Goal: Task Accomplishment & Management: Manage account settings

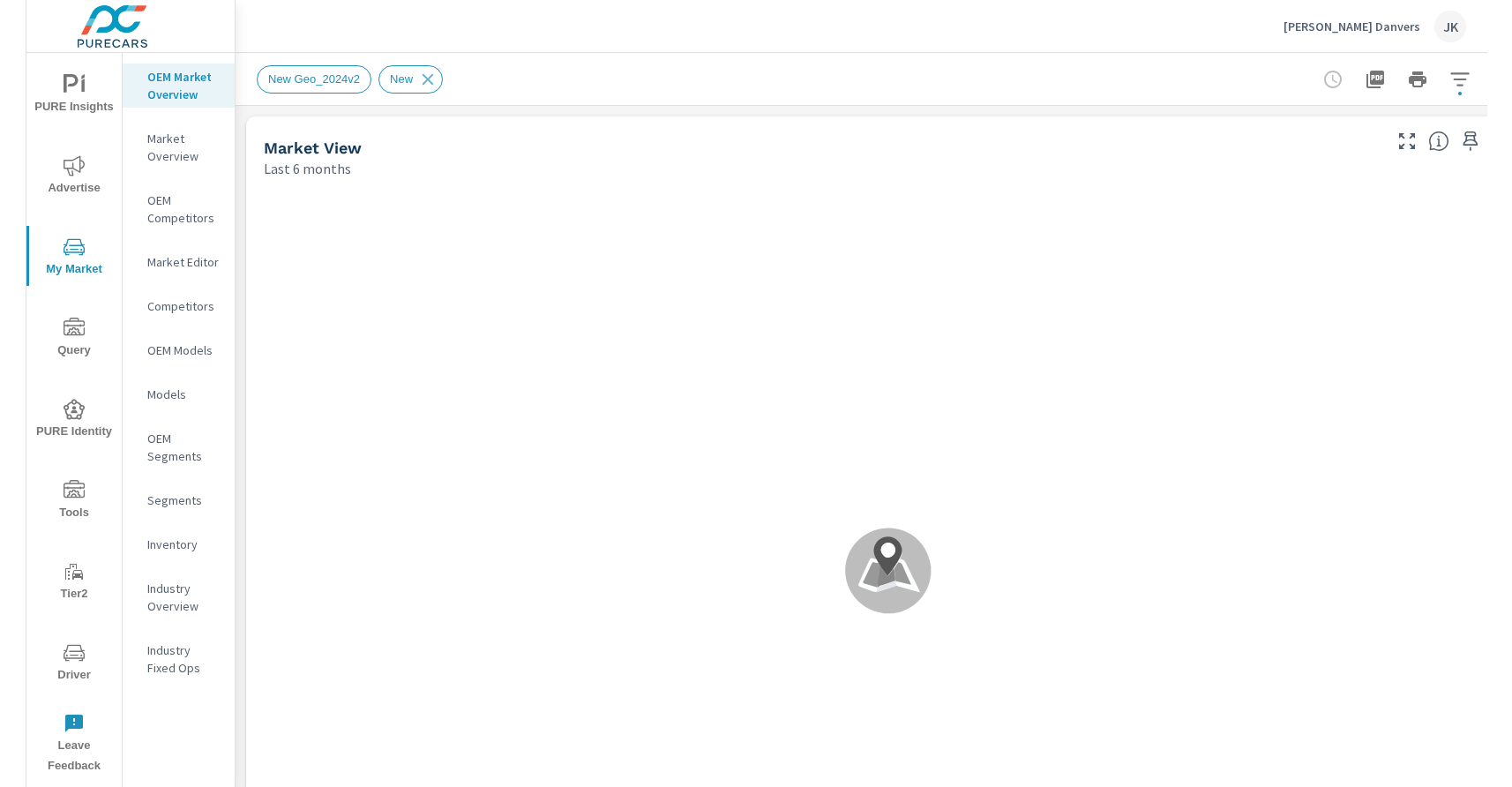
scroll to position [1, 0]
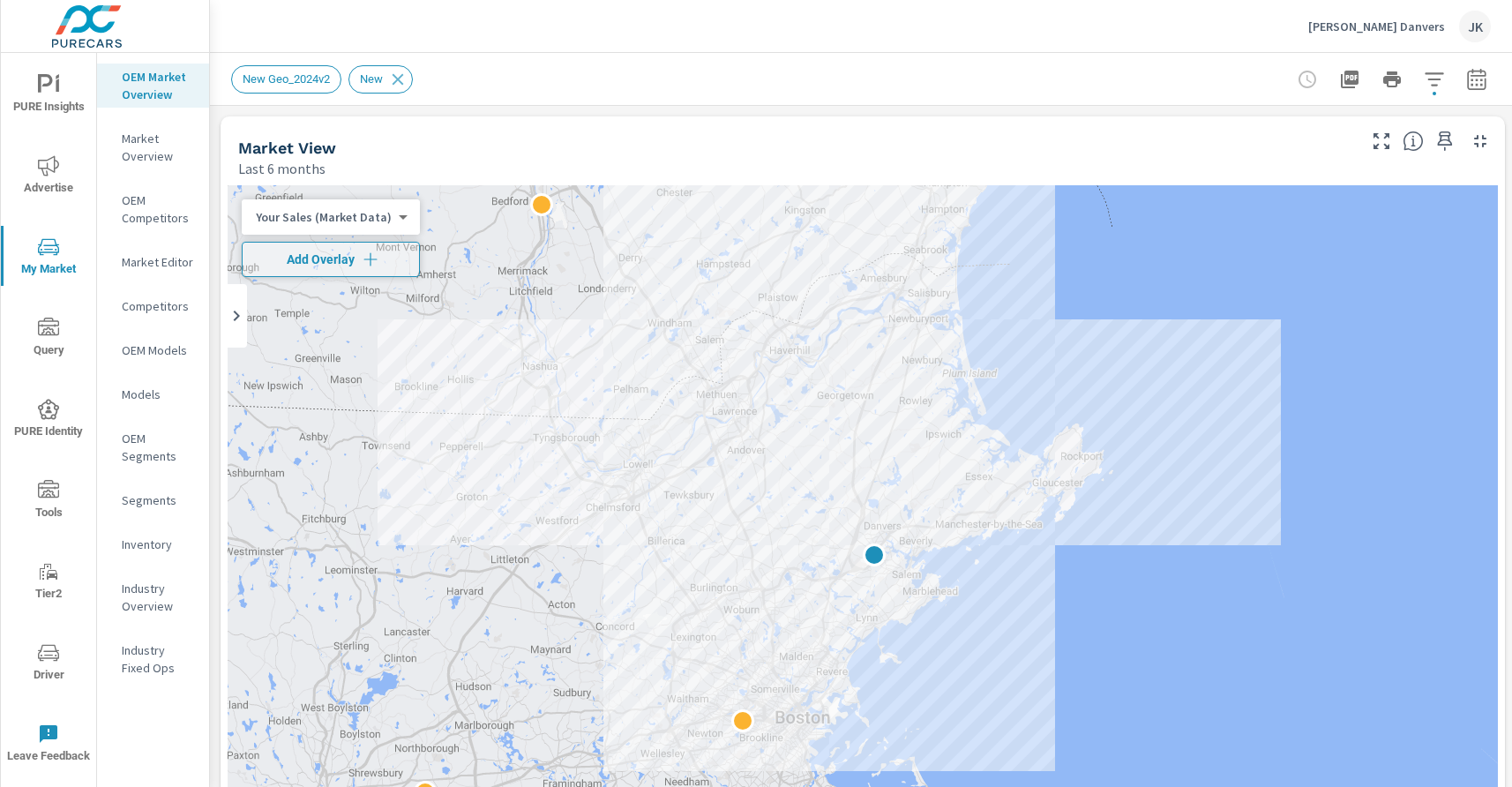
click at [59, 180] on span "Advertise" at bounding box center [48, 176] width 85 height 43
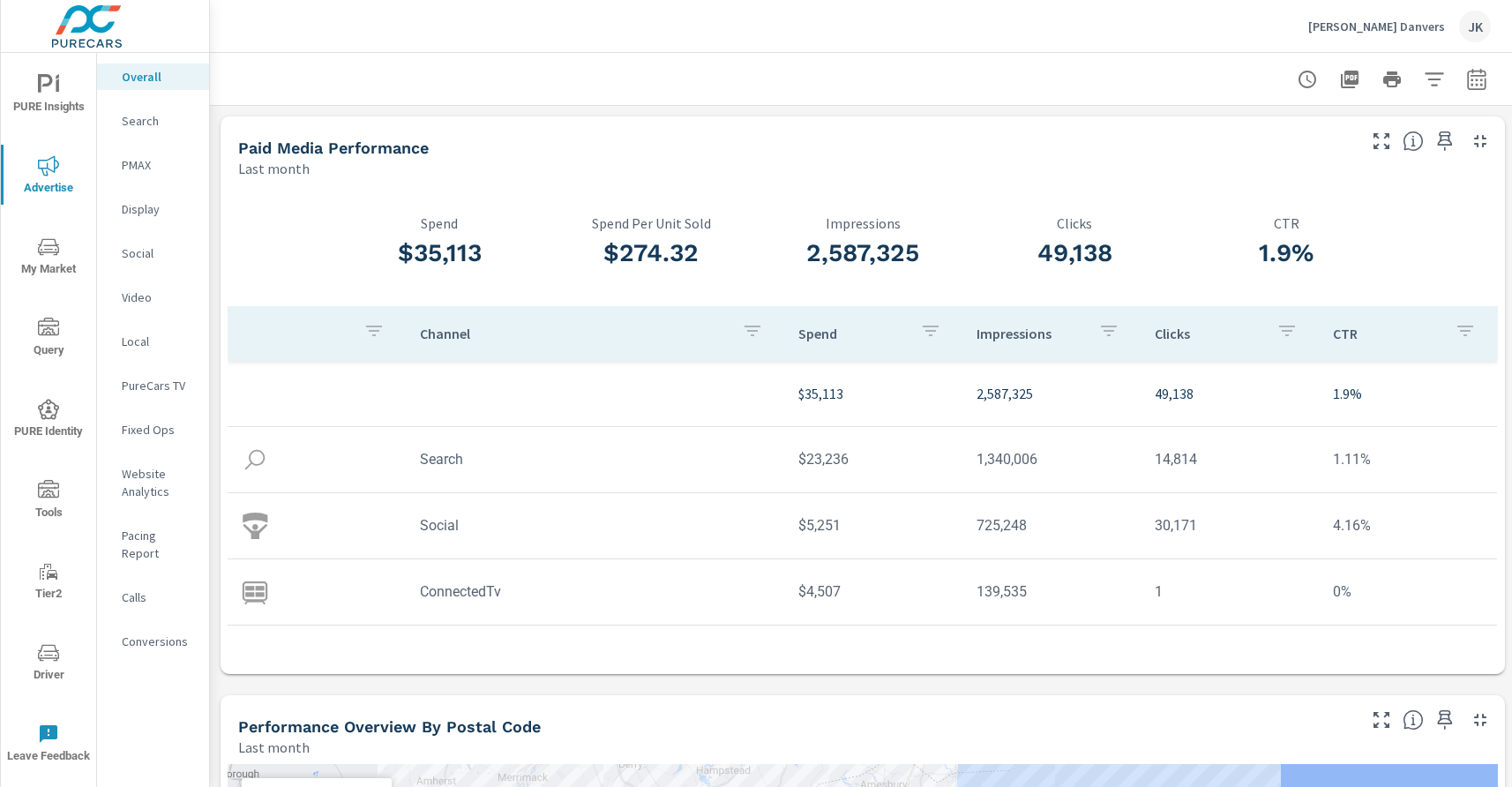
click at [141, 292] on p "Video" at bounding box center [158, 297] width 73 height 18
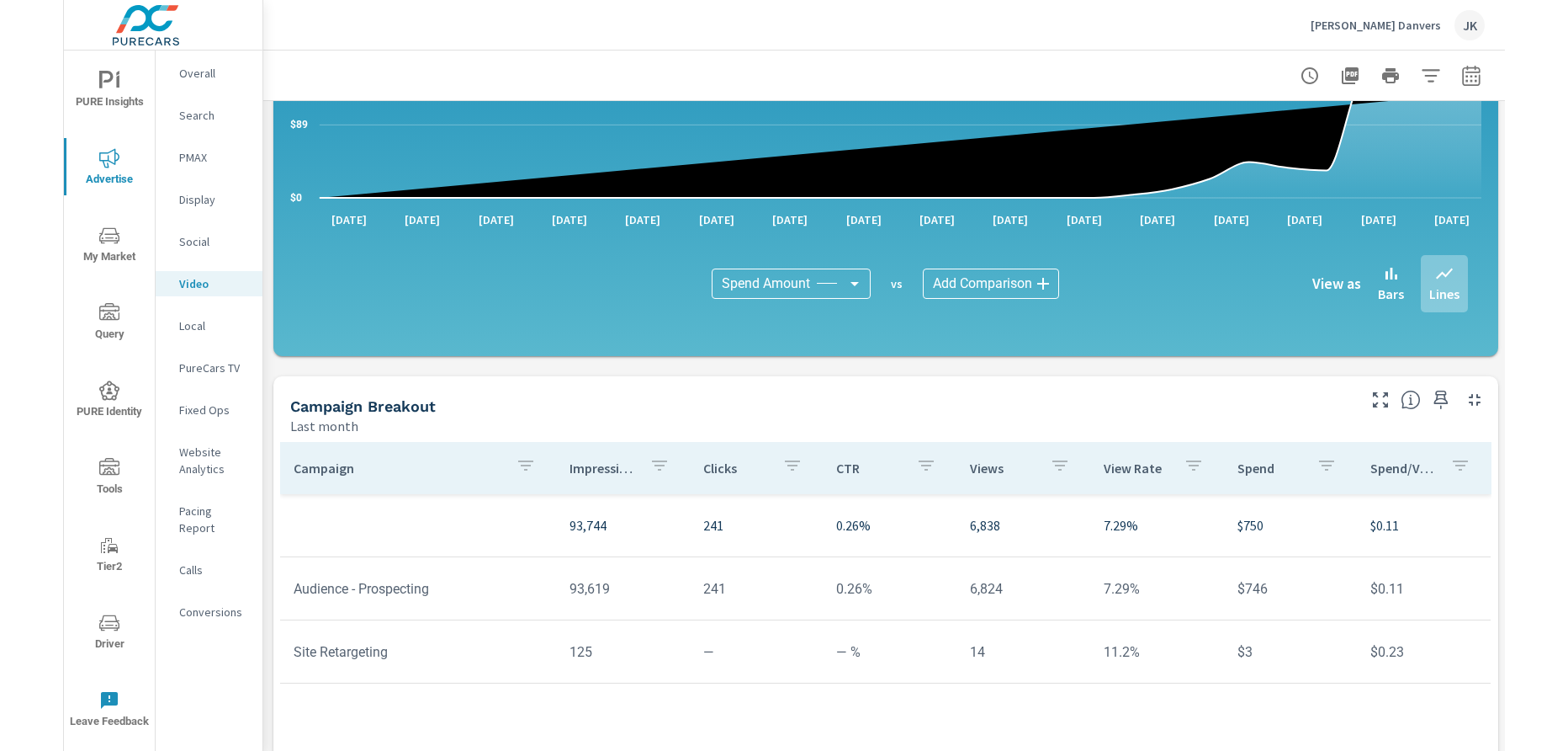
scroll to position [309, 0]
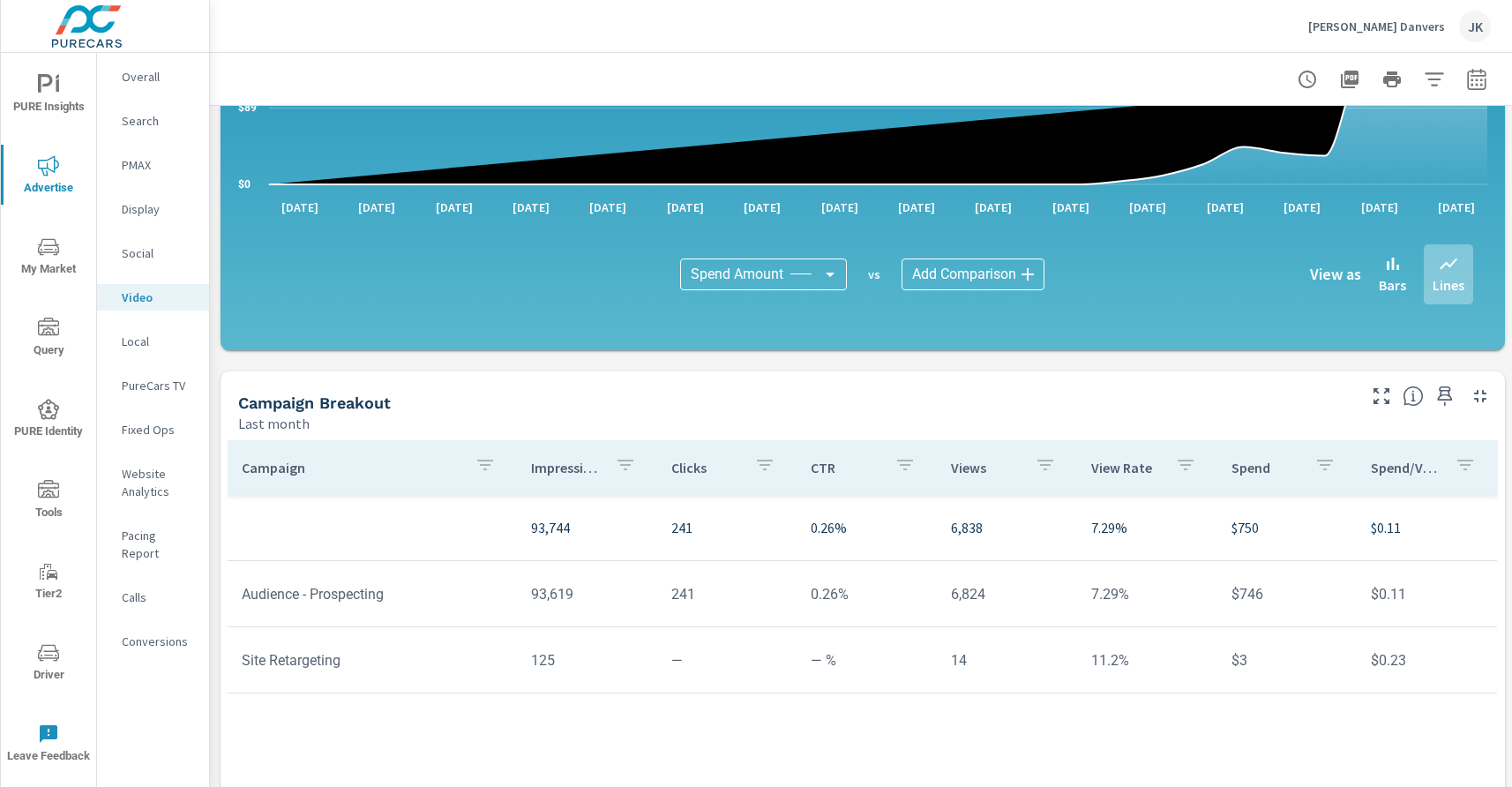
click at [1295, 733] on div "Campaign Impressions Clicks CTR Views View Rate Spend Spend/View 93,744 241 0.2…" at bounding box center [863, 667] width 1270 height 455
click at [1271, 742] on div "Campaign Impressions Clicks CTR Views View Rate Spend Spend/View 93,744 241 0.2…" at bounding box center [863, 667] width 1270 height 455
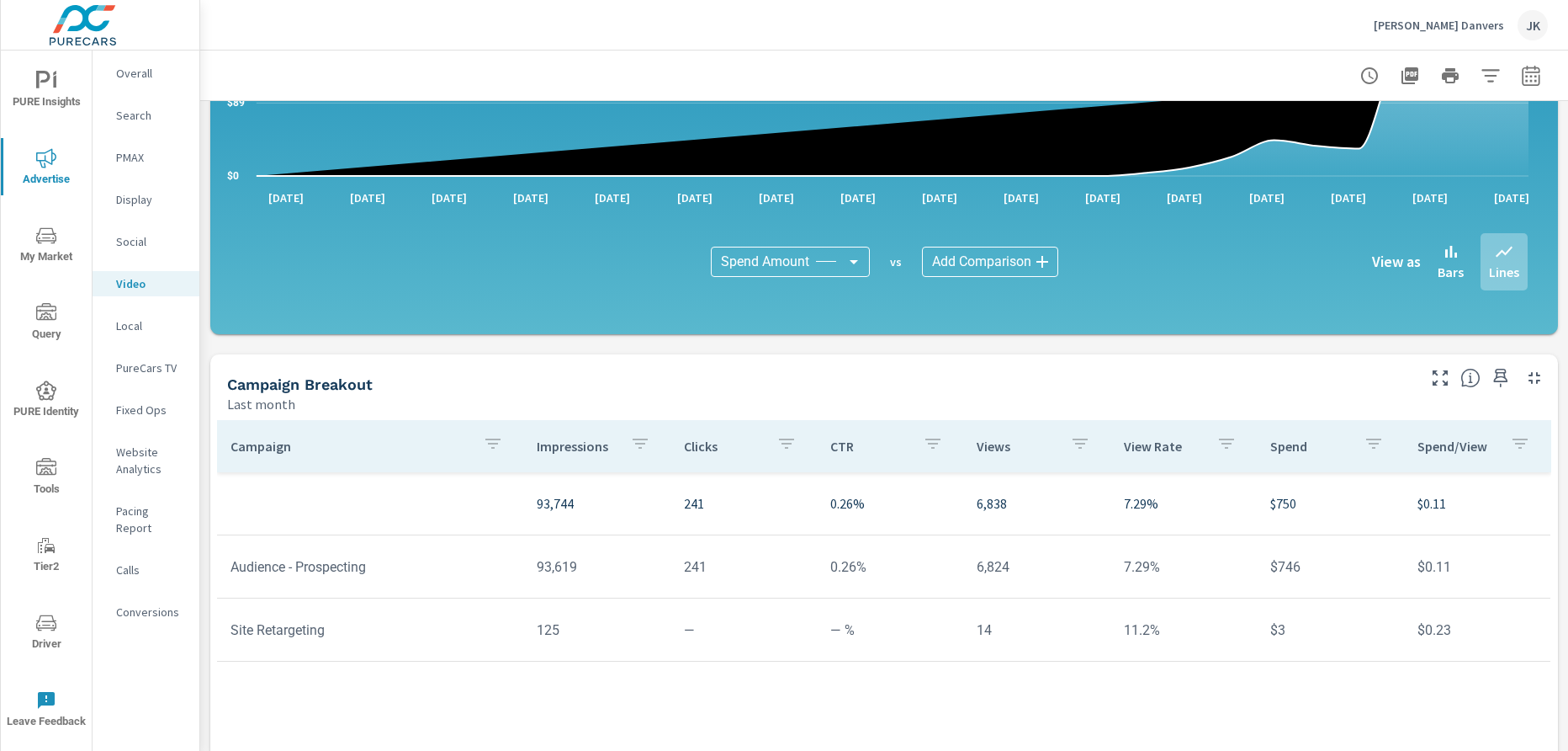
click at [137, 360] on p "PureCars TV" at bounding box center [150, 368] width 70 height 17
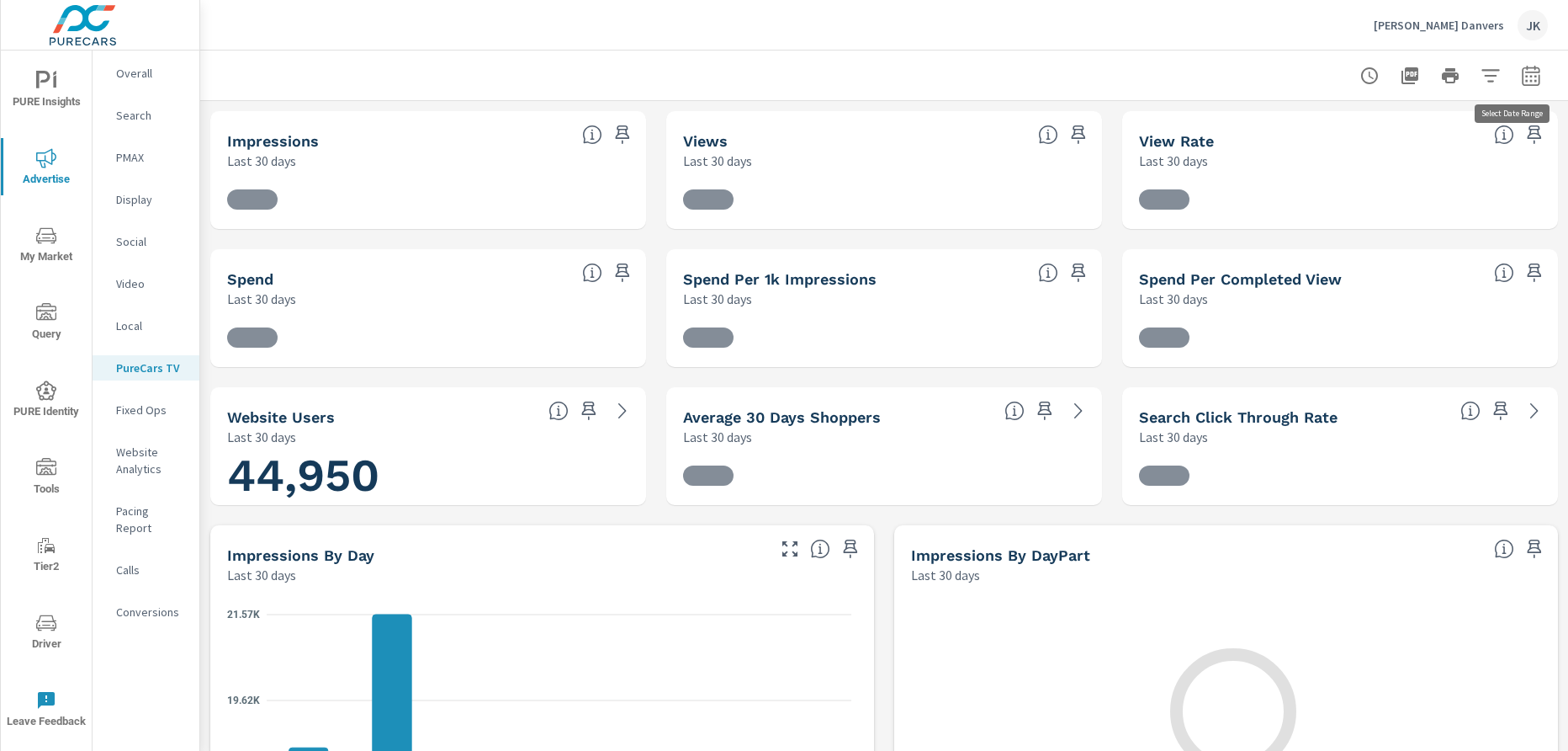
click at [1393, 81] on icon "button" at bounding box center [1532, 76] width 20 height 20
select select "Last 30 days"
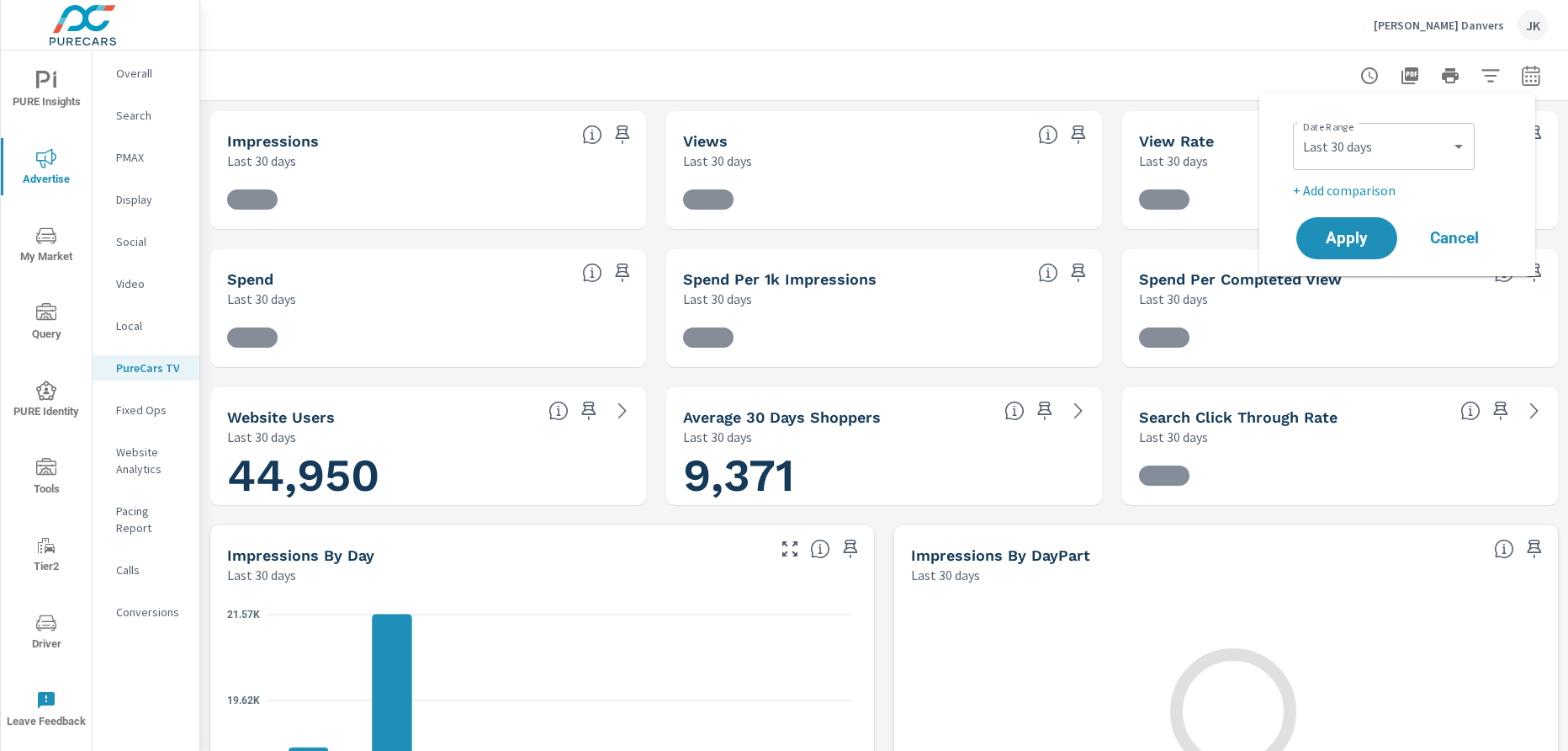
click at [1338, 192] on p "+ Add comparison" at bounding box center [1401, 191] width 216 height 20
select select "Previous period"
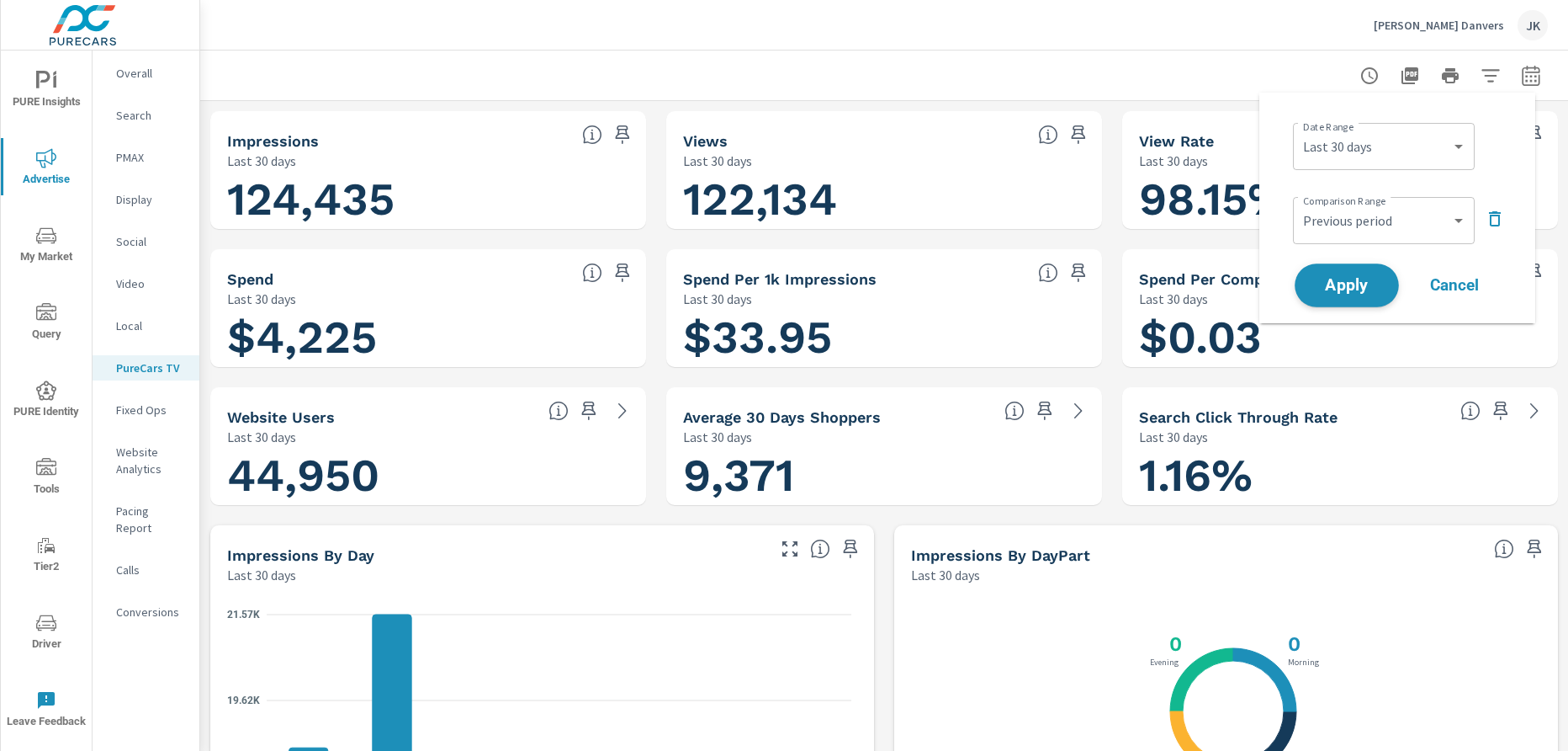
scroll to position [1, 0]
click at [1358, 294] on span "Apply" at bounding box center [1347, 285] width 69 height 16
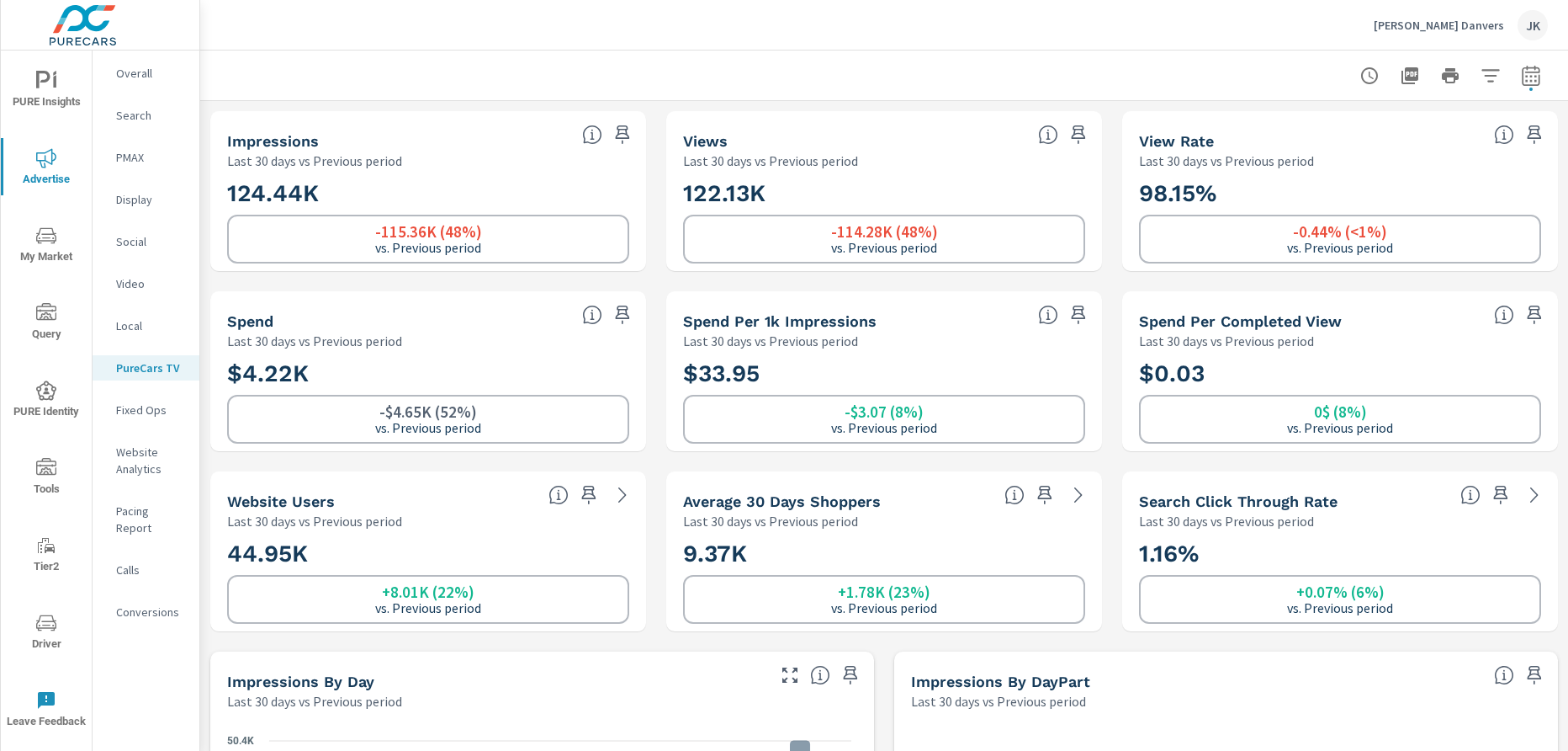
scroll to position [1, 0]
click at [39, 238] on icon "nav menu" at bounding box center [40, 238] width 2 height 2
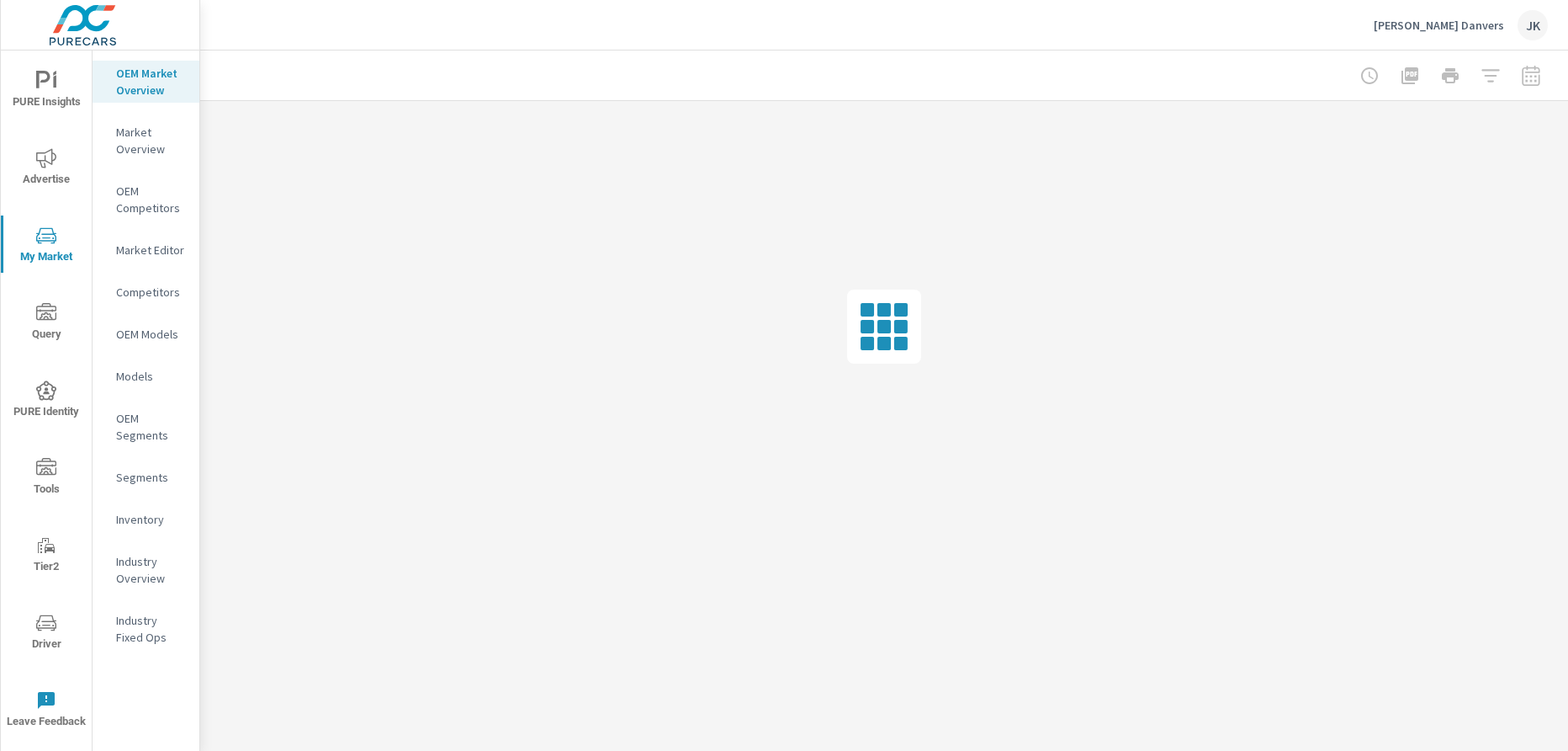
click at [144, 520] on p "Inventory" at bounding box center [150, 520] width 70 height 17
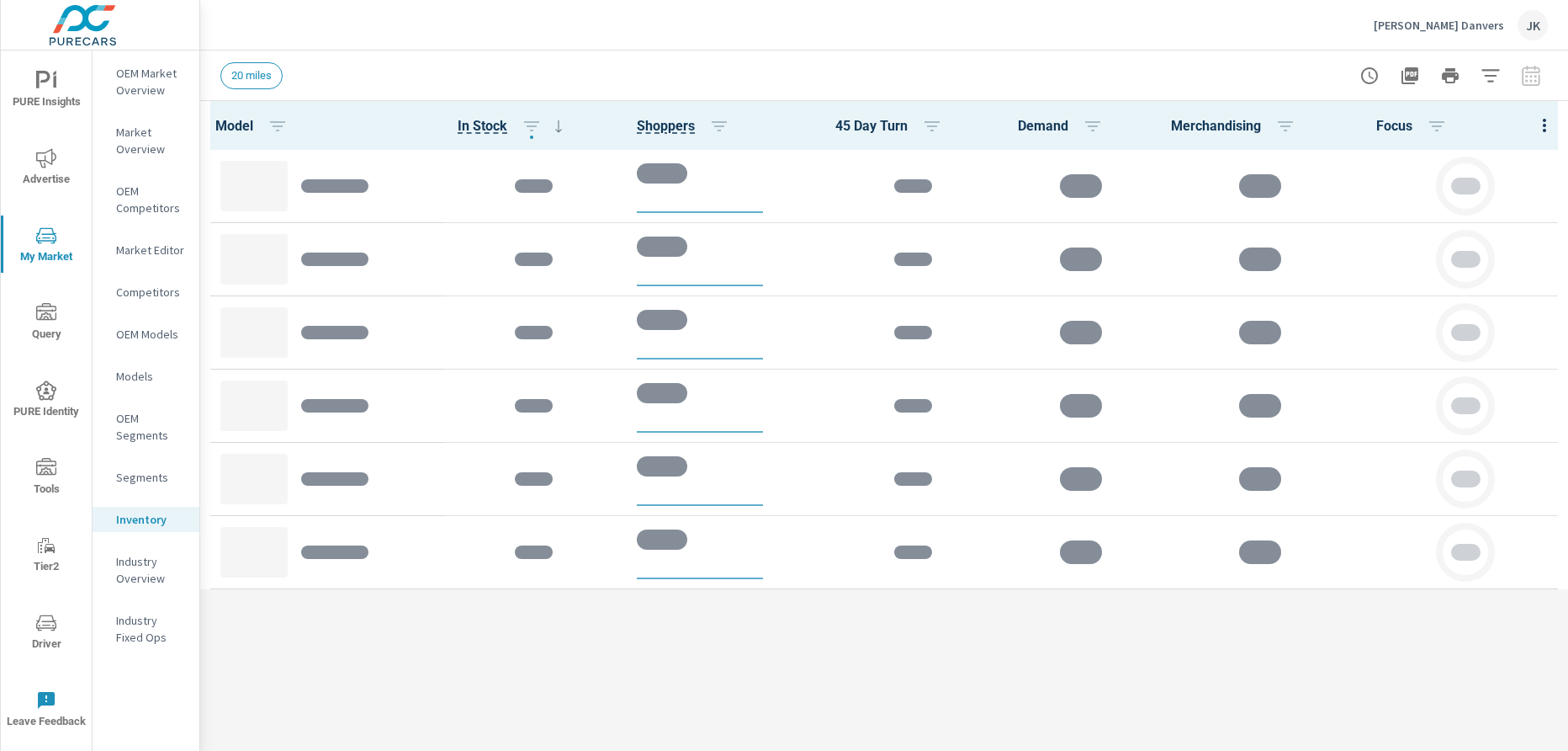
click at [1393, 118] on div at bounding box center [1545, 125] width 47 height 49
click at [1393, 119] on div at bounding box center [1545, 125] width 47 height 49
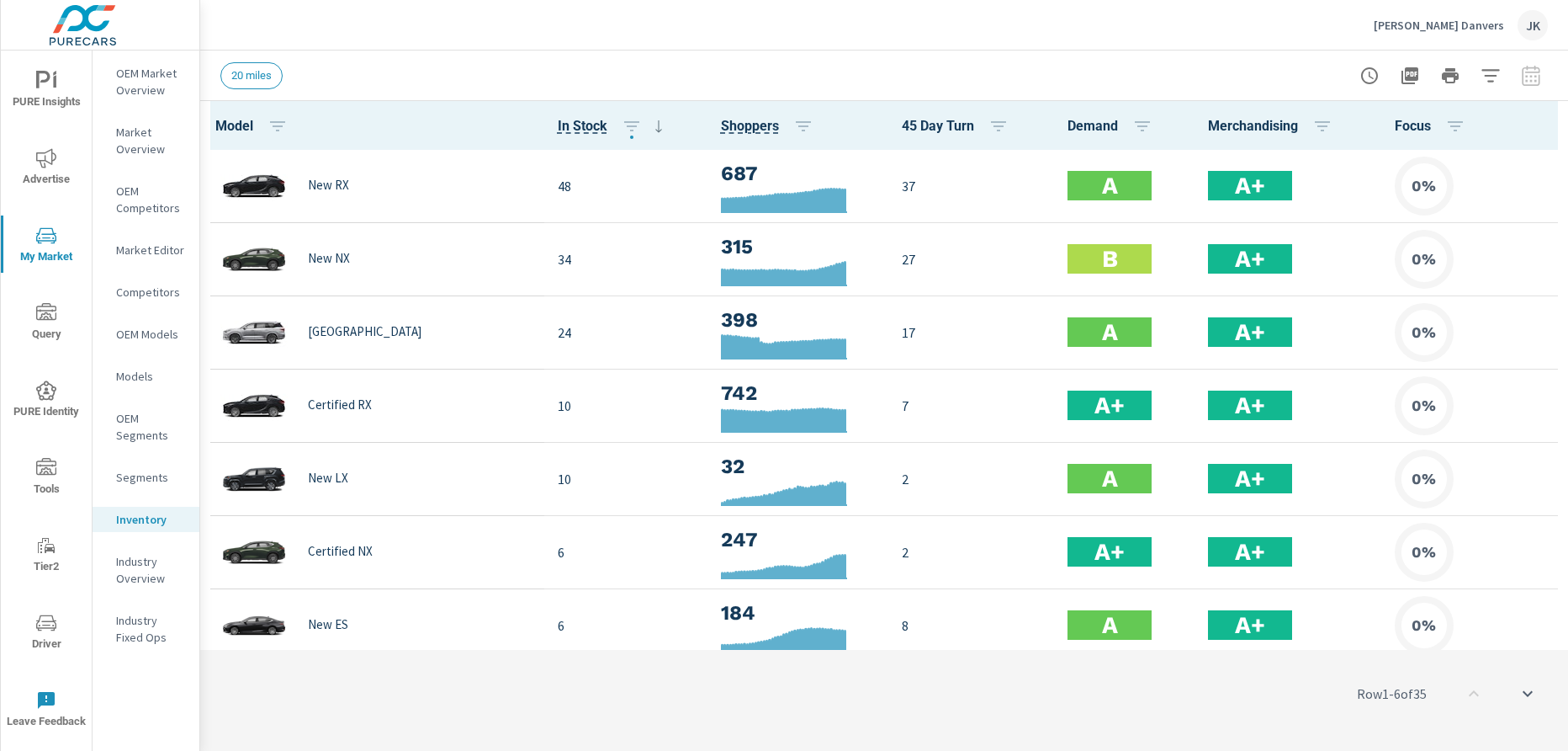
scroll to position [1, 0]
click at [1393, 125] on icon "button" at bounding box center [1545, 125] width 20 height 20
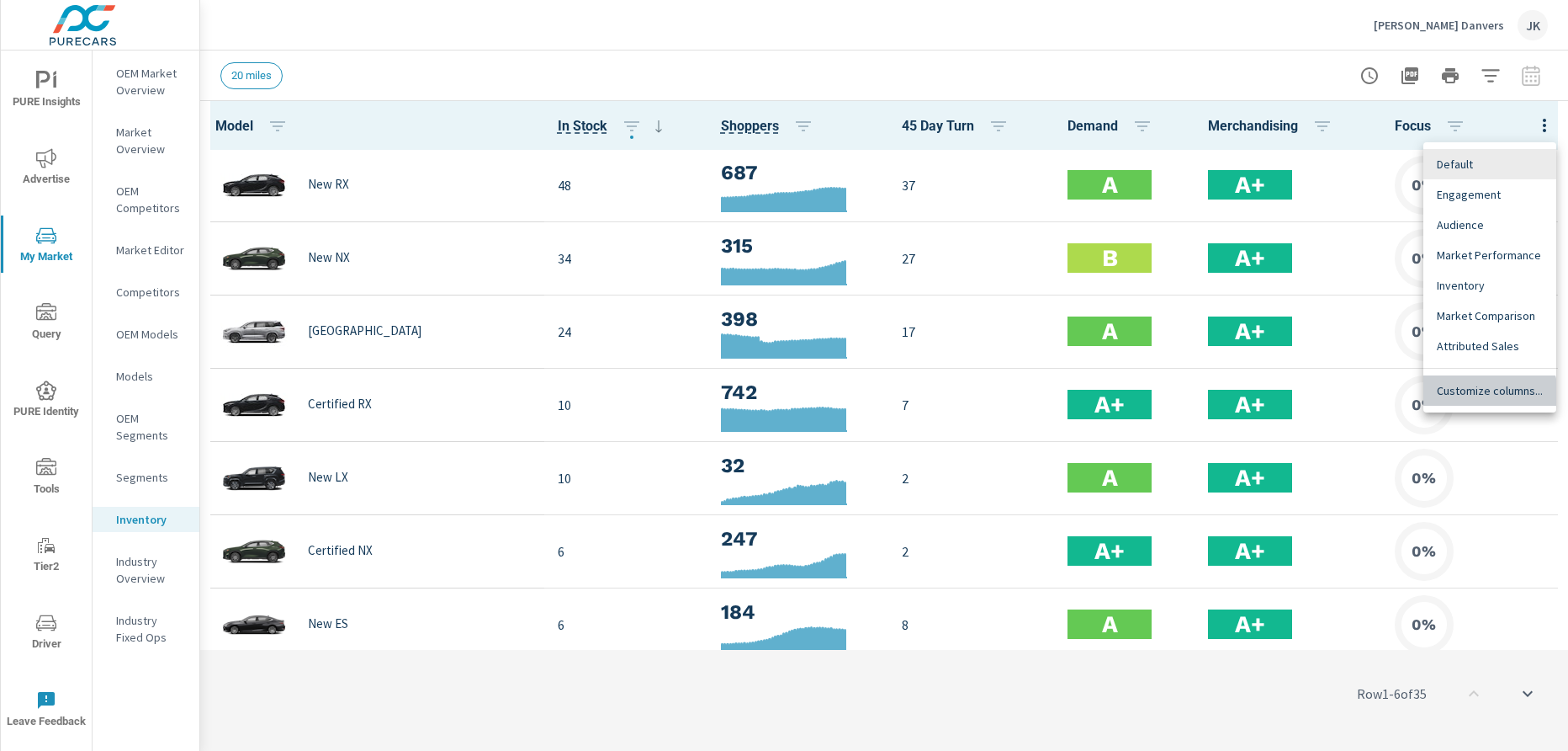
click at [1393, 399] on div "Customize columns..." at bounding box center [1490, 390] width 133 height 31
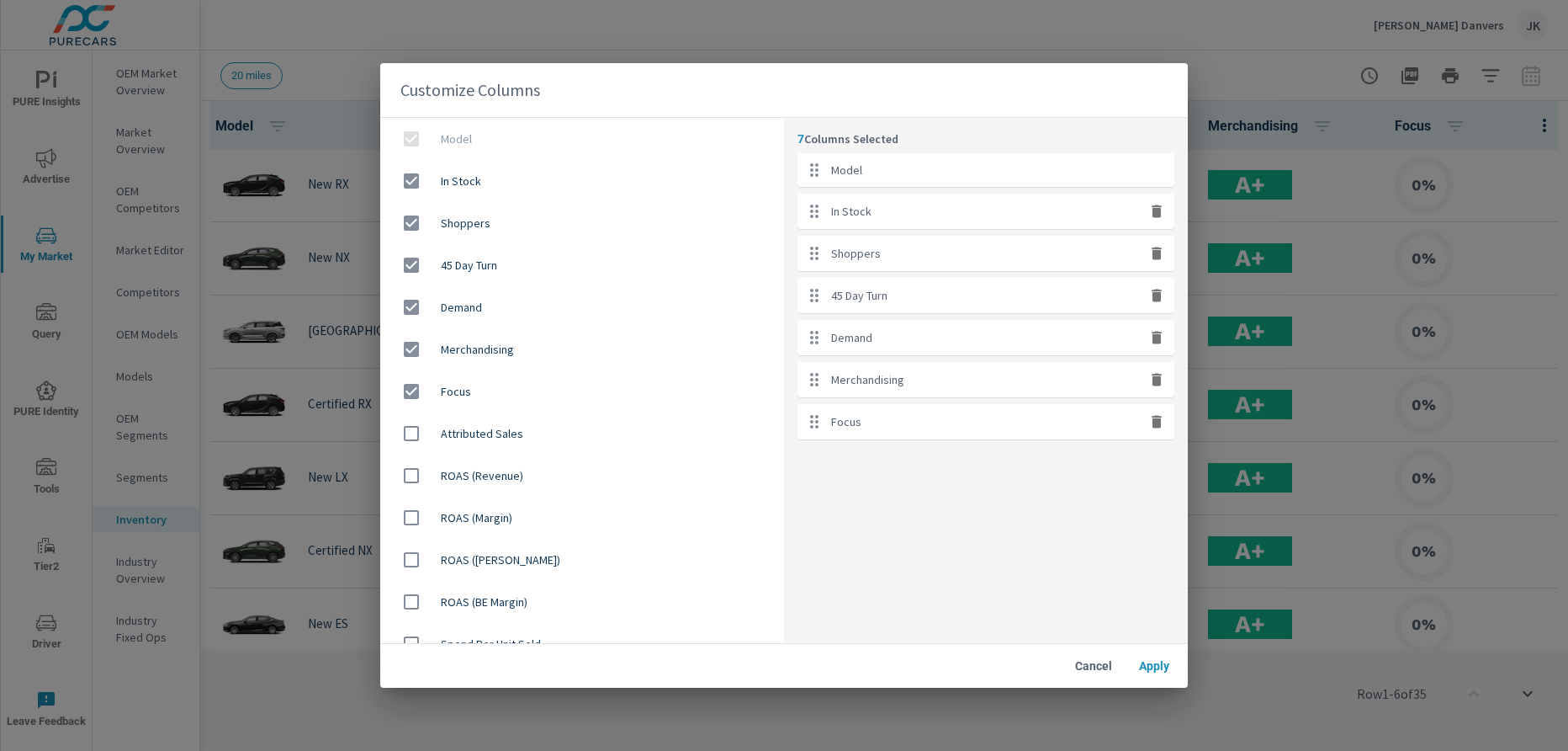
click at [1152, 376] on icon "button" at bounding box center [1156, 379] width 17 height 17
checkbox input "false"
click at [1156, 382] on icon "button" at bounding box center [1156, 379] width 10 height 13
checkbox input "false"
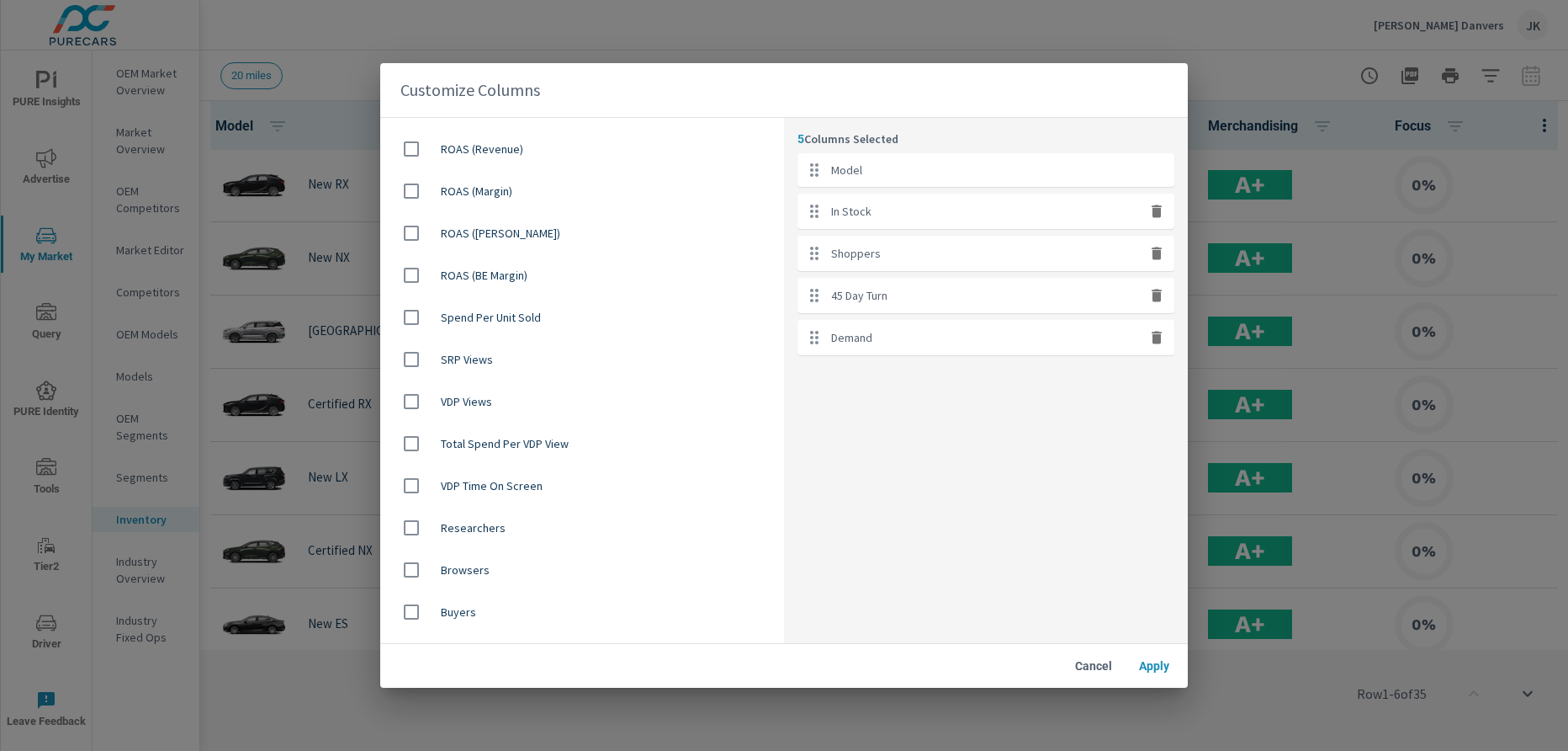
scroll to position [354, 0]
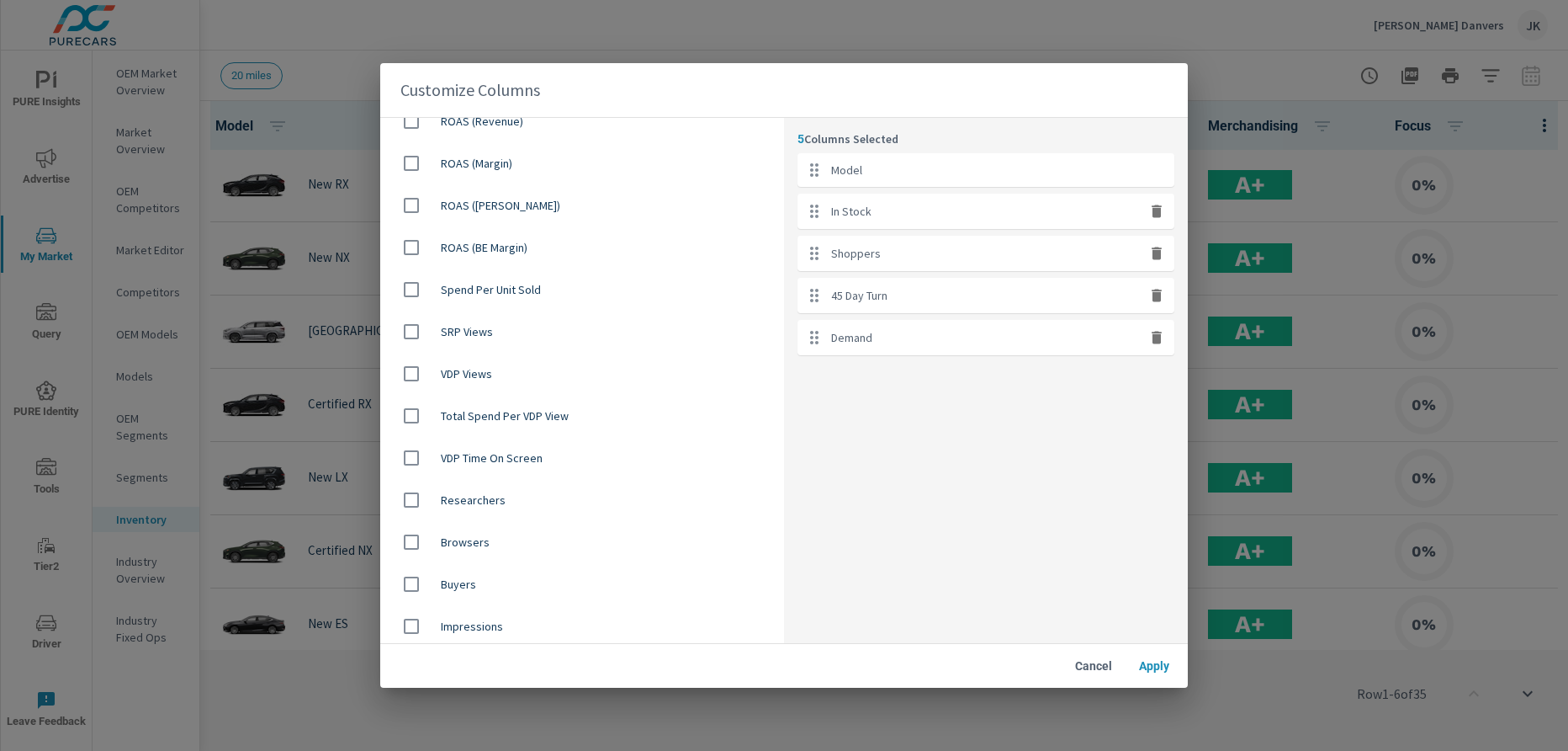
click at [407, 588] on input "checkbox" at bounding box center [412, 585] width 35 height 35
checkbox input "true"
drag, startPoint x: 1013, startPoint y: 390, endPoint x: 1007, endPoint y: 291, distance: 99.2
click at [1007, 291] on ul "Model In Stock Shoppers 45 Day Turn Demand Buyers" at bounding box center [987, 275] width 377 height 244
drag, startPoint x: 983, startPoint y: 385, endPoint x: 983, endPoint y: 235, distance: 150.0
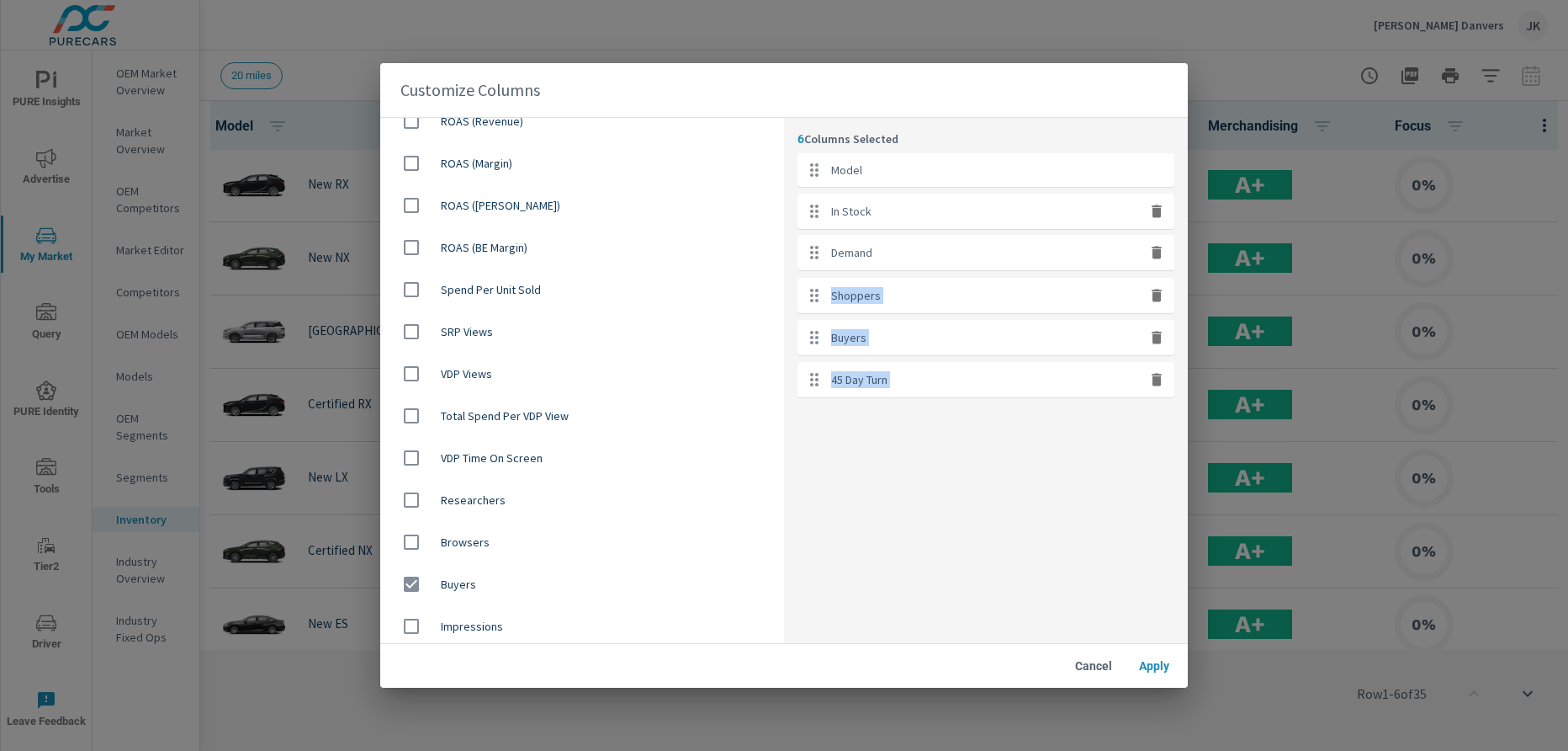
click at [983, 235] on ul "Model In Stock Shoppers Buyers 45 Day Turn Demand" at bounding box center [987, 275] width 377 height 244
click at [969, 458] on div "6 Columns Selected Model In Stock Demand Shoppers Buyers 45 Day Turn" at bounding box center [986, 380] width 404 height 525
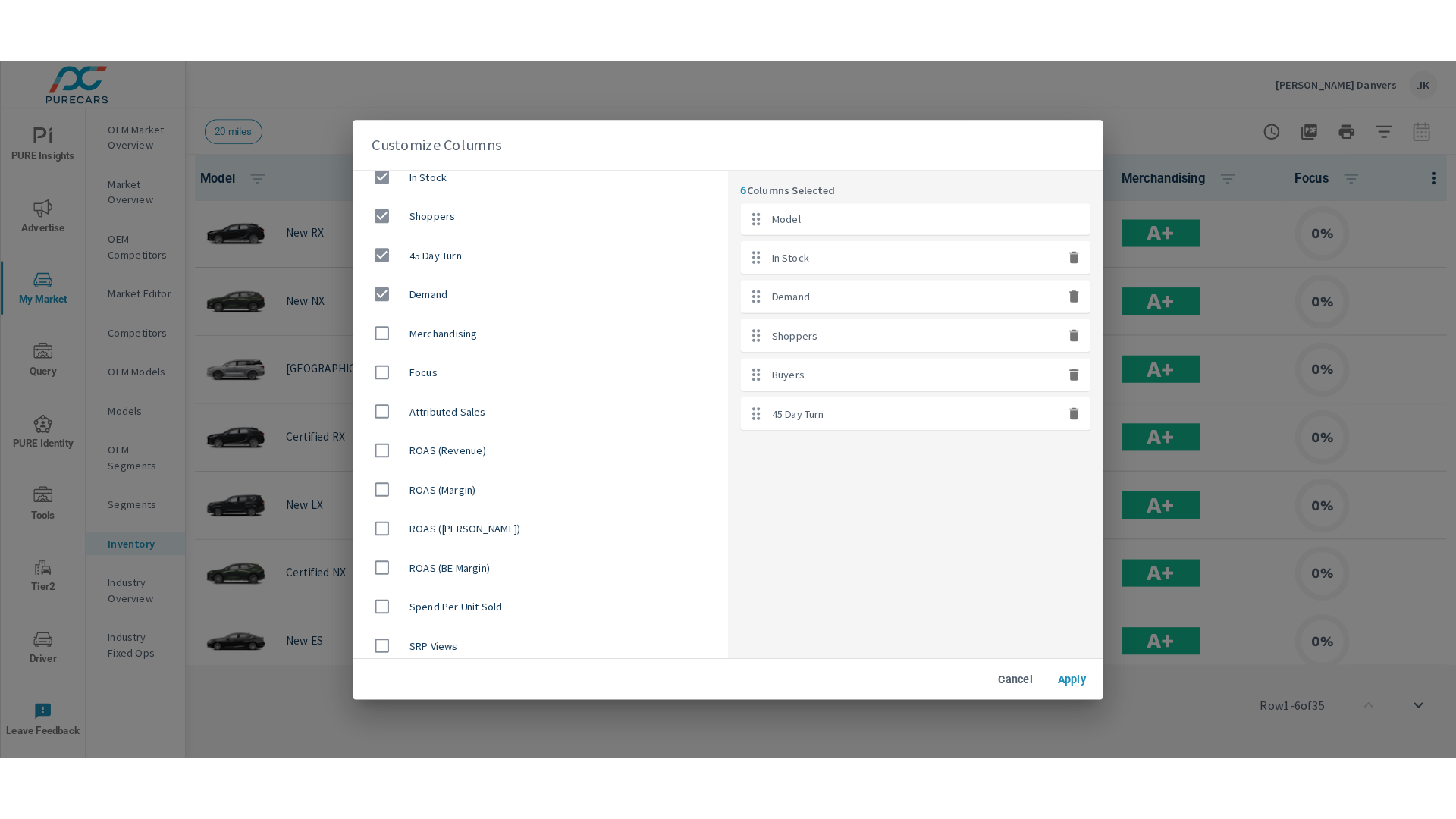
scroll to position [351, 0]
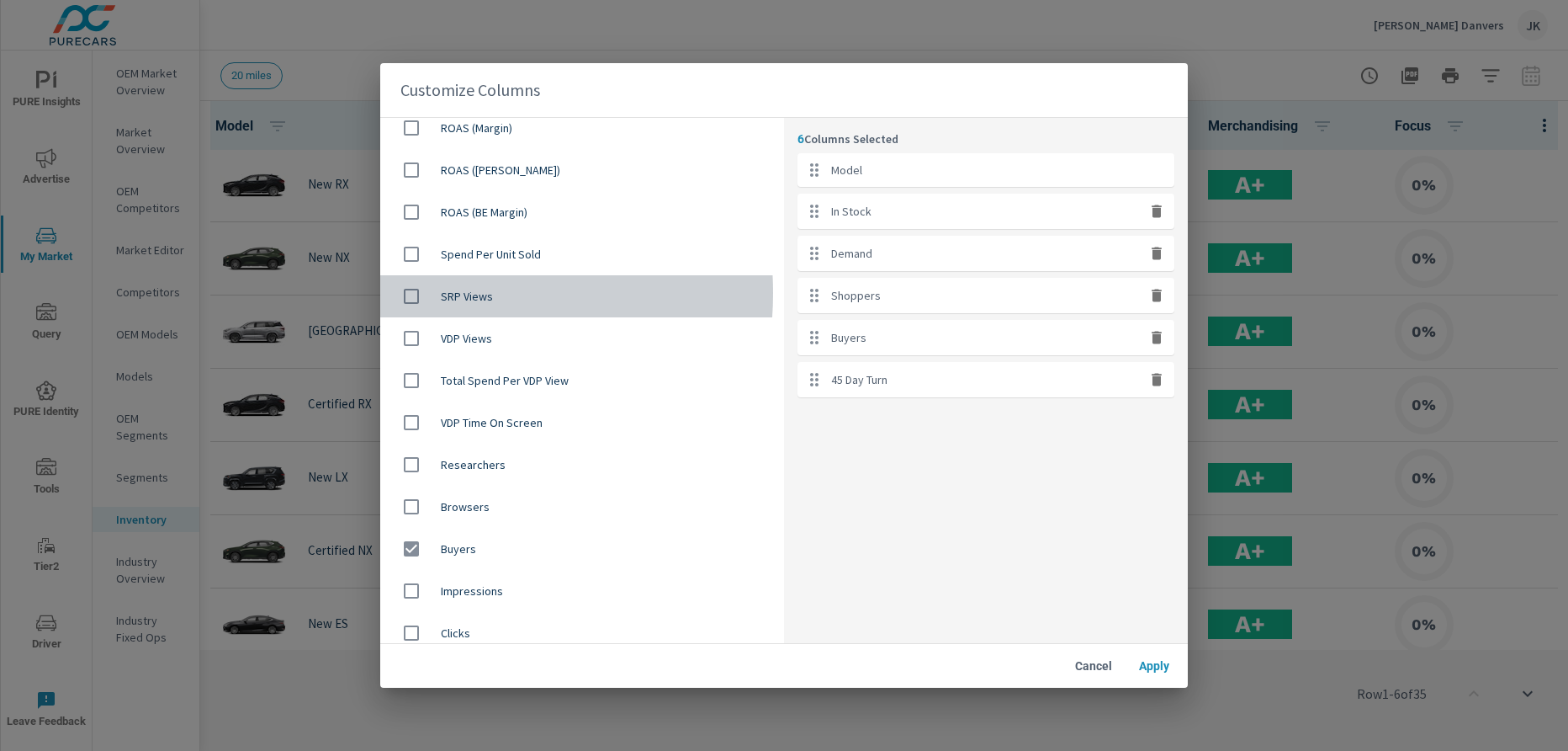
click at [418, 293] on input "checkbox" at bounding box center [412, 296] width 35 height 35
checkbox input "true"
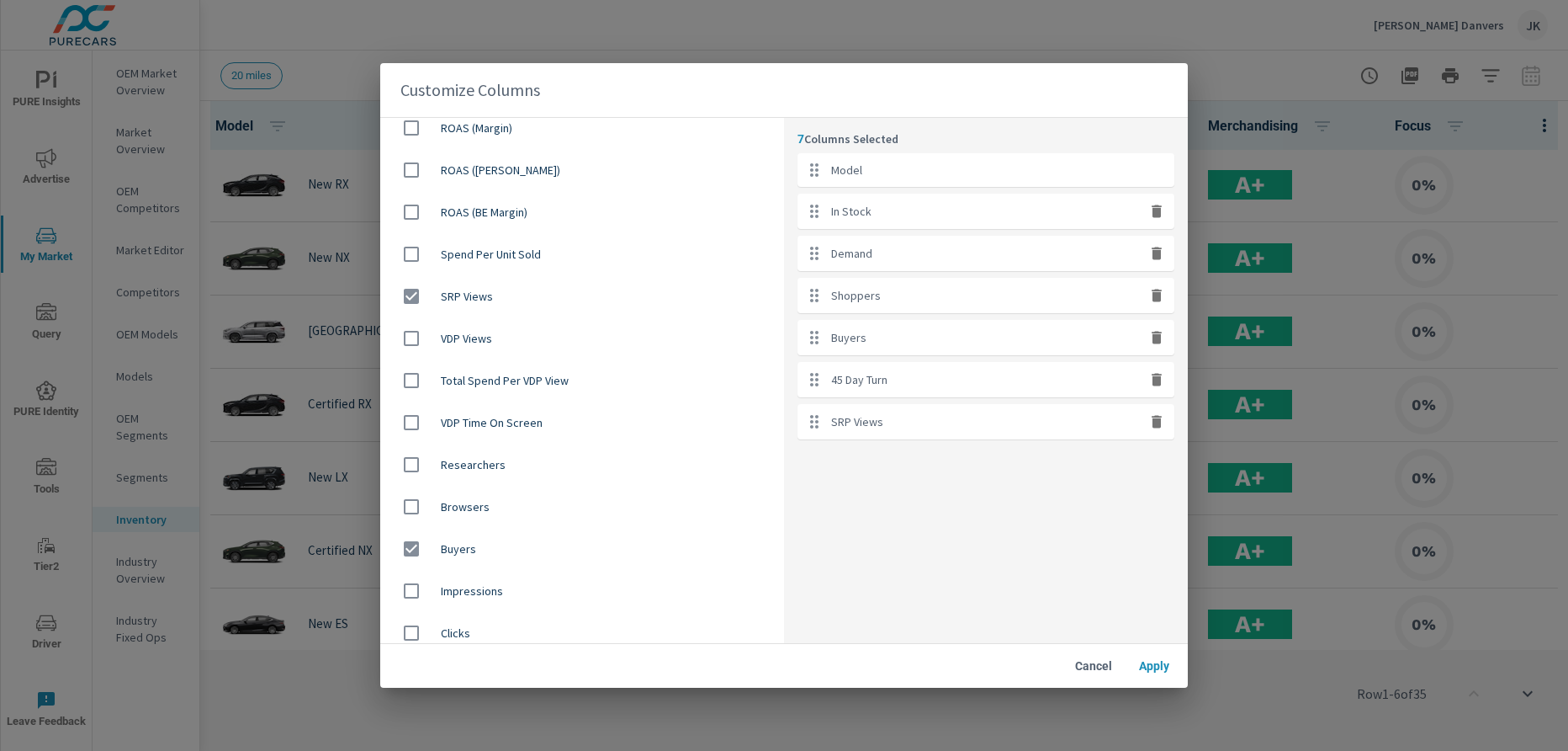
click at [1163, 669] on span "Apply" at bounding box center [1154, 665] width 40 height 15
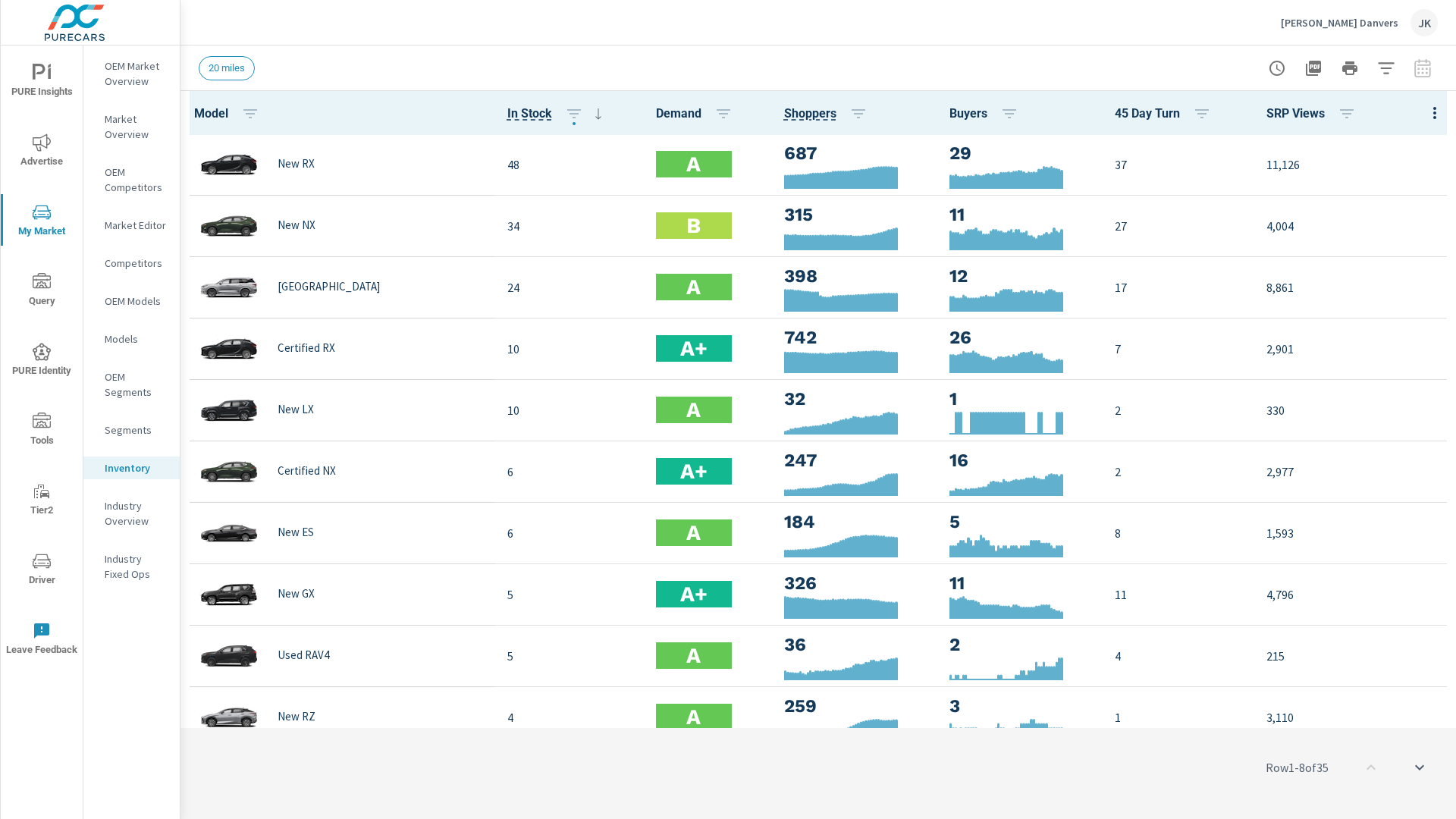
click at [1165, 37] on div "Ira Lexus Danvers JK" at bounding box center [818, 22] width 1239 height 44
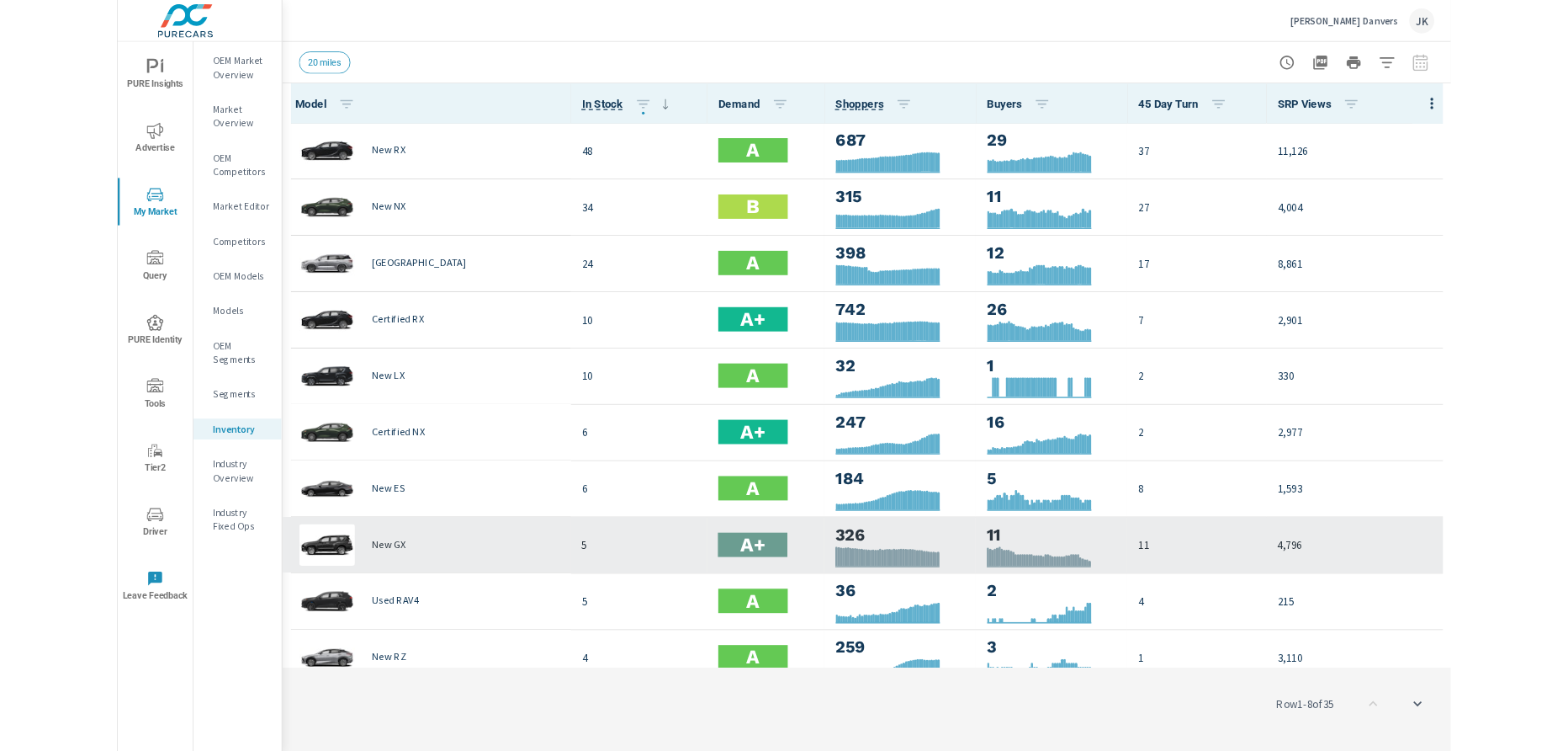
scroll to position [12, 0]
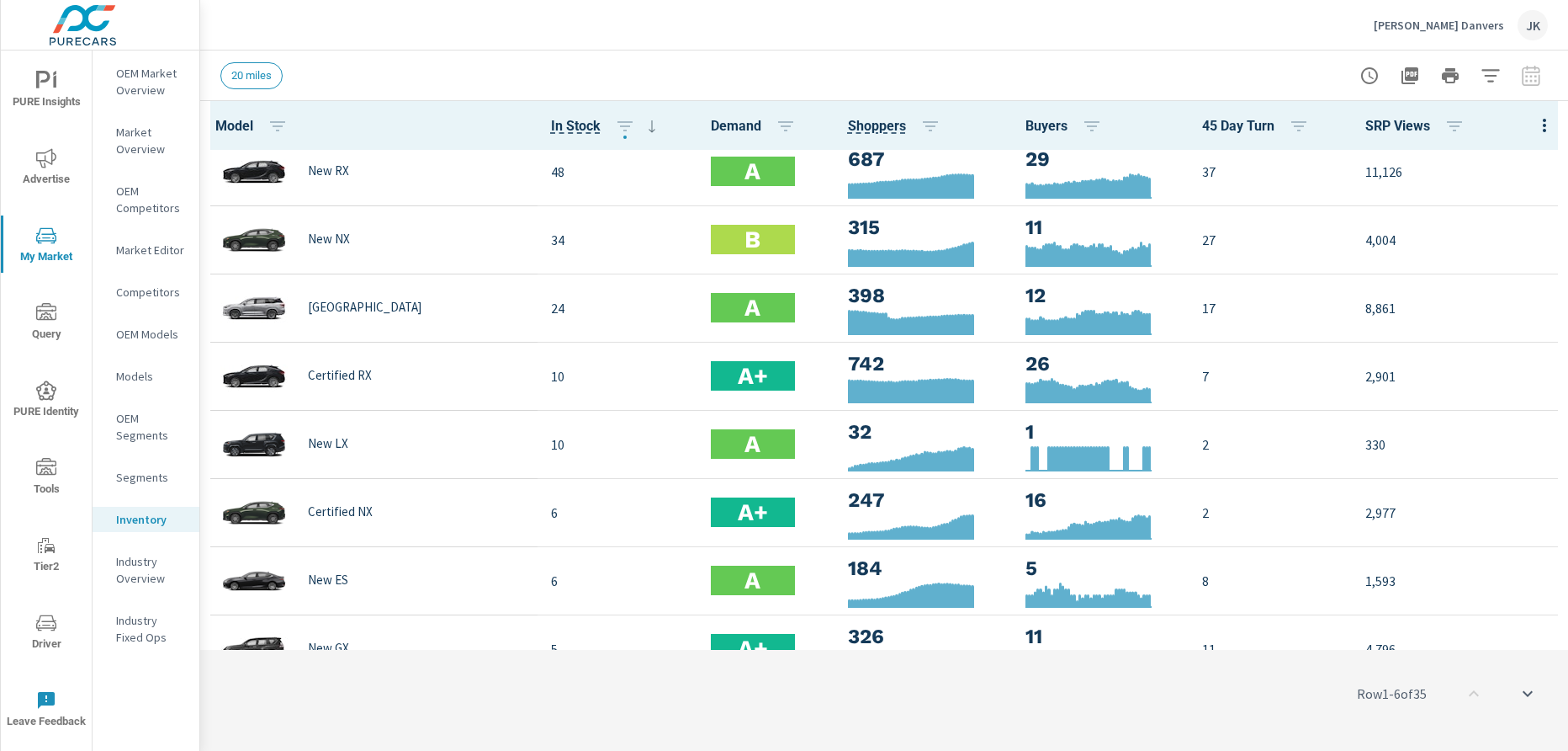
click at [50, 82] on icon "nav menu" at bounding box center [46, 81] width 20 height 20
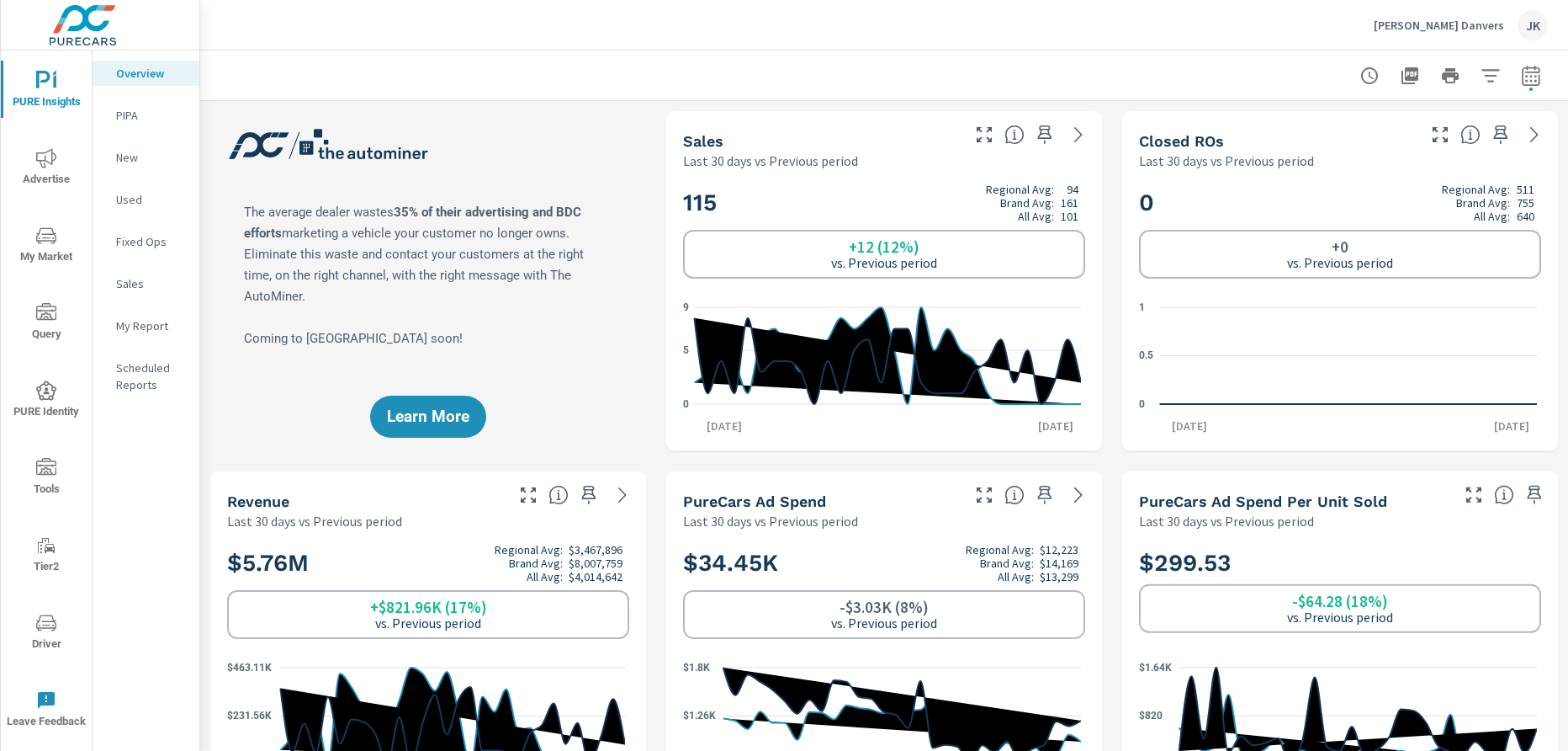
click at [1393, 74] on button "button" at bounding box center [1531, 75] width 33 height 33
select select "Last 30 days"
select select "Previous period"
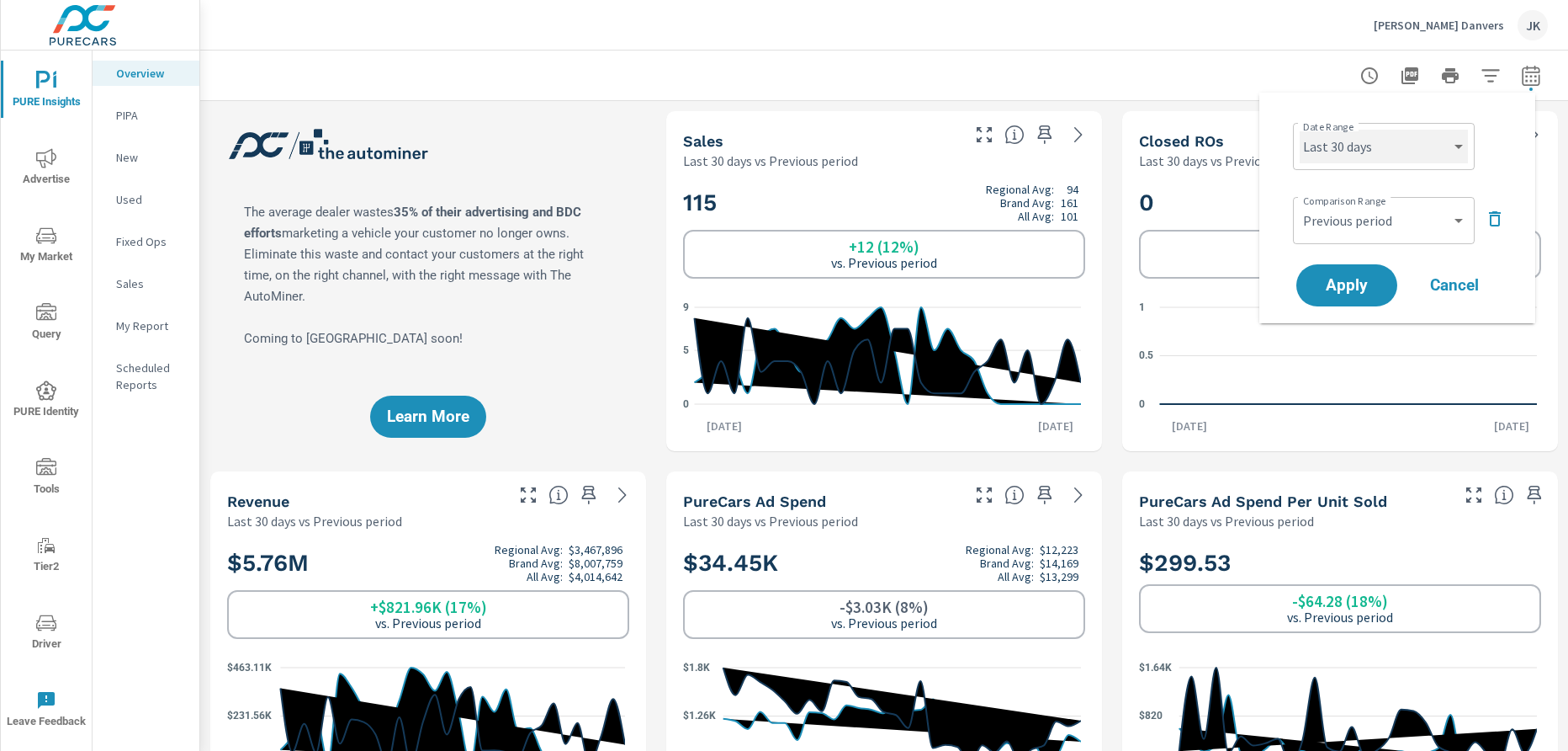
click at [1393, 138] on select "Custom [DATE] Last week Last 7 days Last 14 days Last 30 days Last 45 days Last…" at bounding box center [1383, 146] width 168 height 33
click at [1300, 129] on select "Custom [DATE] Last week Last 7 days Last 14 days Last 30 days Last 45 days Last…" at bounding box center [1383, 146] width 168 height 33
select select "[DATE]"
click at [1393, 210] on select "Custom Previous period Previous month Previous year" at bounding box center [1383, 220] width 168 height 33
click at [1300, 204] on select "Custom Previous period Previous month Previous year" at bounding box center [1383, 220] width 168 height 33
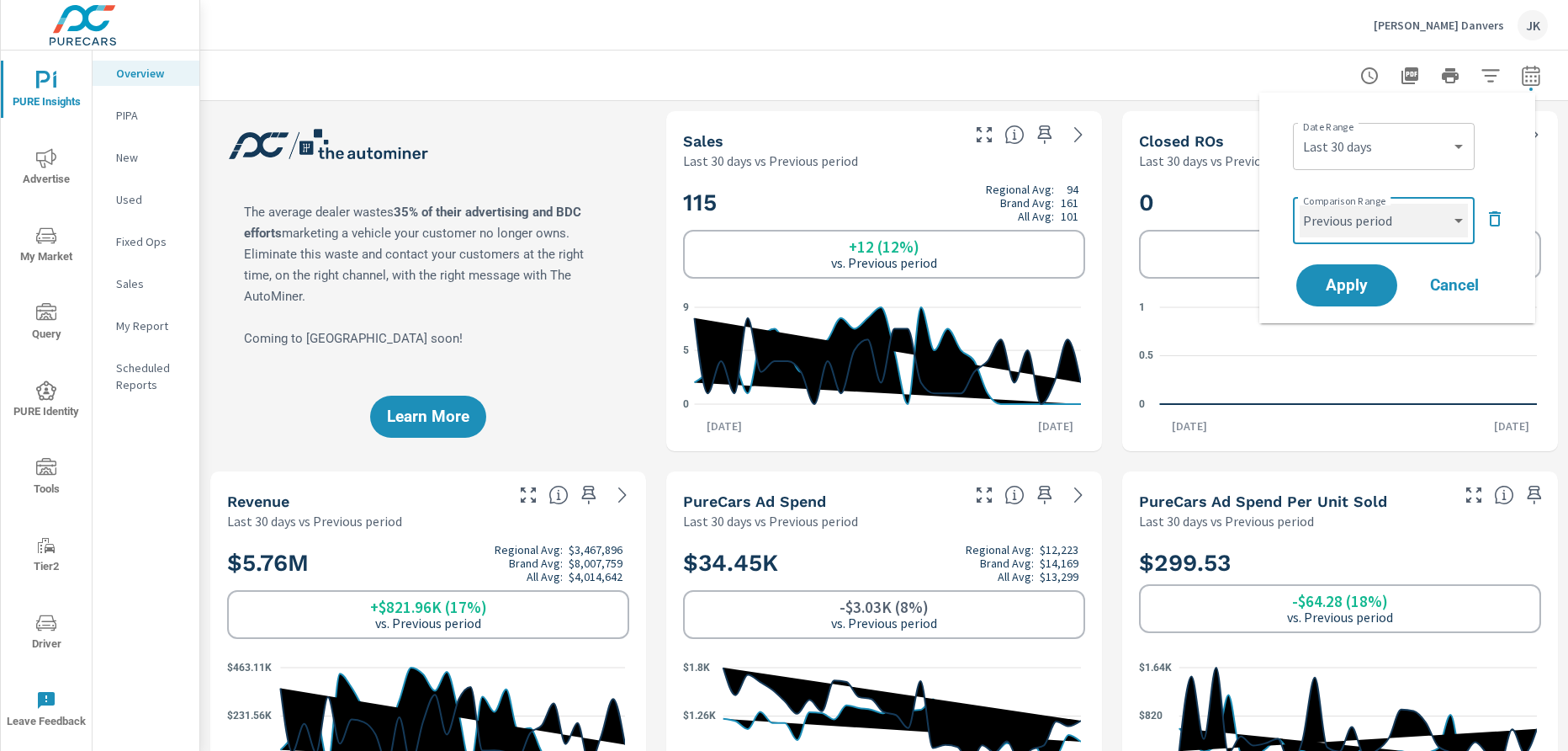
select select "custom"
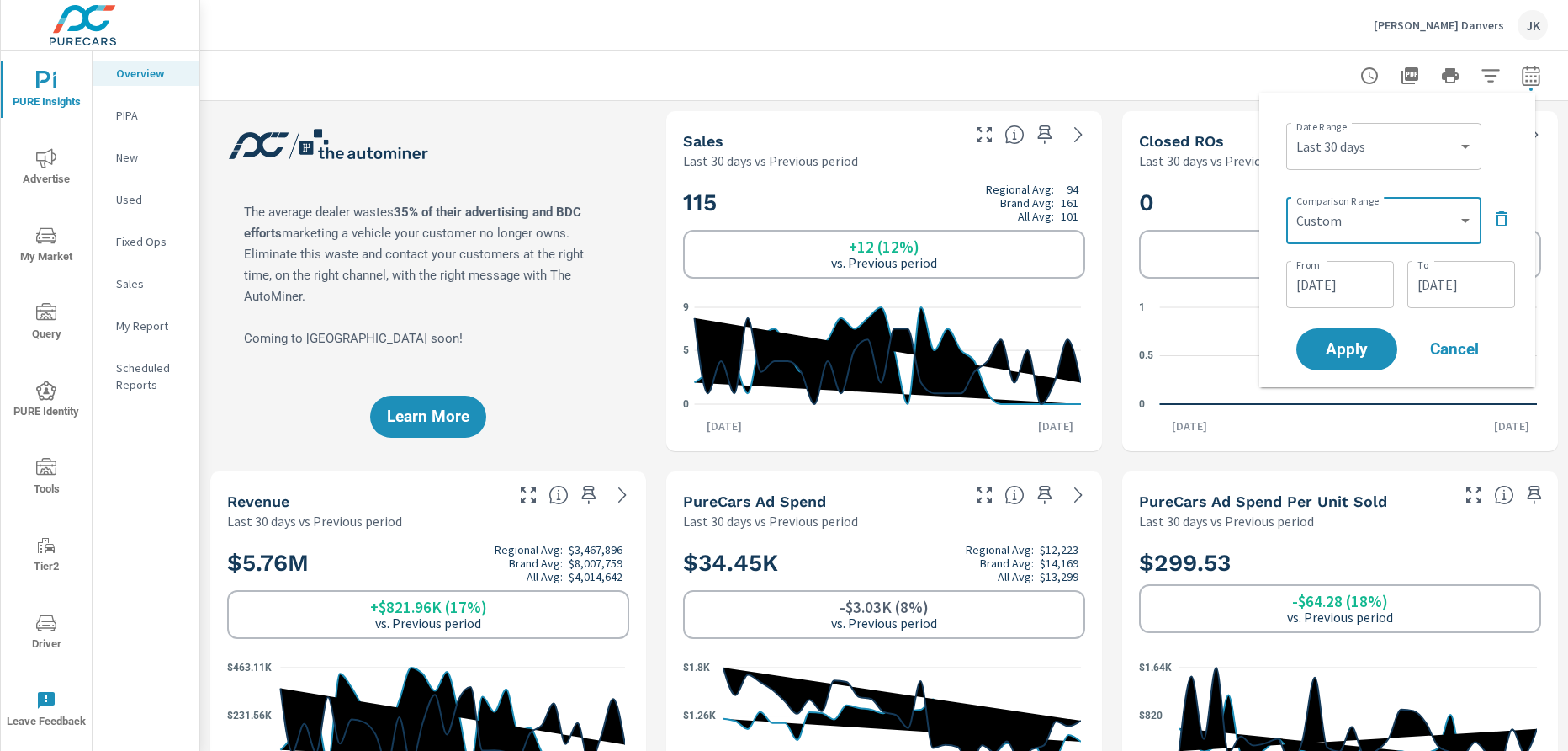
click at [1344, 280] on input "08/11/2025" at bounding box center [1339, 284] width 94 height 33
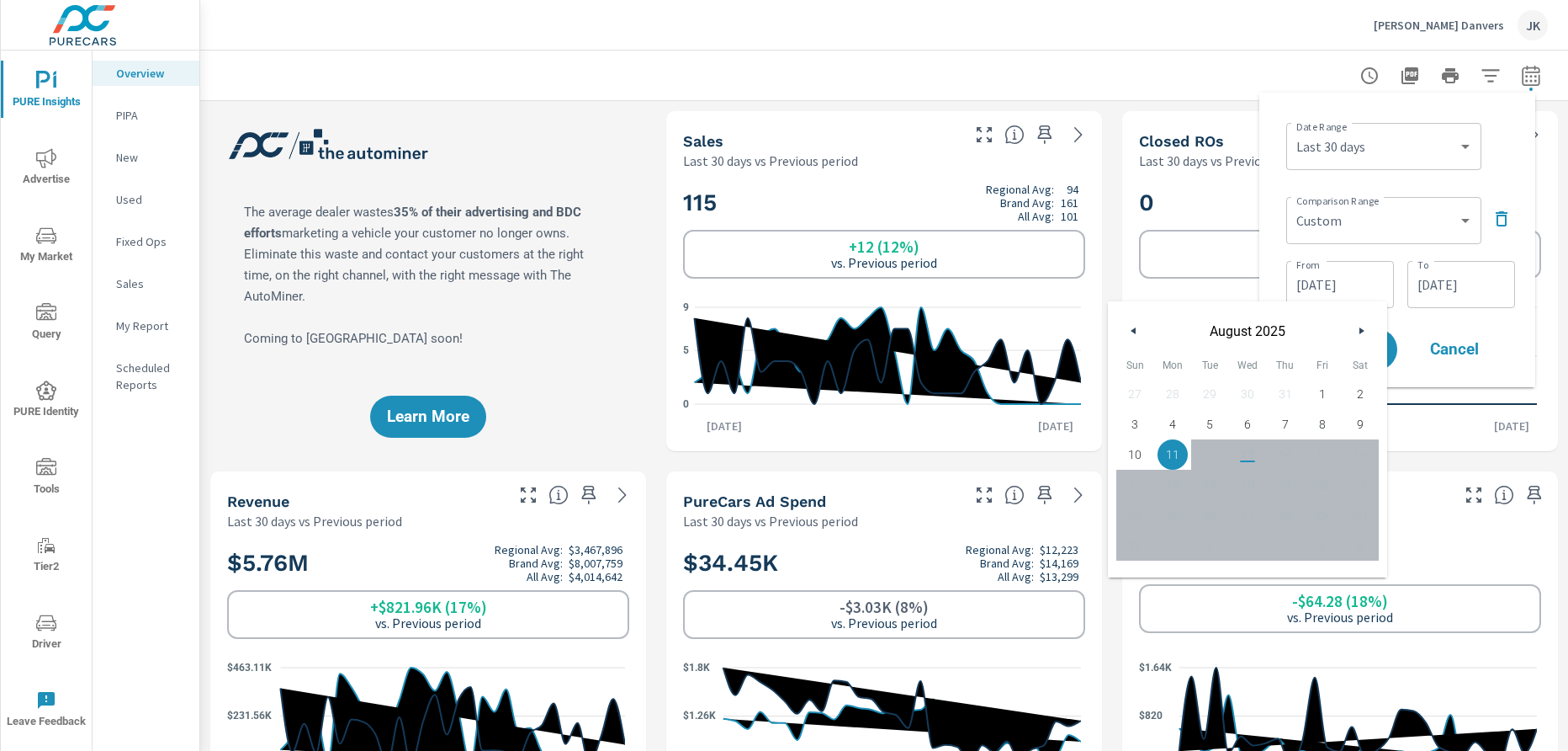
click at [1138, 329] on button "button" at bounding box center [1134, 331] width 20 height 20
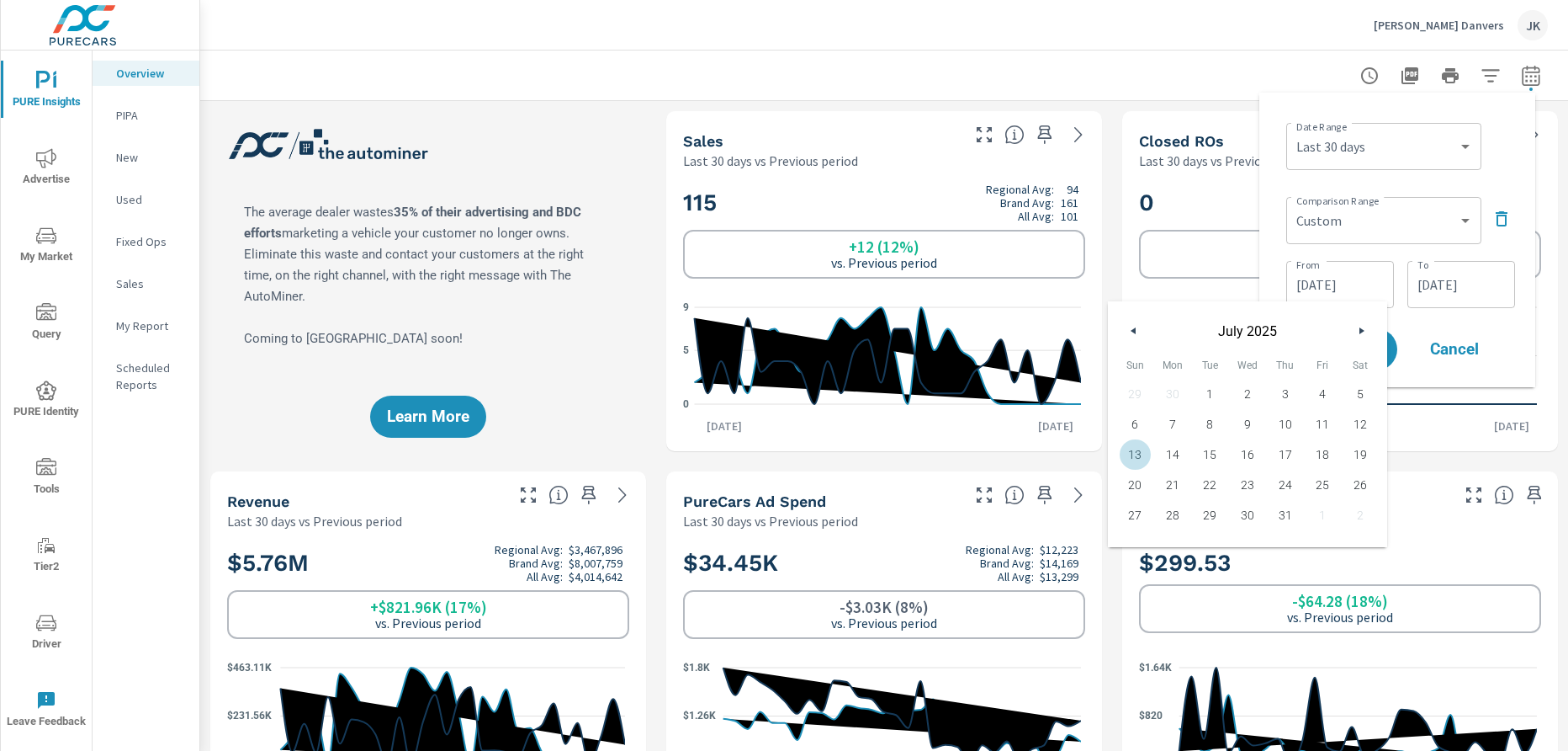
click at [1133, 453] on span "13" at bounding box center [1135, 455] width 38 height 22
type input "[DATE]"
click at [1393, 296] on input "08/11/2025" at bounding box center [1461, 284] width 94 height 33
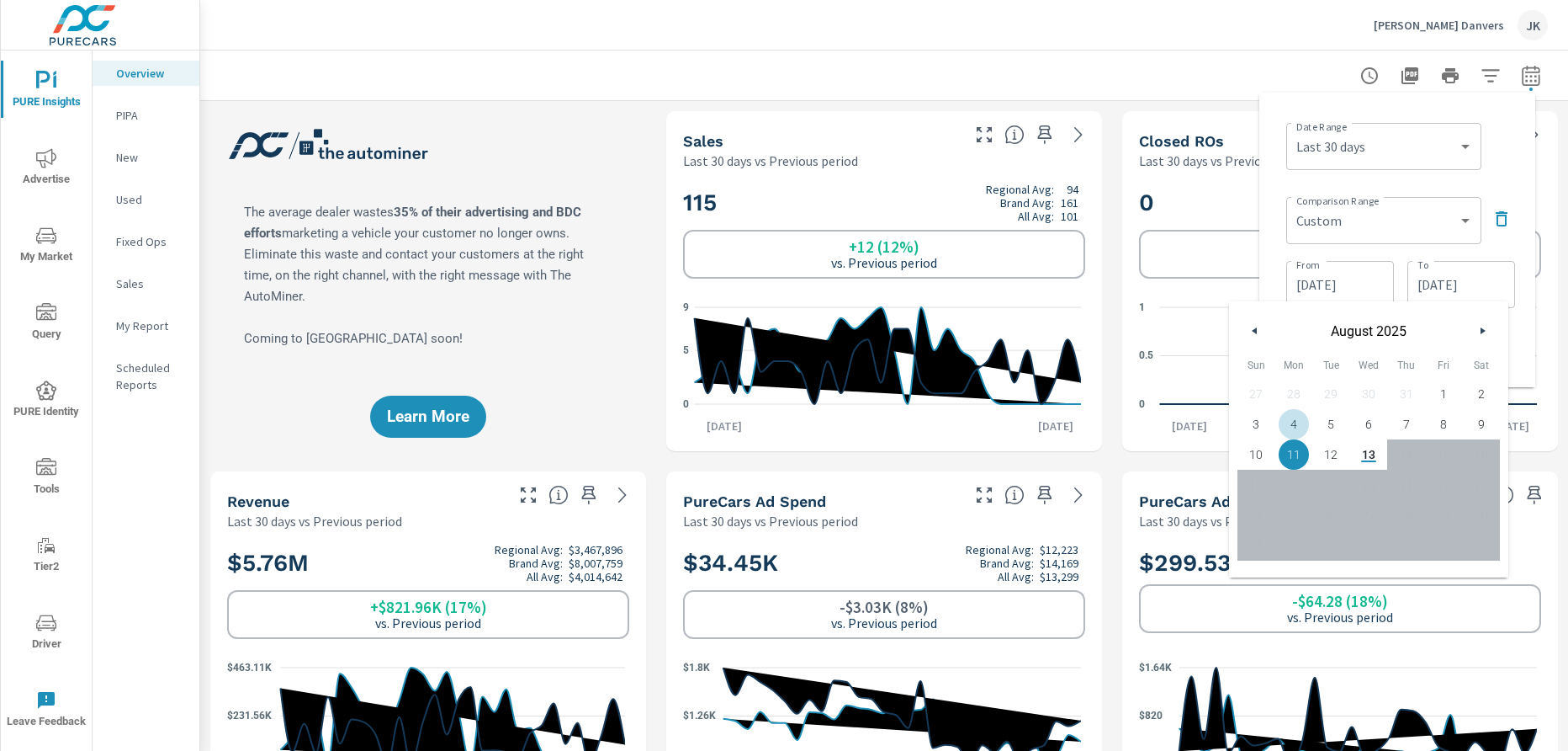
click at [1261, 329] on button "button" at bounding box center [1256, 331] width 20 height 20
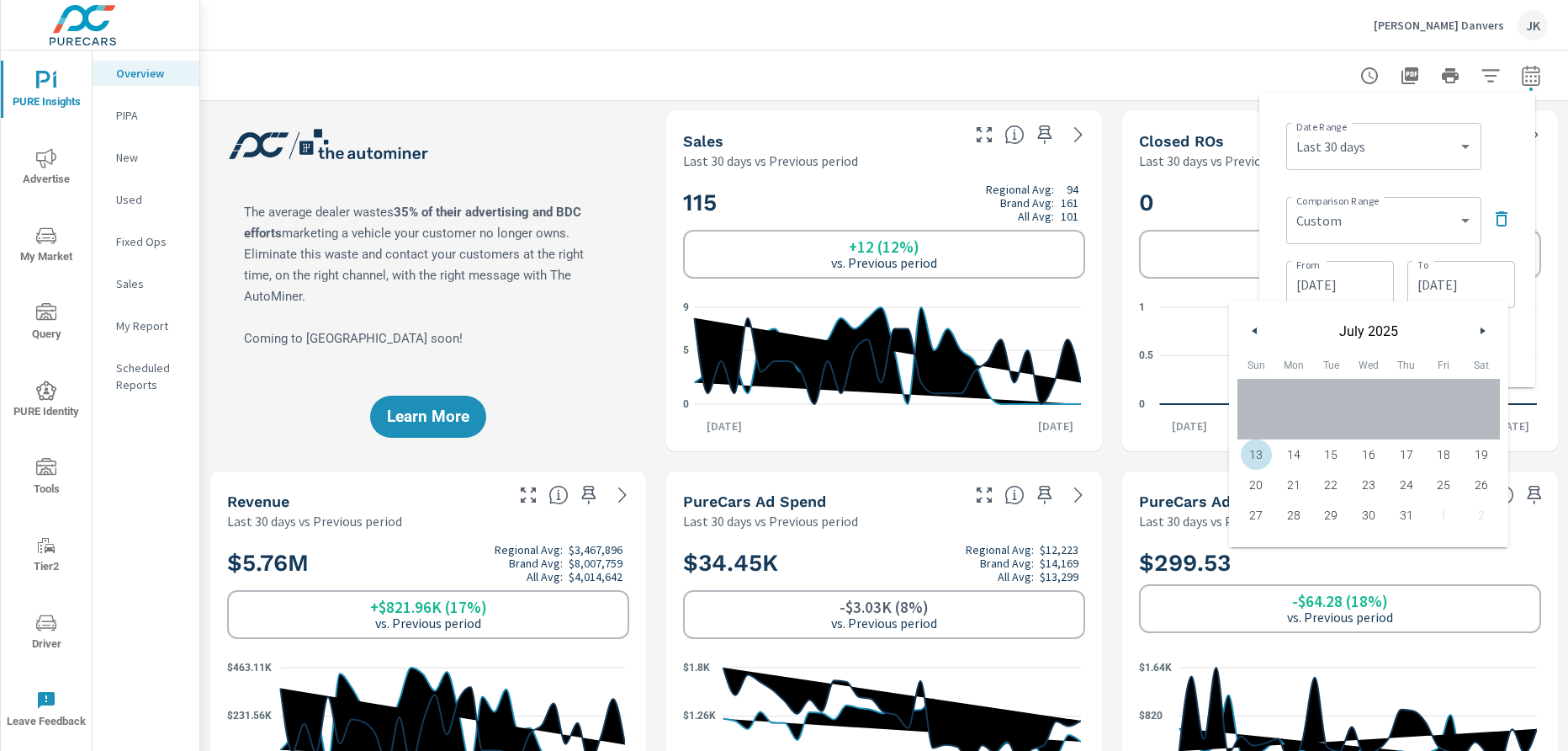
click at [1258, 455] on span "13" at bounding box center [1256, 455] width 38 height 22
type input "[DATE]"
click at [1393, 139] on div "Date Range Custom Yesterday Last week Last 7 days Last 14 days Last 30 days Las…" at bounding box center [1401, 145] width 229 height 58
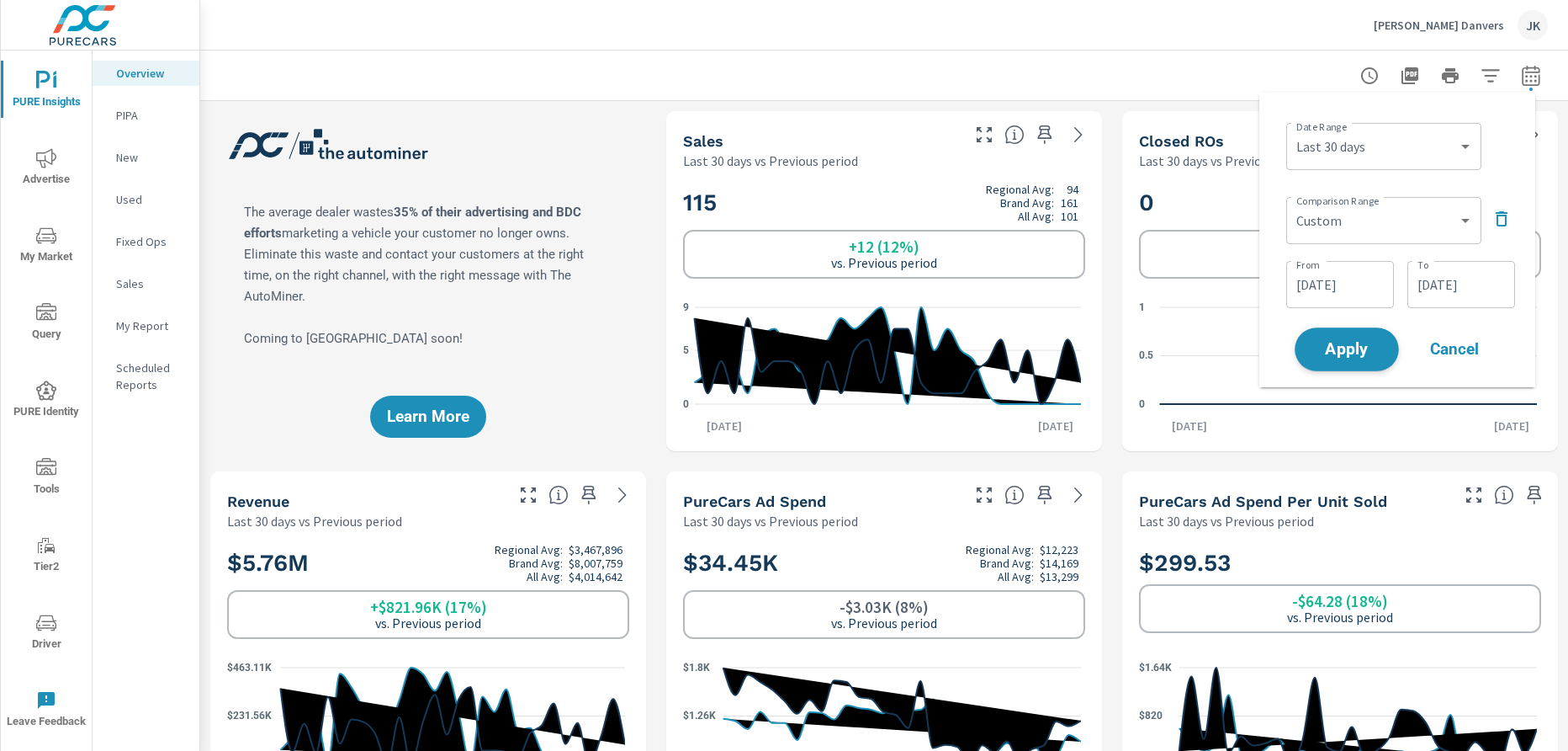
click at [1360, 347] on span "Apply" at bounding box center [1347, 349] width 69 height 16
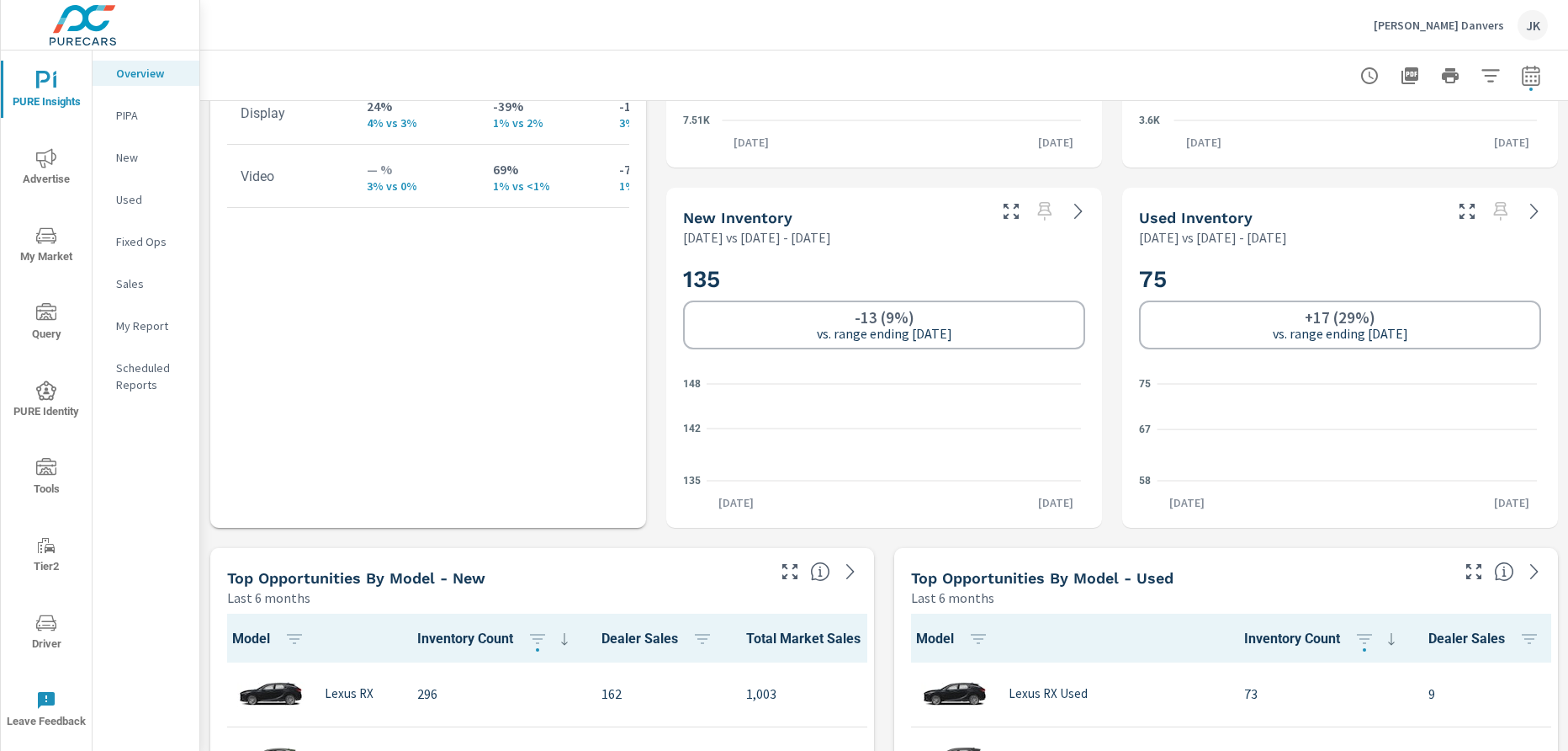
scroll to position [983, 0]
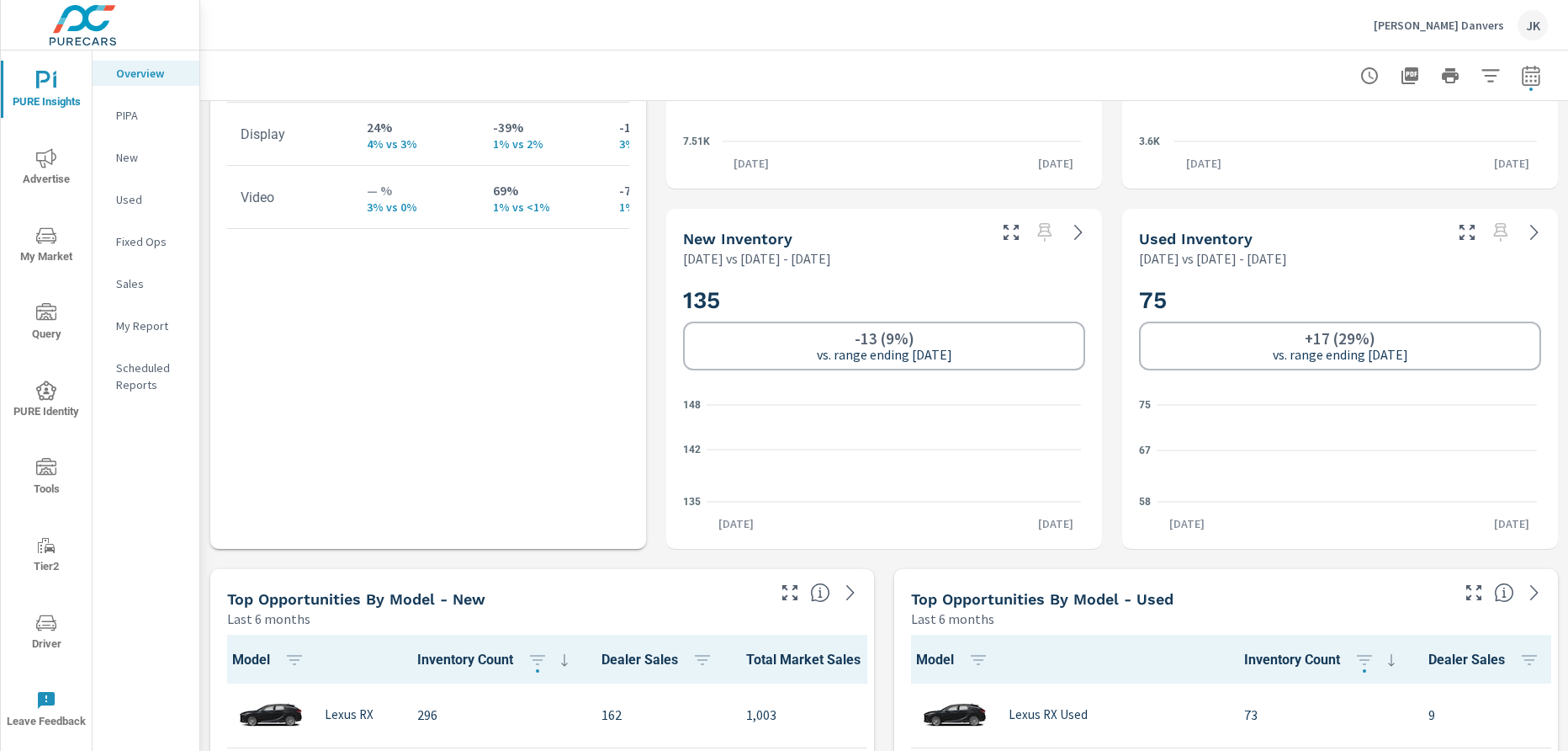
click at [1393, 19] on div "JK" at bounding box center [1533, 25] width 31 height 31
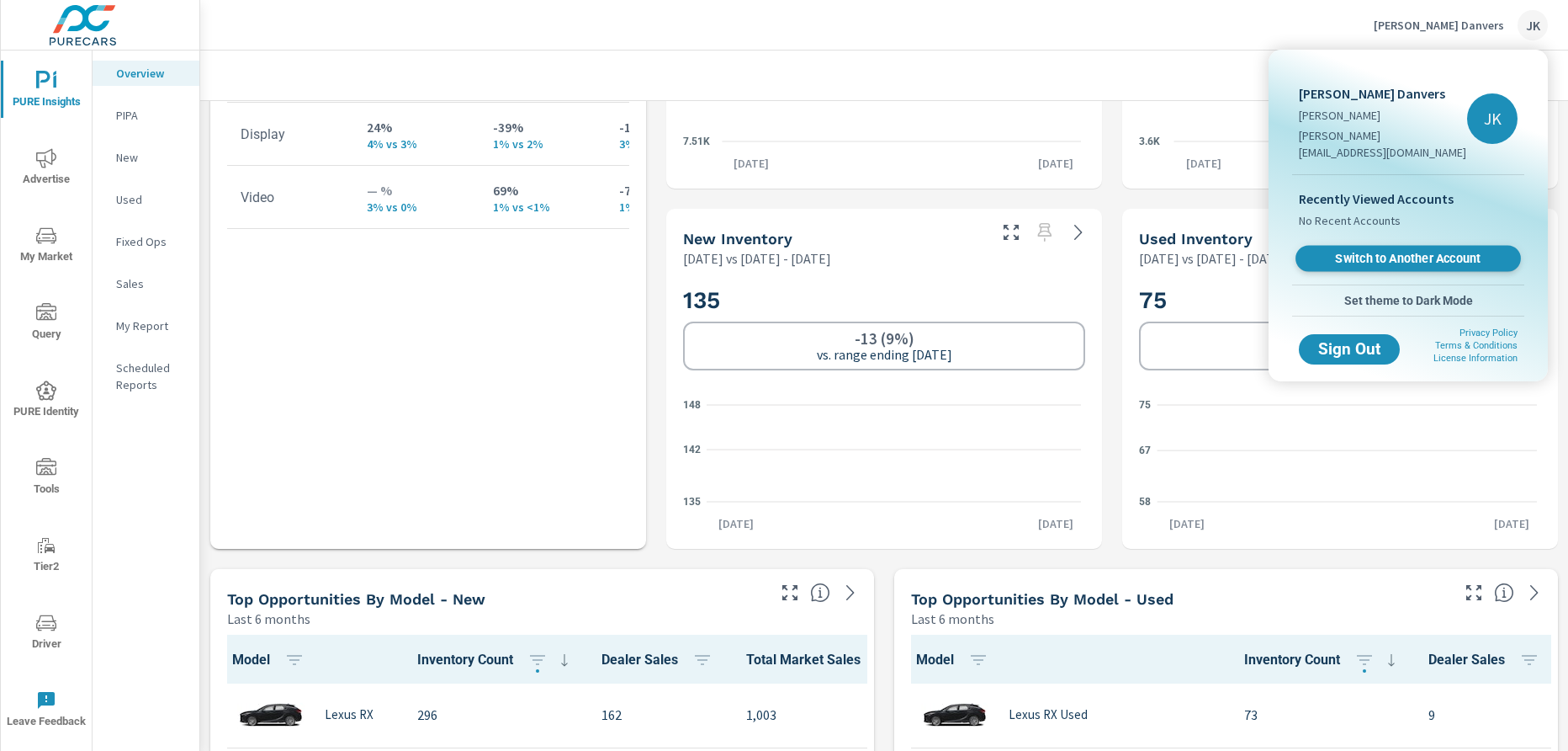
click at [1393, 251] on span "Switch to Another Account" at bounding box center [1408, 258] width 206 height 16
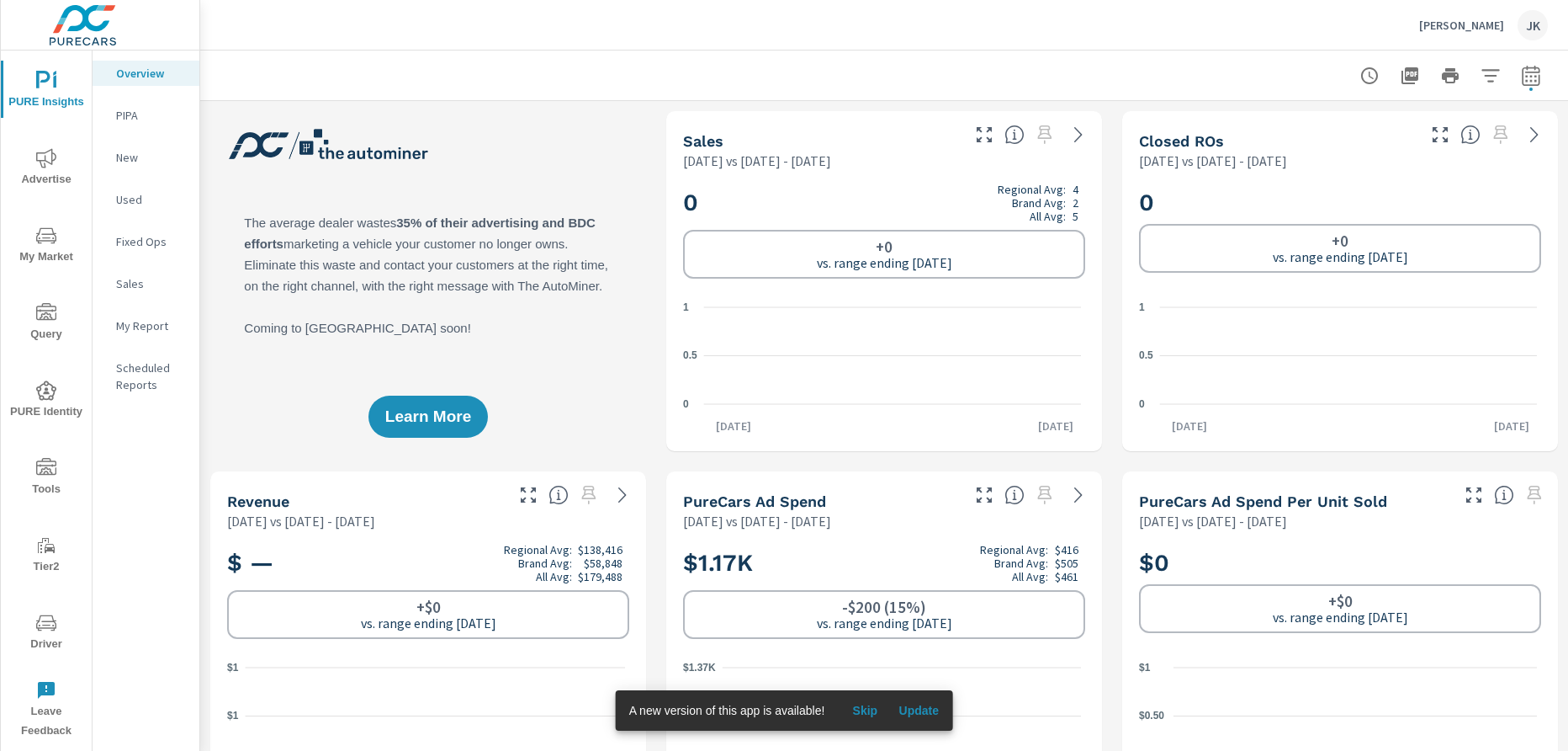
scroll to position [1, 0]
click at [1527, 83] on button "button" at bounding box center [1531, 75] width 33 height 33
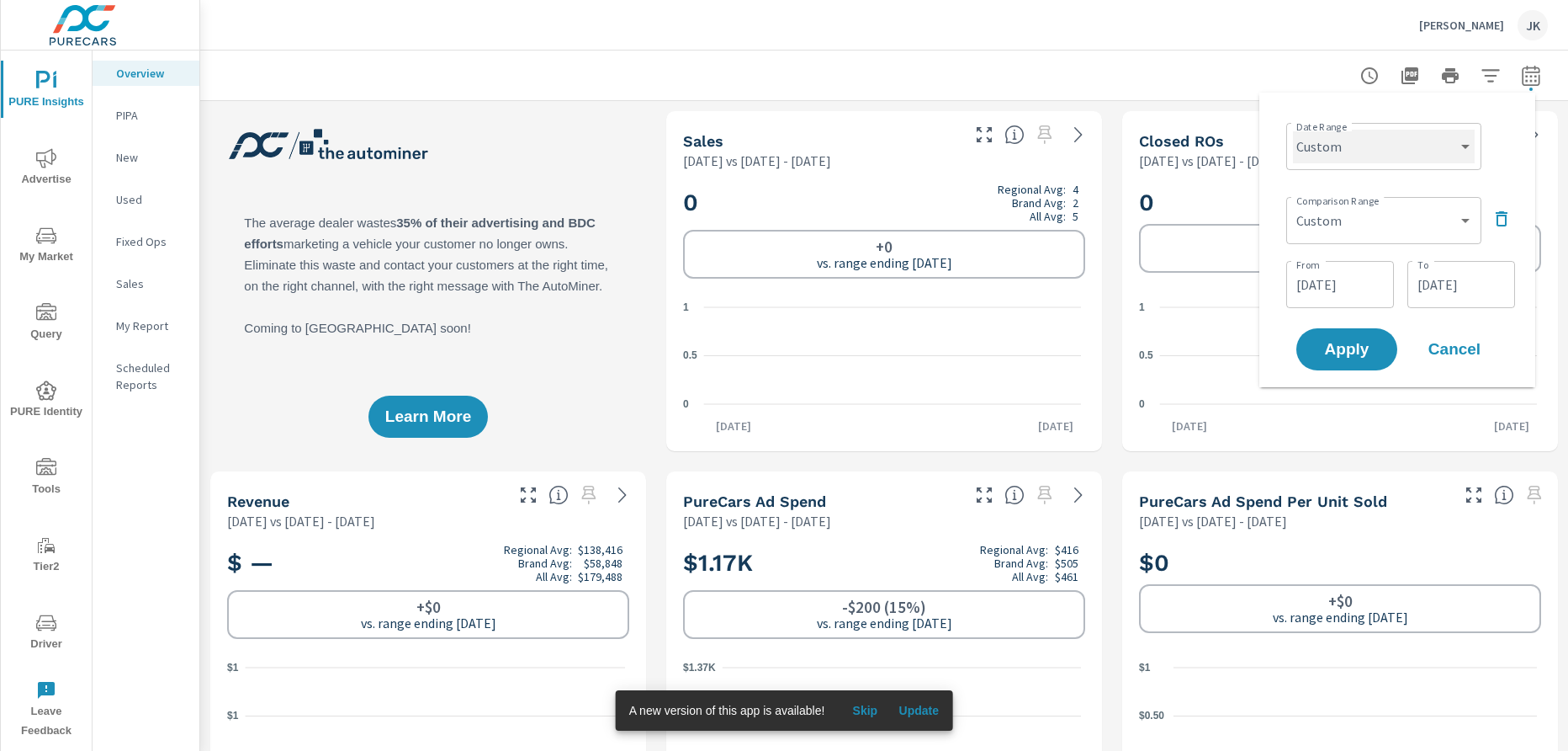
click at [1452, 144] on select "Custom [DATE] Last week Last 7 days Last 14 days Last 30 days Last 45 days Last…" at bounding box center [1384, 146] width 182 height 33
click at [1452, 132] on select "Custom [DATE] Last week Last 7 days Last 14 days Last 30 days Last 45 days Last…" at bounding box center [1384, 146] width 182 height 33
click at [1505, 207] on button "button" at bounding box center [1501, 218] width 27 height 27
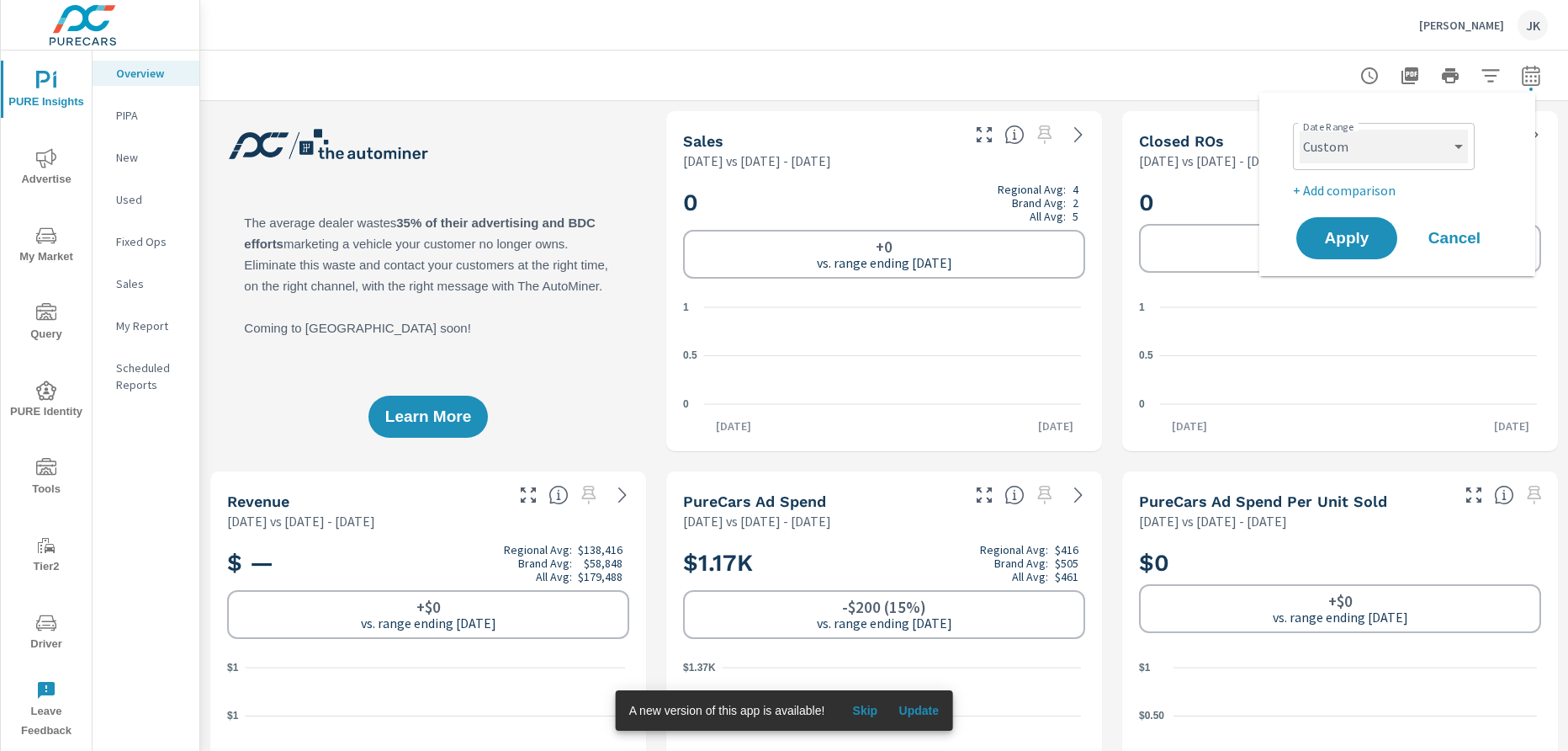
click at [1462, 140] on select "Custom [DATE] Last week Last 7 days Last 14 days Last 30 days Last 45 days Last…" at bounding box center [1383, 146] width 168 height 33
click at [1300, 129] on select "Custom [DATE] Last week Last 7 days Last 14 days Last 30 days Last 45 days Last…" at bounding box center [1383, 146] width 168 height 33
select select "Last 30 days"
click at [1358, 195] on p "+ Add comparison" at bounding box center [1401, 191] width 216 height 20
select select "Previous period"
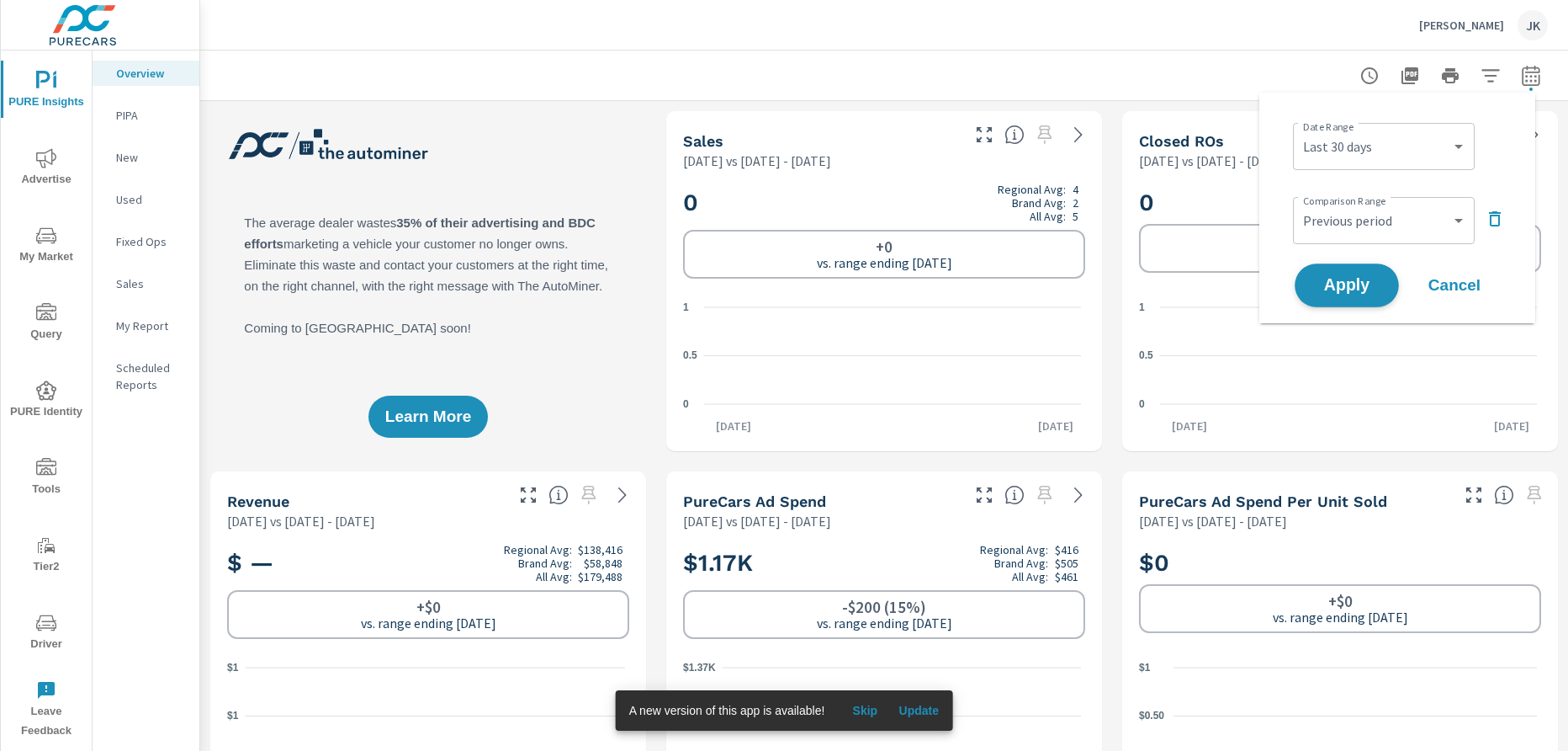
click at [1344, 291] on span "Apply" at bounding box center [1347, 285] width 69 height 16
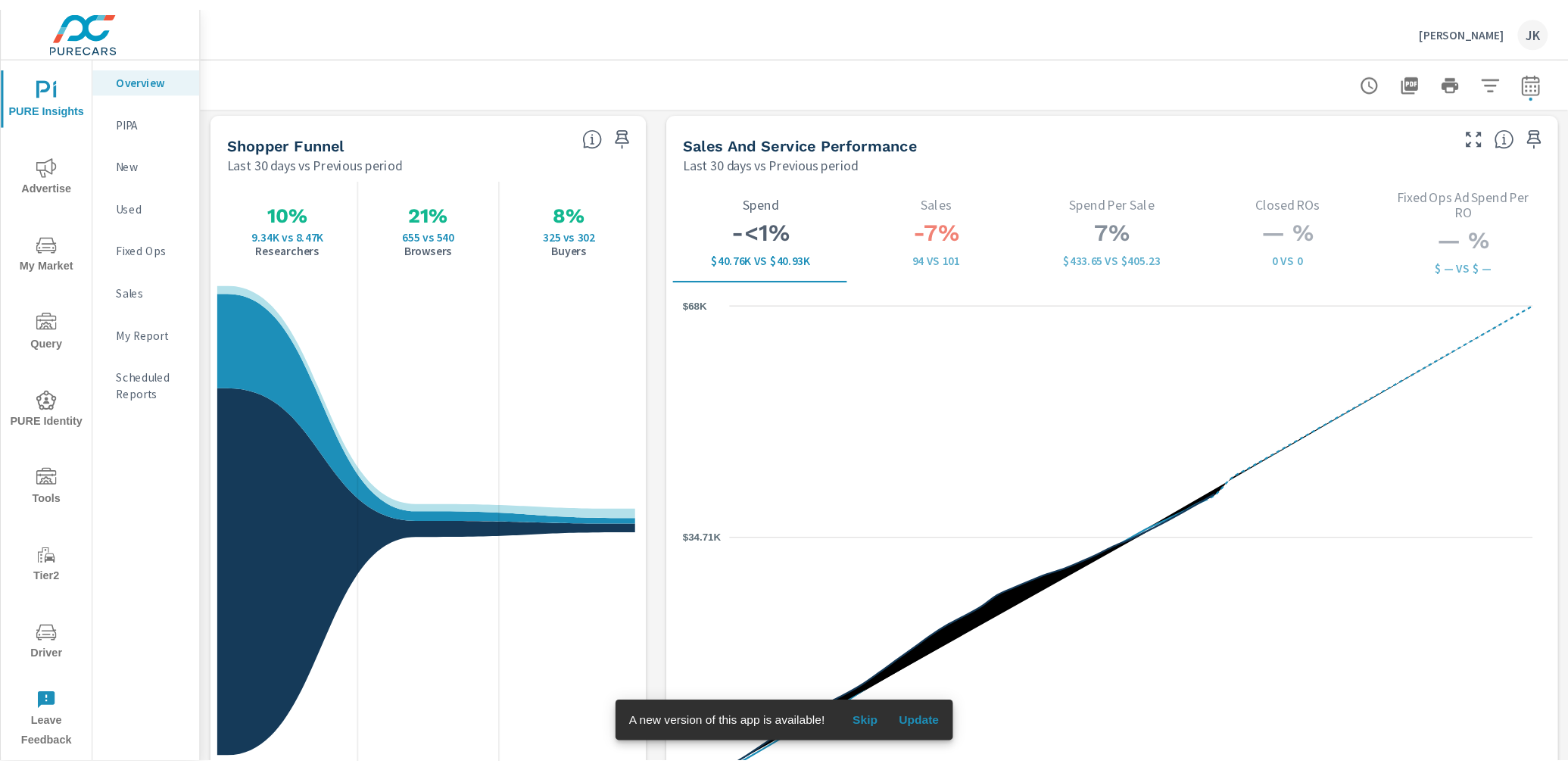
scroll to position [1953, 0]
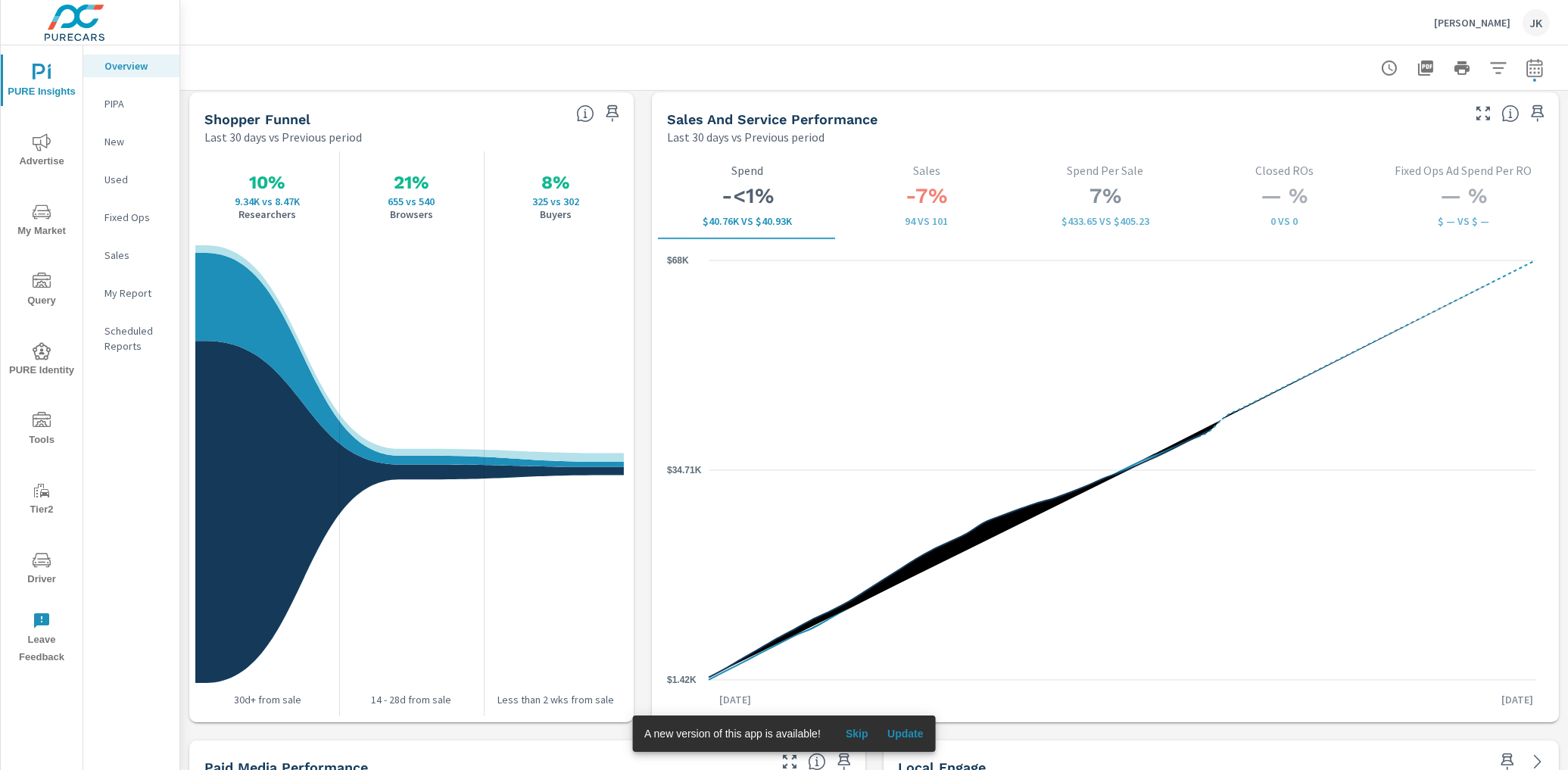
scroll to position [1932, 0]
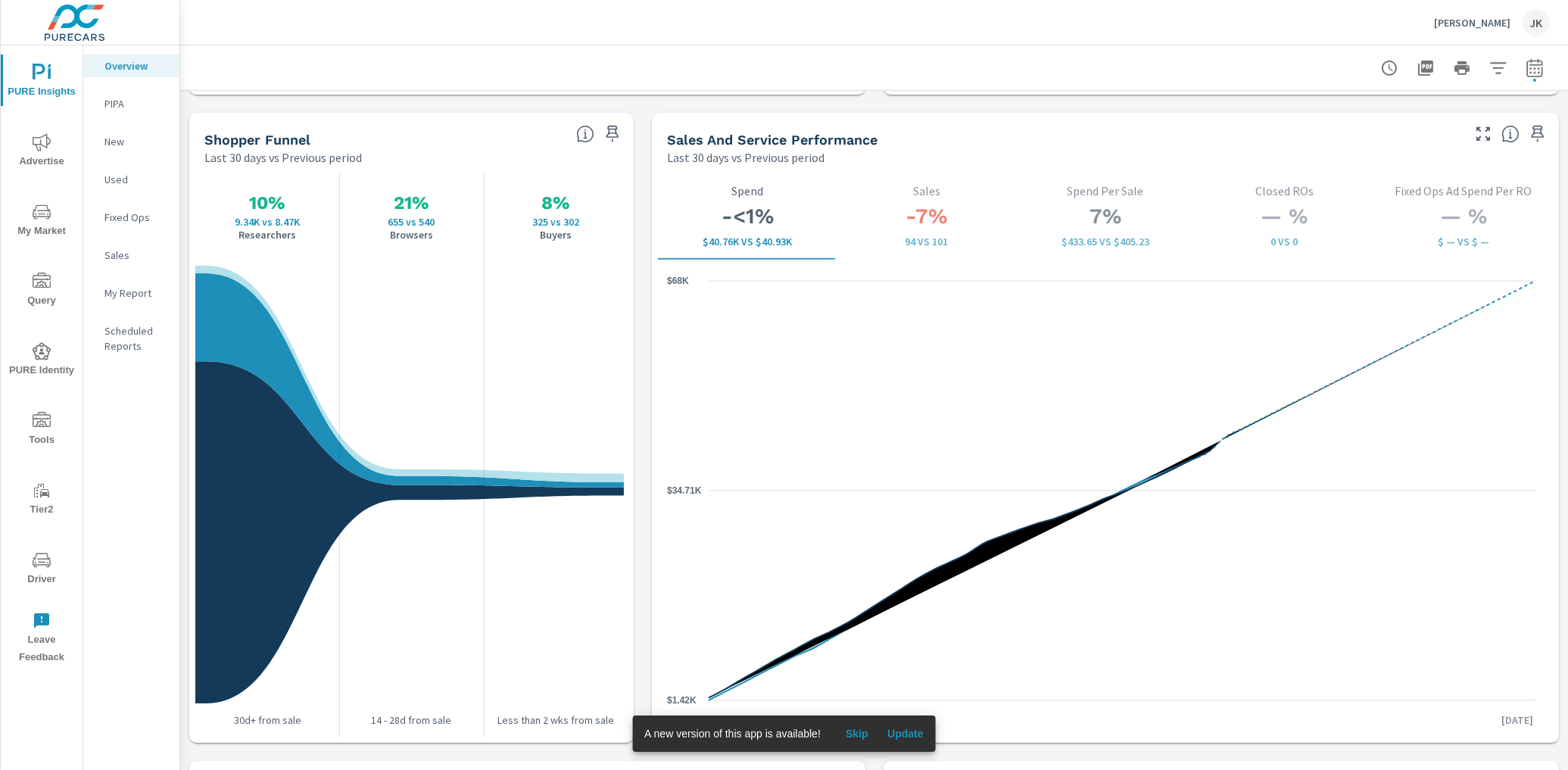
click at [865, 675] on span "Skip" at bounding box center [857, 734] width 36 height 13
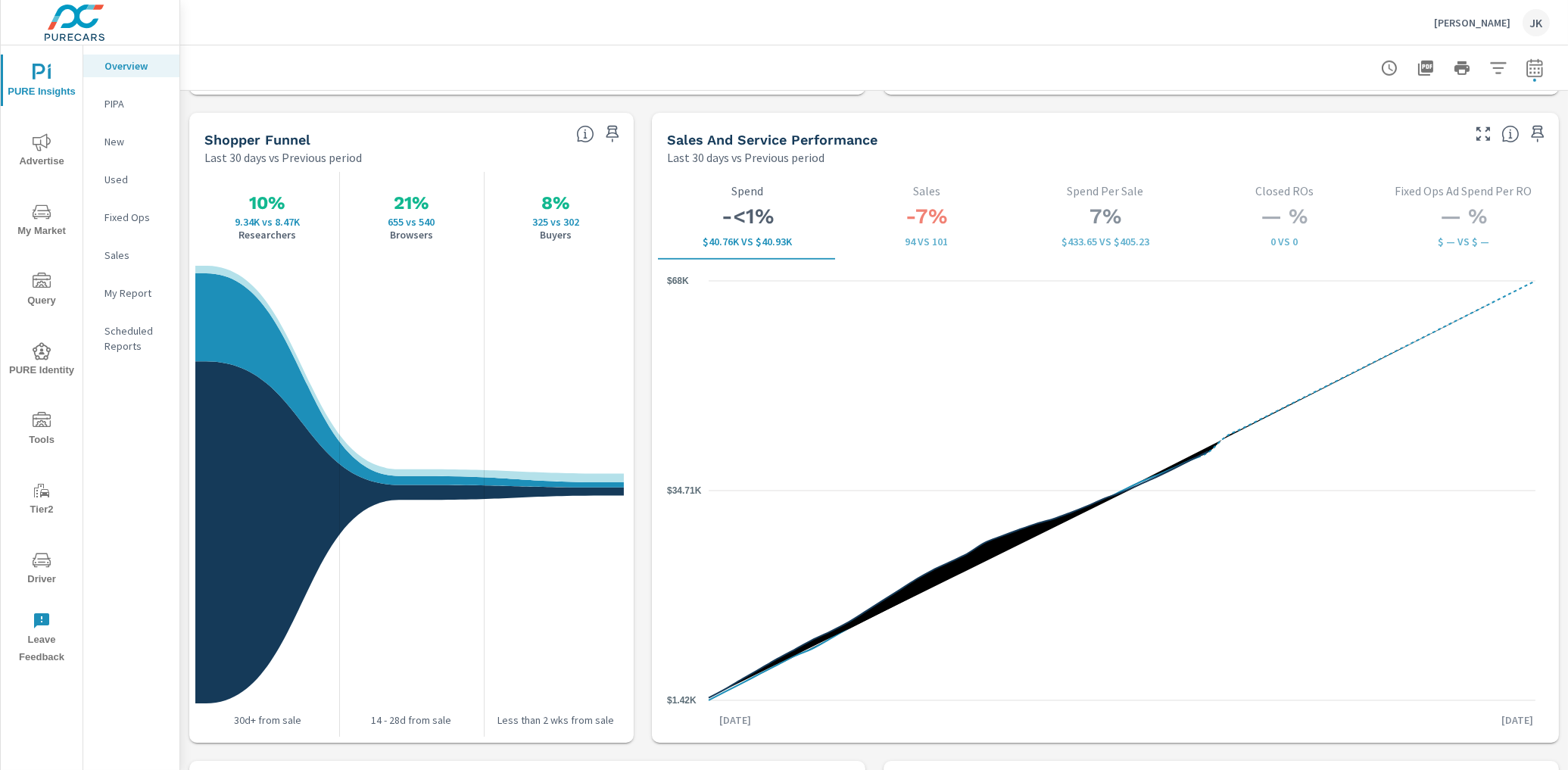
scroll to position [2530, 0]
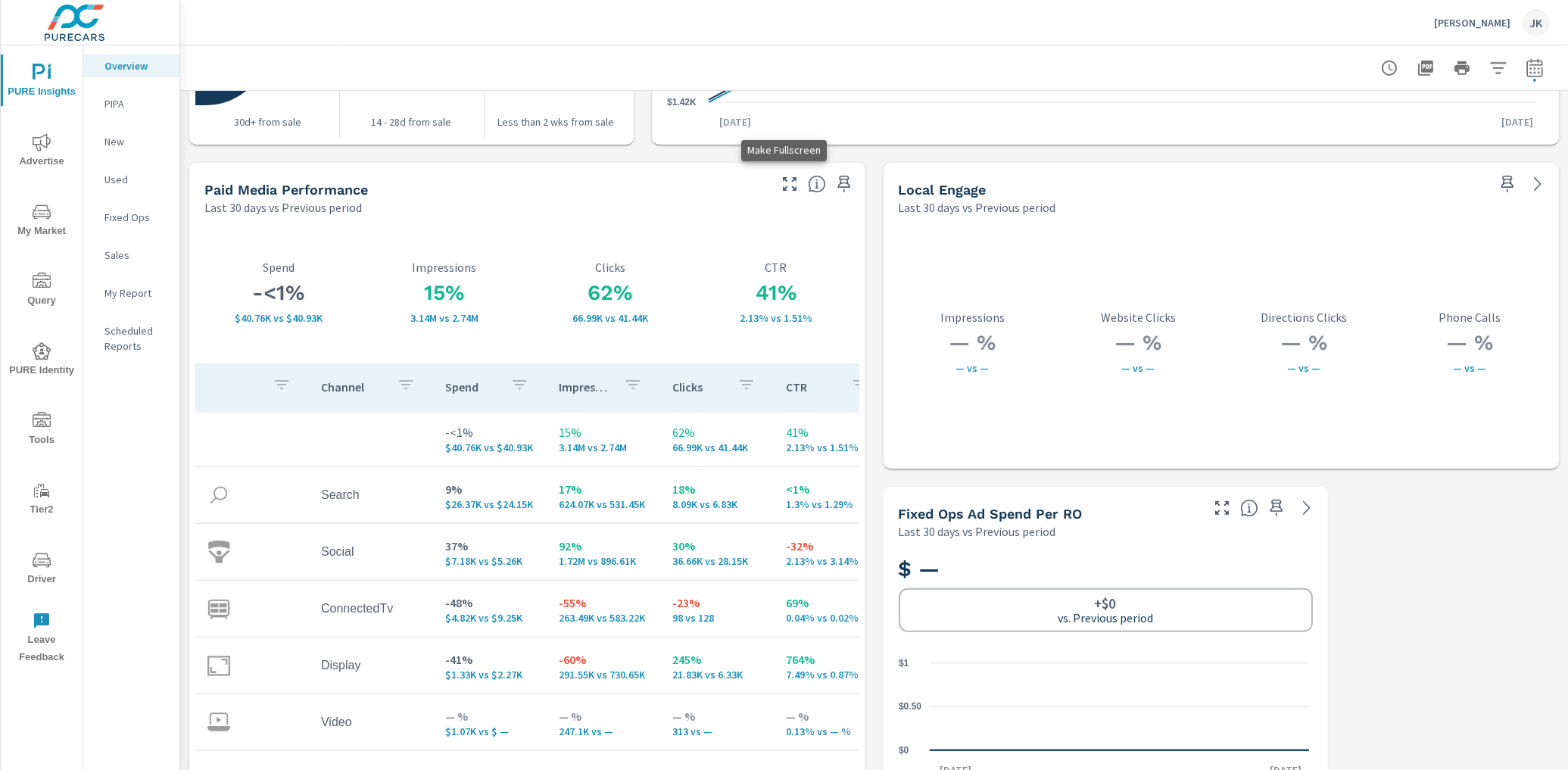
click at [784, 183] on icon "button" at bounding box center [790, 184] width 18 height 18
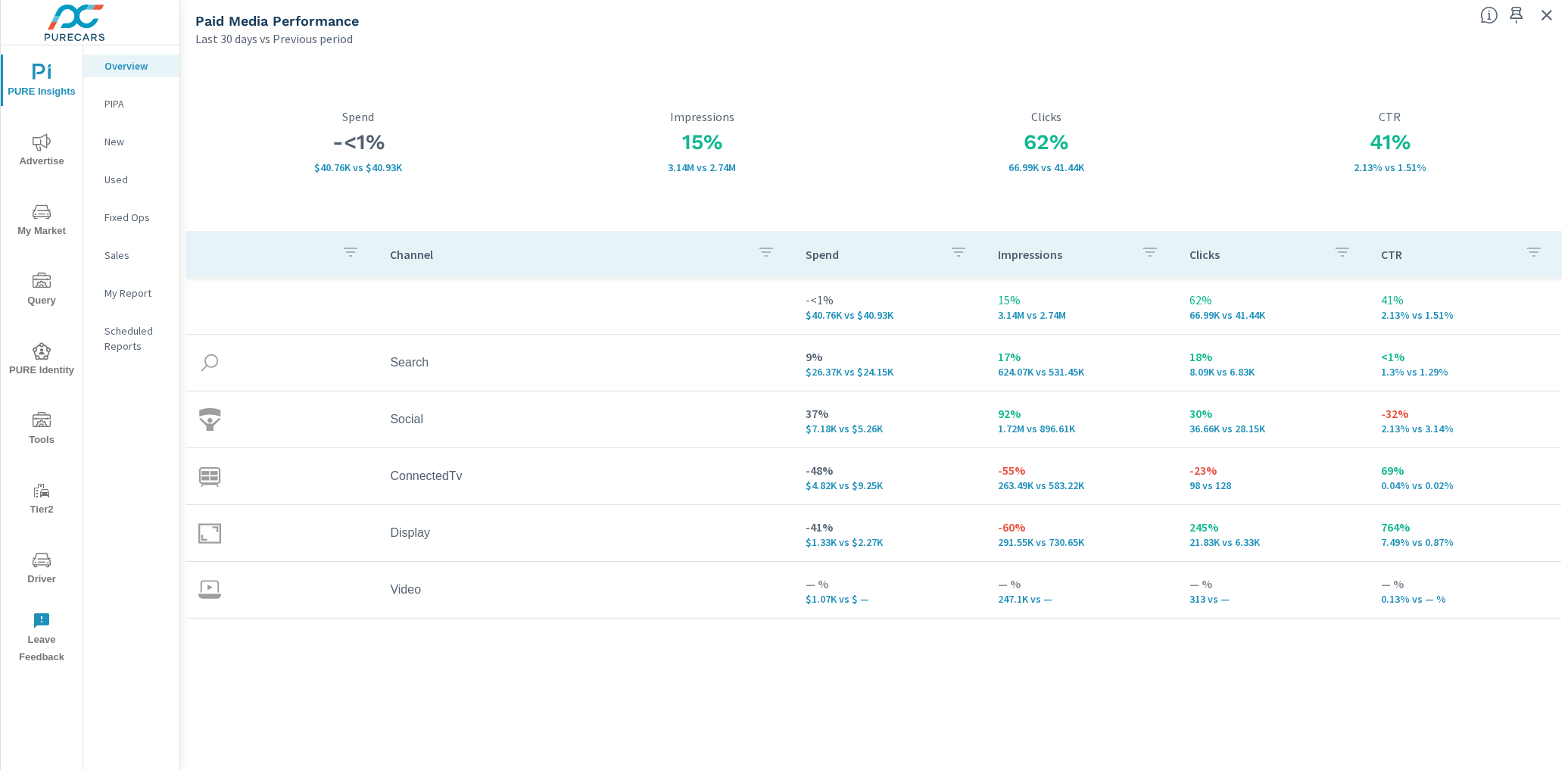
click at [506, 662] on div "Channel Spend Impressions Clicks CTR -<1% $40.76K vs $40.93K 15% 3.14M vs 2.74M…" at bounding box center [874, 486] width 1376 height 511
click at [201, 675] on div "Channel Spend Impressions Clicks CTR -<1% $40.76K vs $40.93K 15% 3.14M vs 2.74M…" at bounding box center [874, 486] width 1376 height 511
click at [38, 144] on icon "nav menu" at bounding box center [42, 141] width 18 height 18
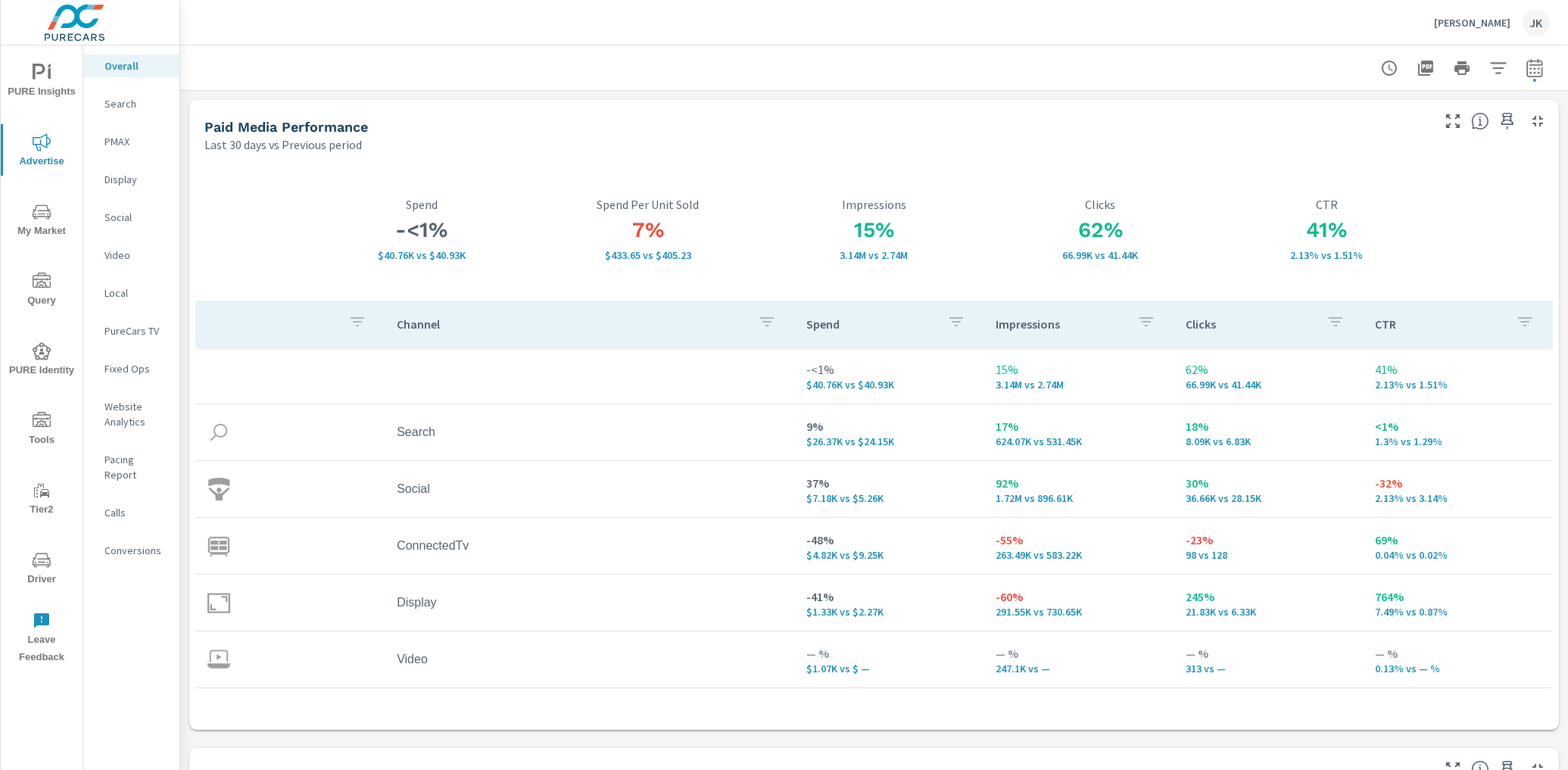
click at [120, 172] on p "Display" at bounding box center [135, 180] width 63 height 15
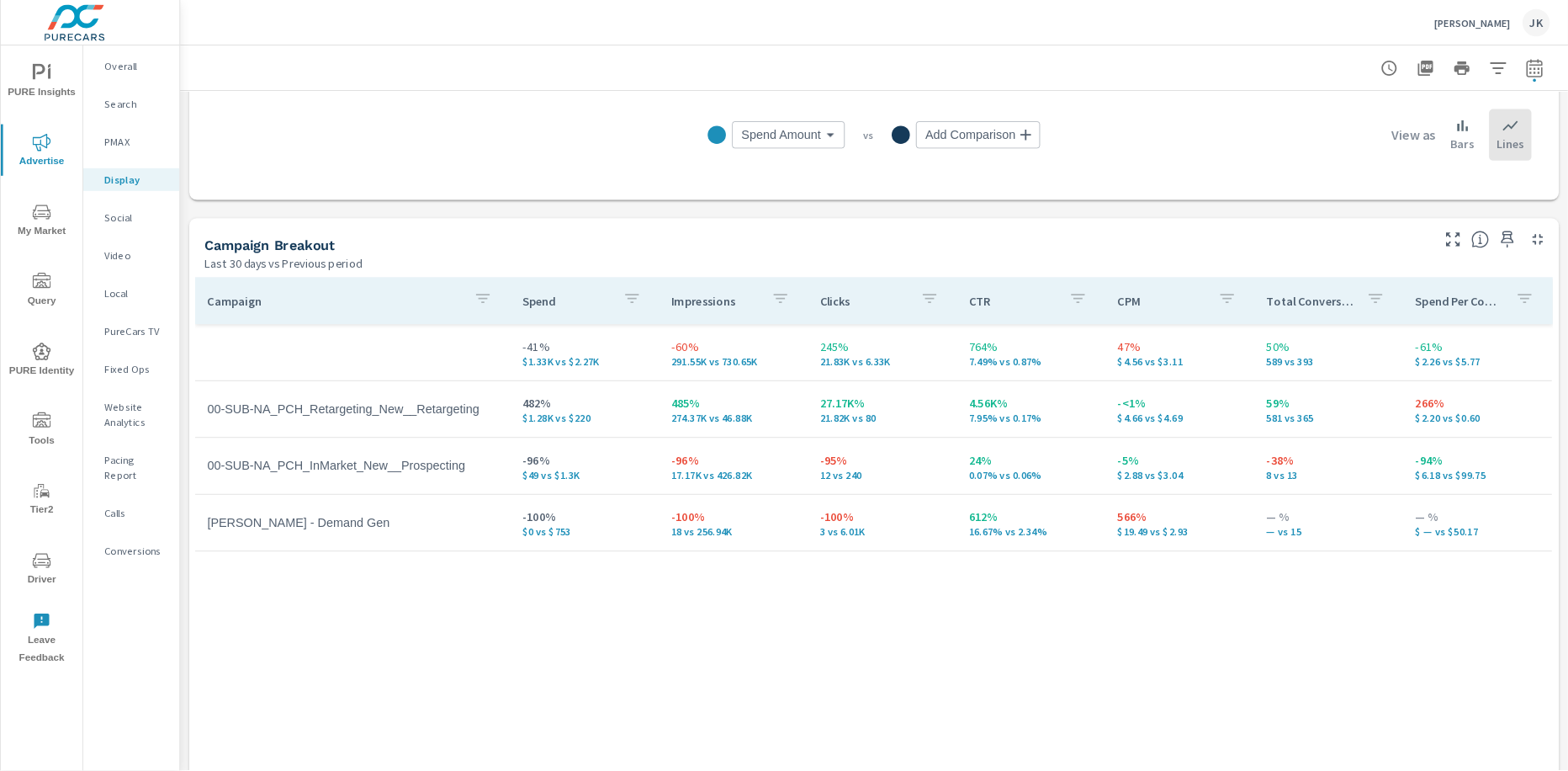
scroll to position [576, 0]
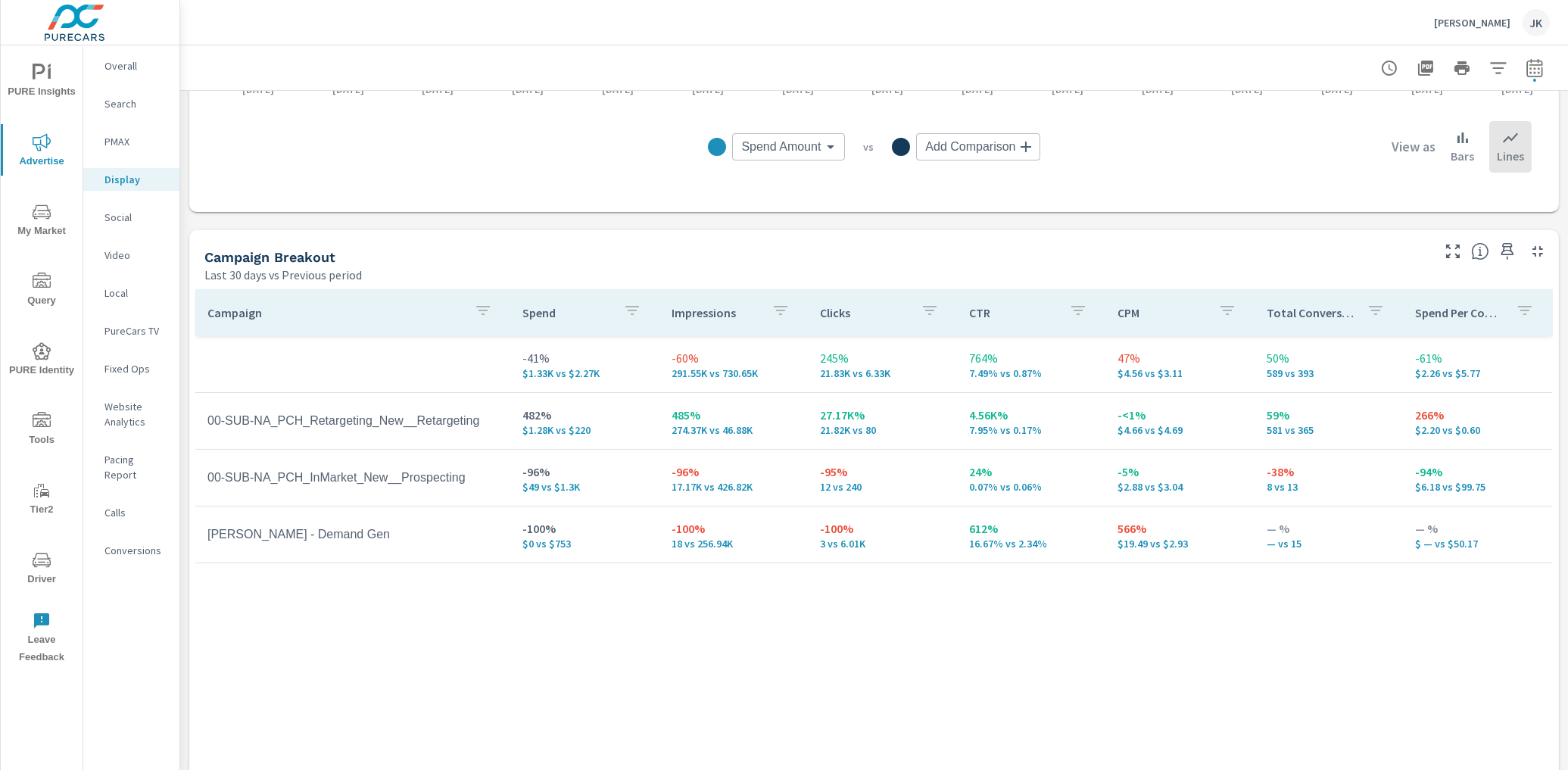
click at [1411, 662] on div "Campaign Spend Impressions Clicks CTR CPM Total Conversions Spend Per Conversio…" at bounding box center [874, 560] width 1357 height 543
drag, startPoint x: 1483, startPoint y: 662, endPoint x: 1448, endPoint y: 677, distance: 38.1
click at [1411, 675] on div "Campaign Spend Impressions Clicks CTR CPM Total Conversions Spend Per Conversio…" at bounding box center [874, 560] width 1357 height 543
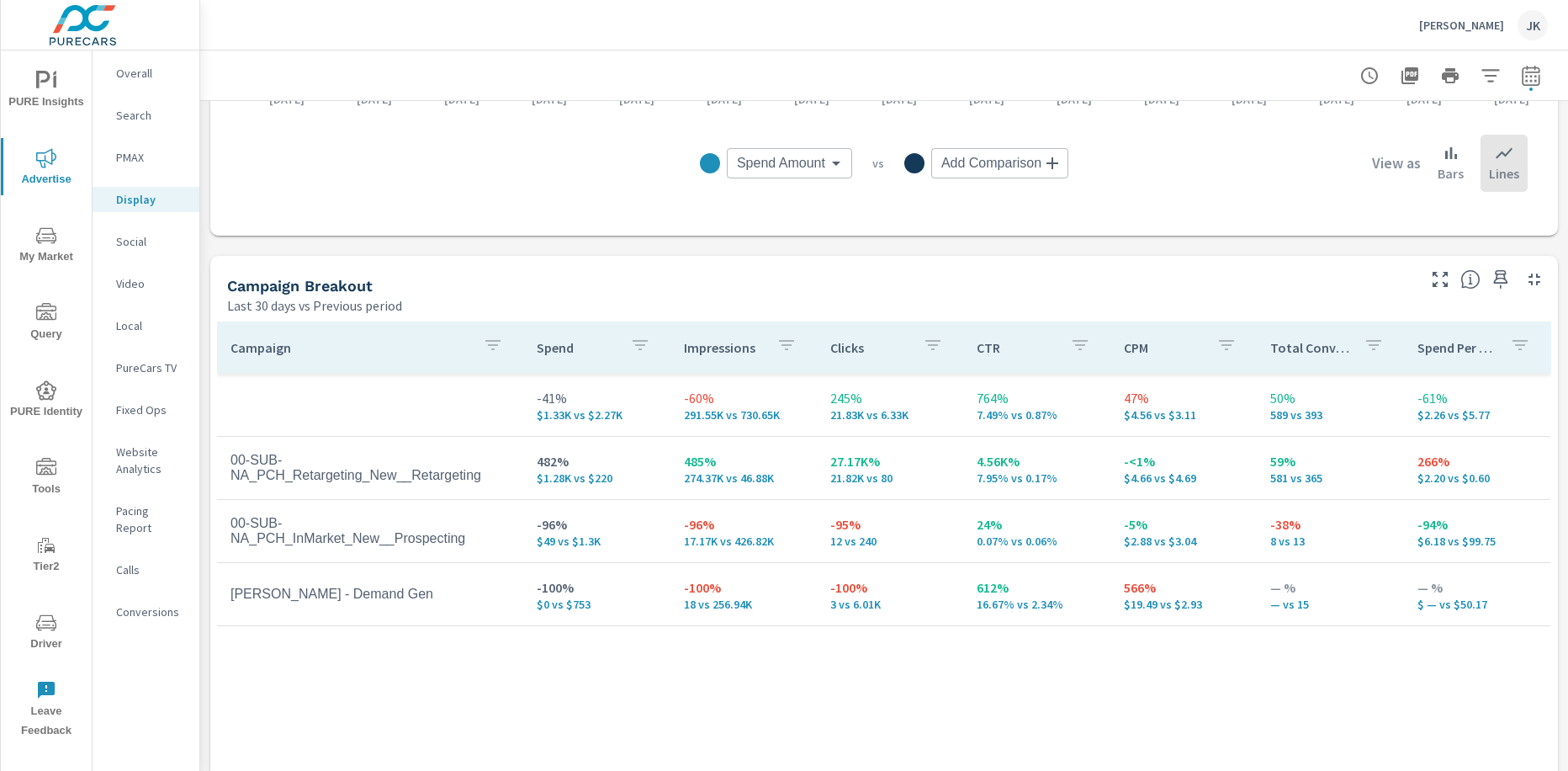
click at [135, 242] on p "Social" at bounding box center [150, 242] width 70 height 17
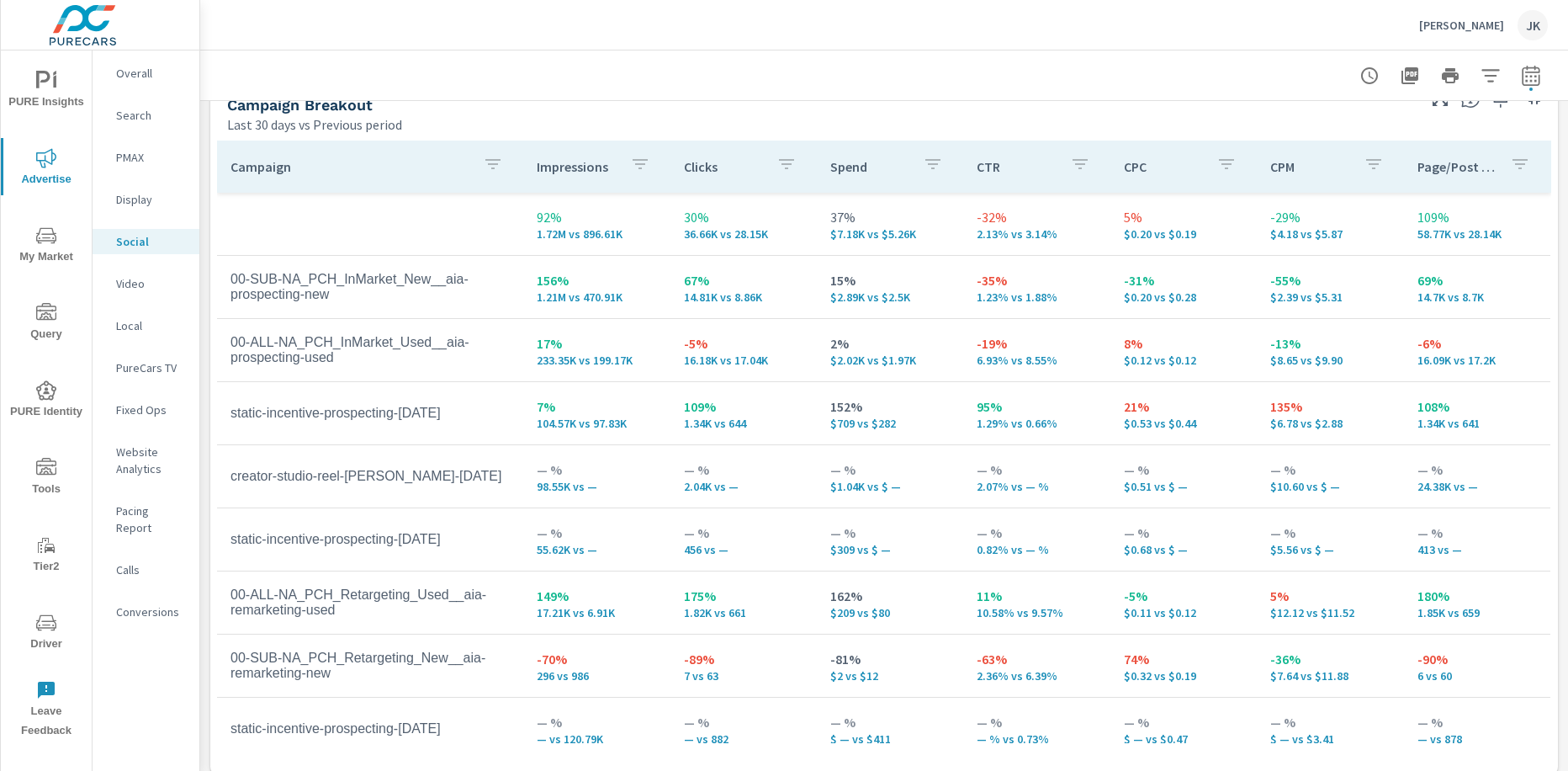
scroll to position [771, 0]
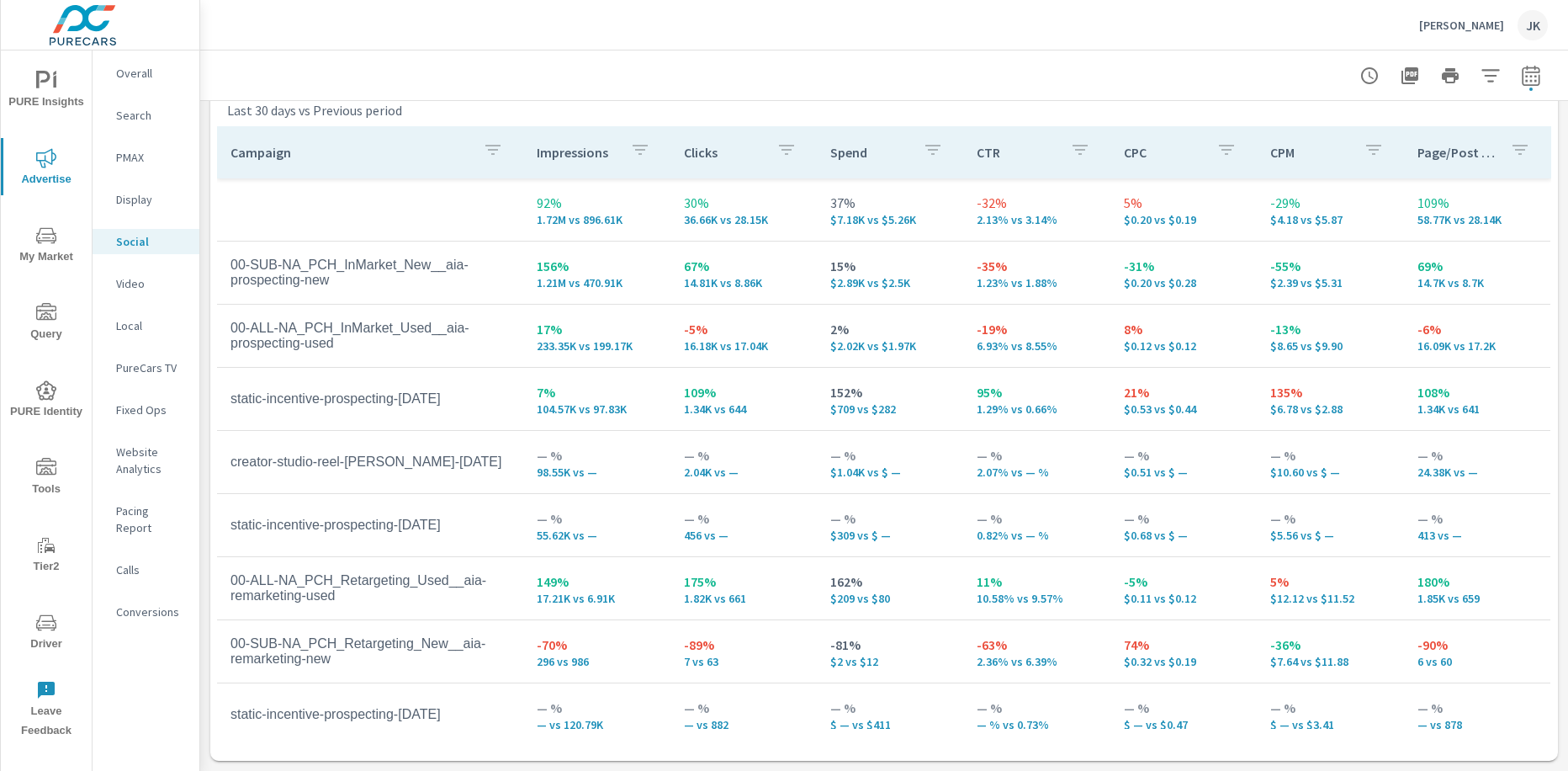
click at [145, 361] on p "PureCars TV" at bounding box center [150, 368] width 70 height 17
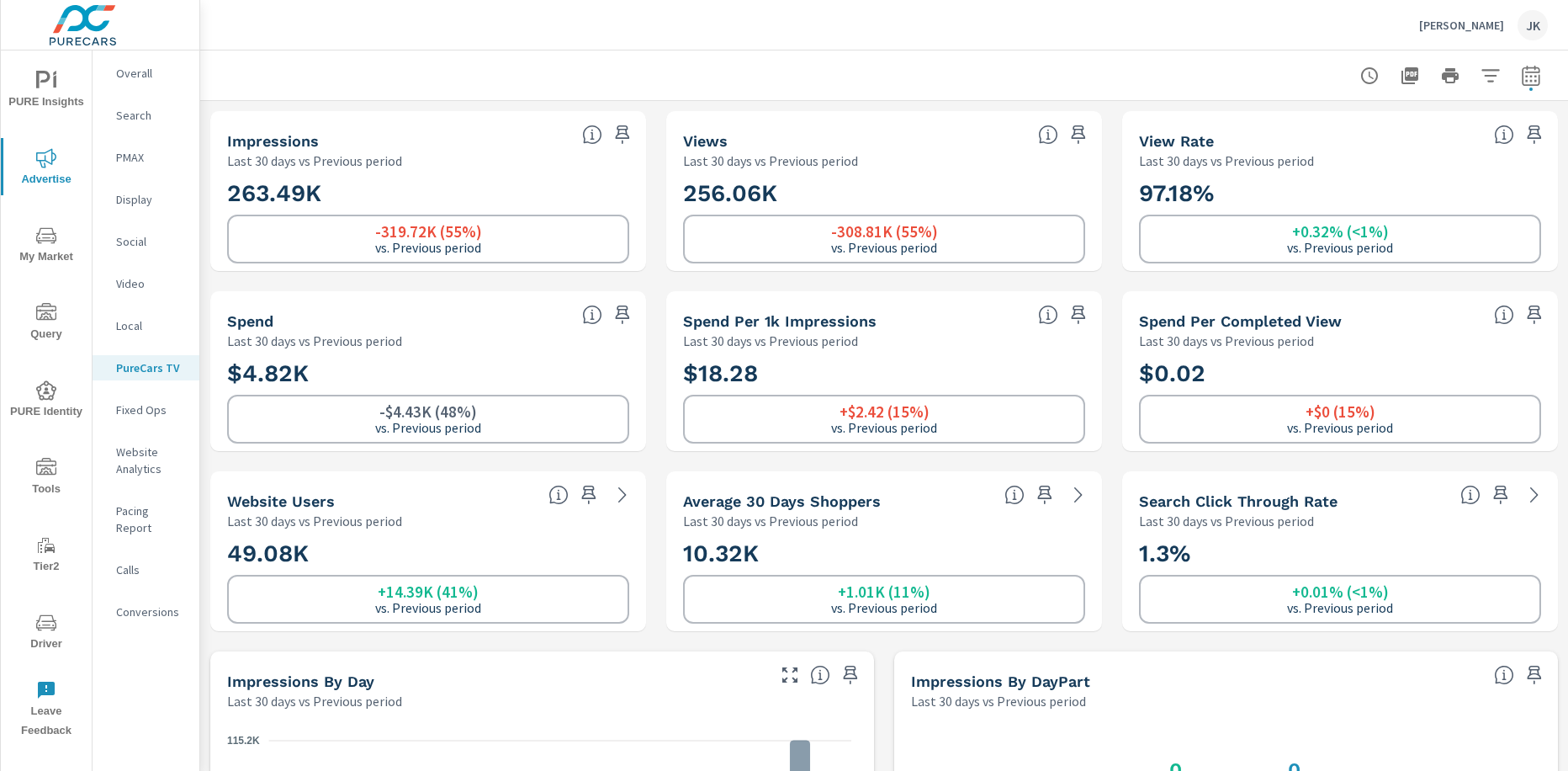
scroll to position [1, 0]
click at [62, 268] on button "My Market" at bounding box center [46, 244] width 91 height 58
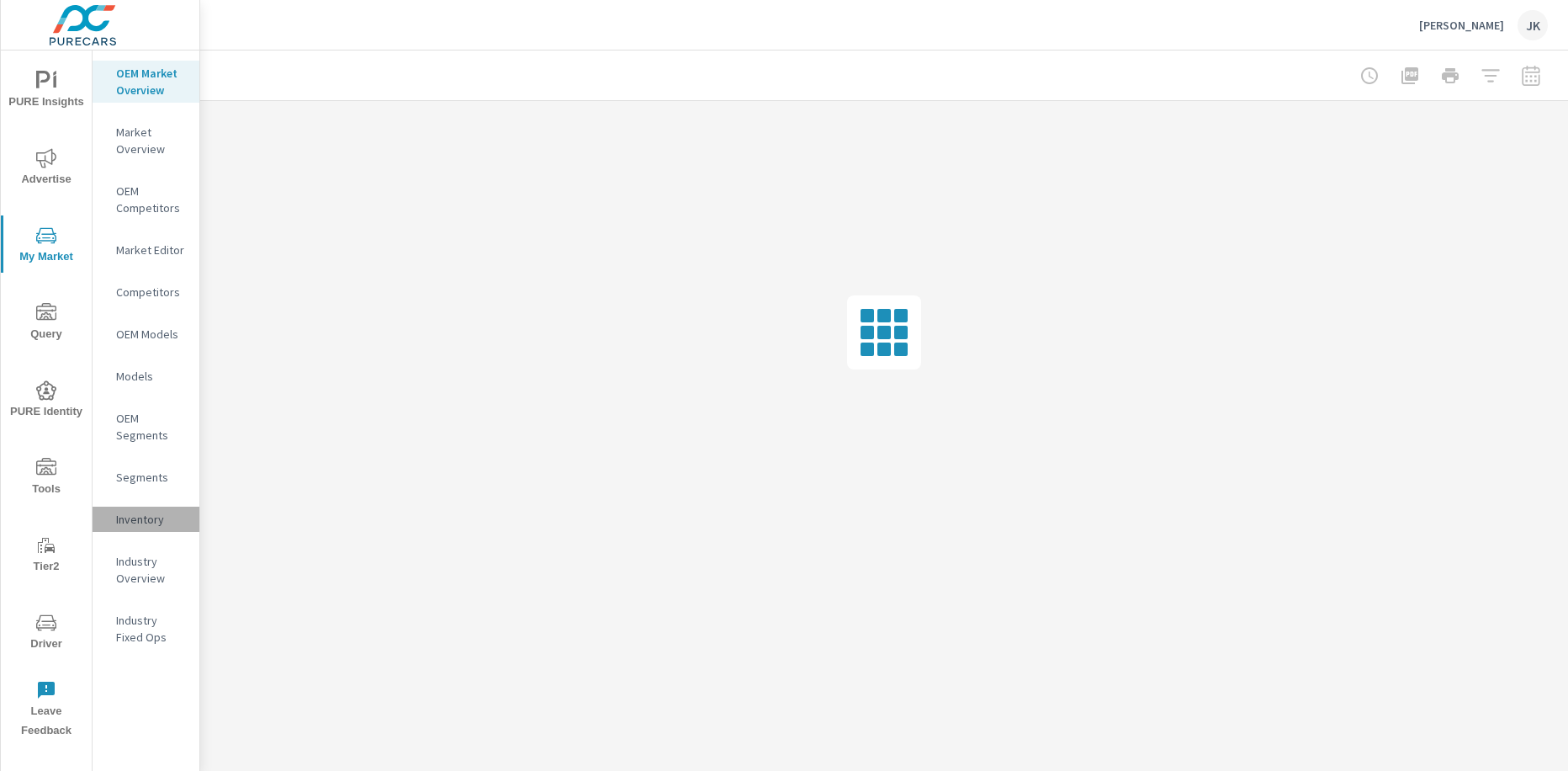
click at [137, 524] on p "Inventory" at bounding box center [150, 519] width 70 height 17
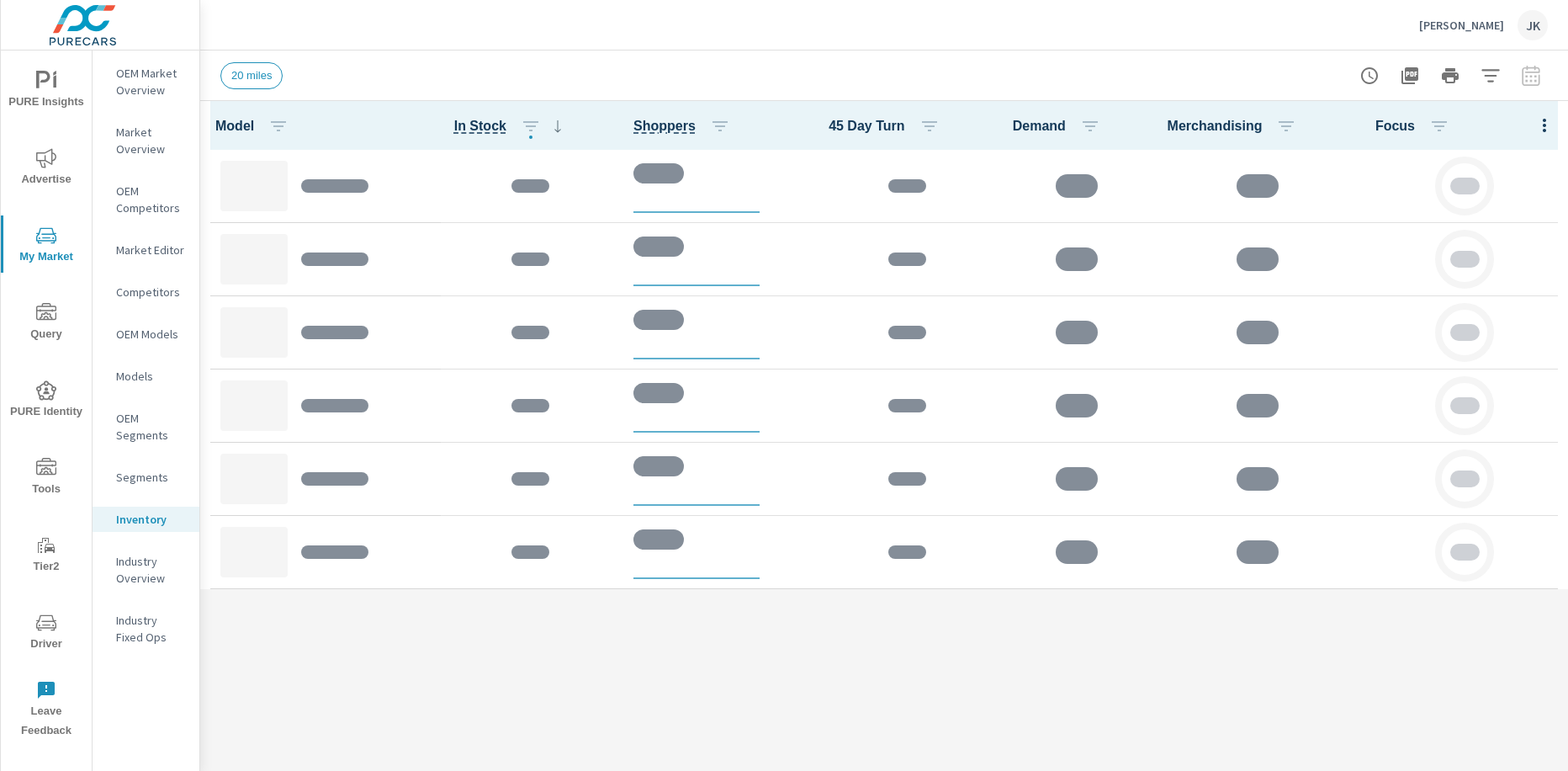
click at [1535, 110] on div at bounding box center [1545, 125] width 47 height 49
click at [1543, 121] on div at bounding box center [1545, 125] width 47 height 49
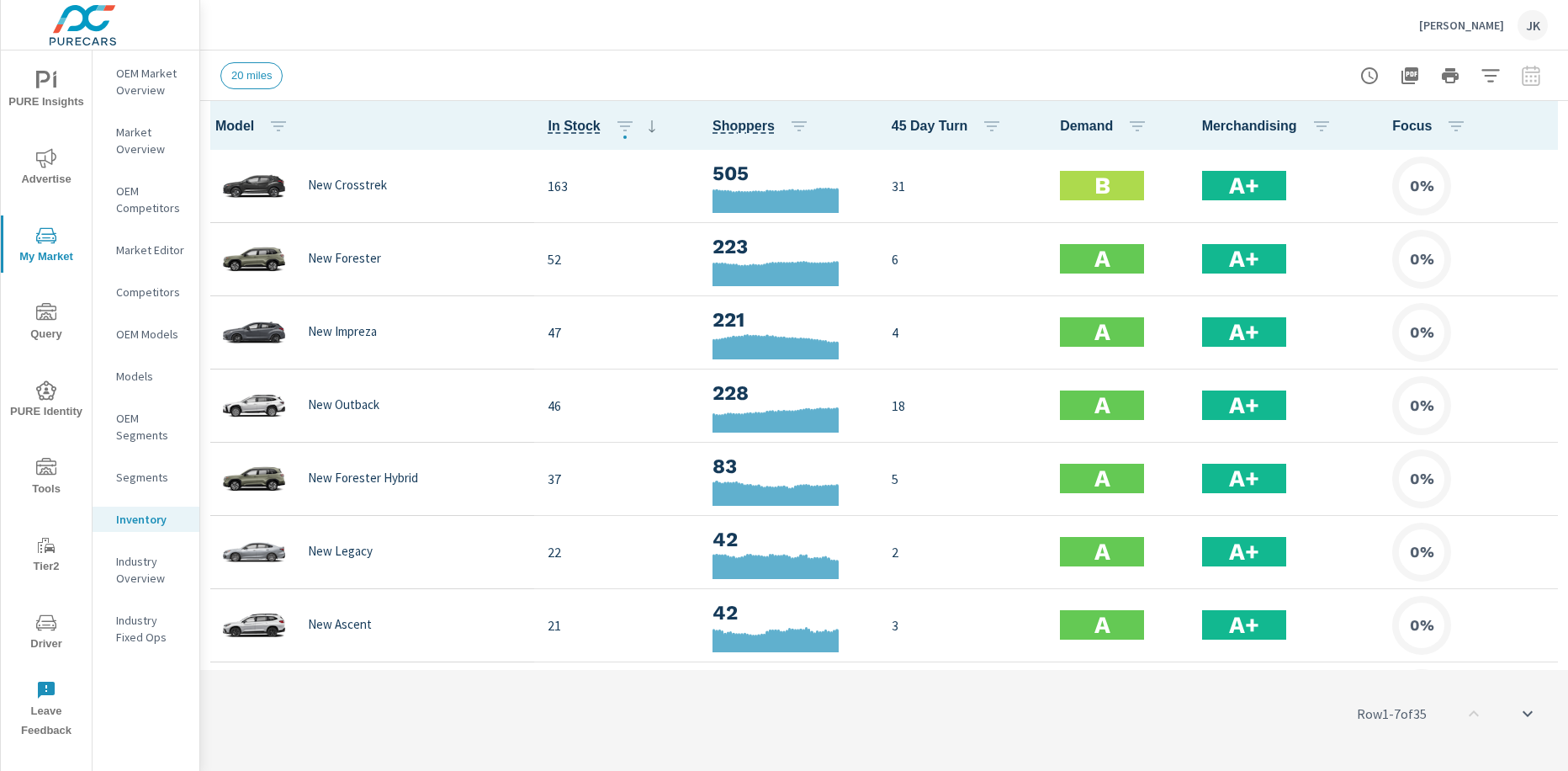
scroll to position [1, 0]
click at [1535, 120] on icon "button" at bounding box center [1545, 125] width 20 height 20
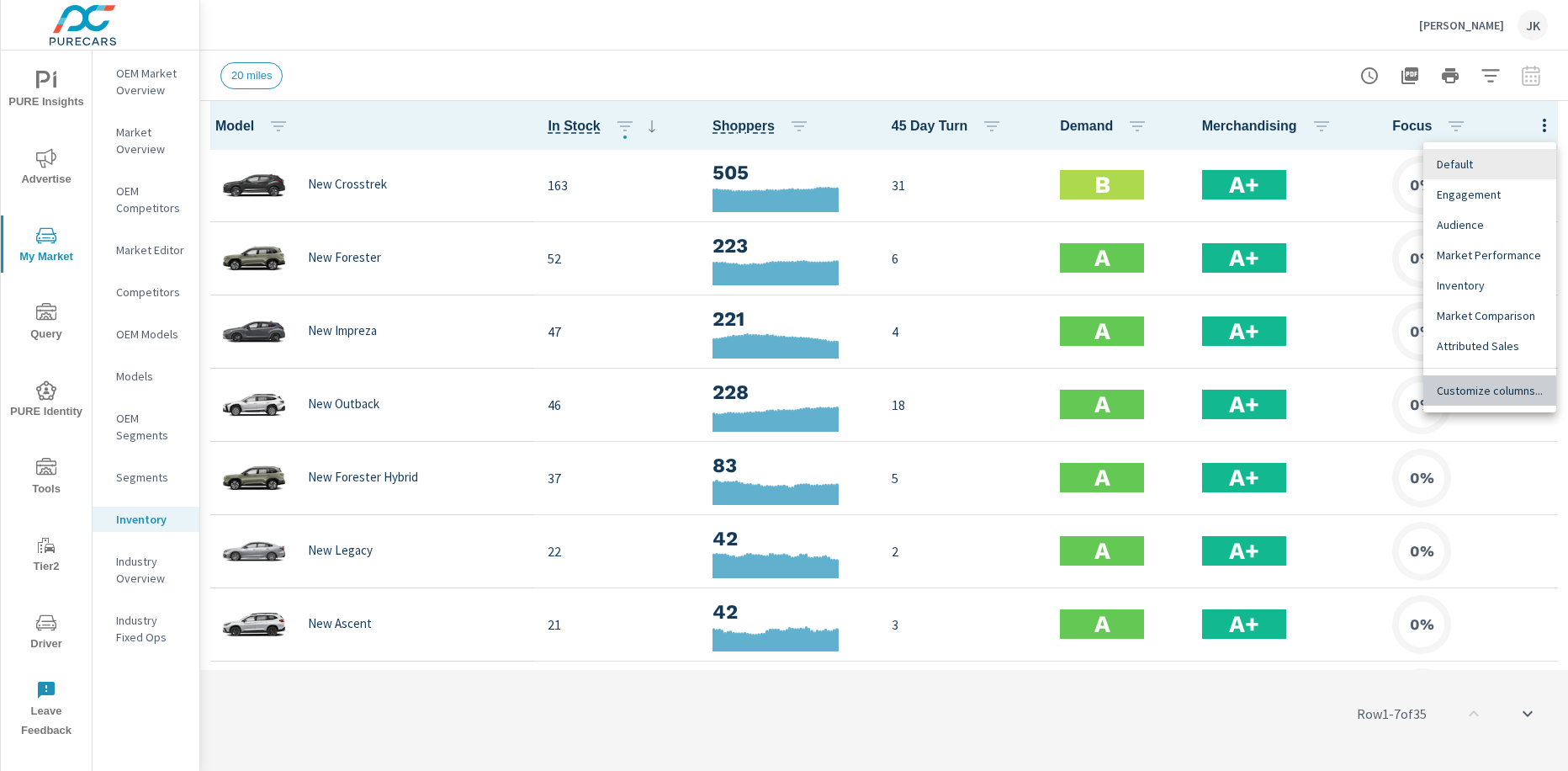
click at [1461, 396] on span "Customize columns..." at bounding box center [1490, 390] width 106 height 17
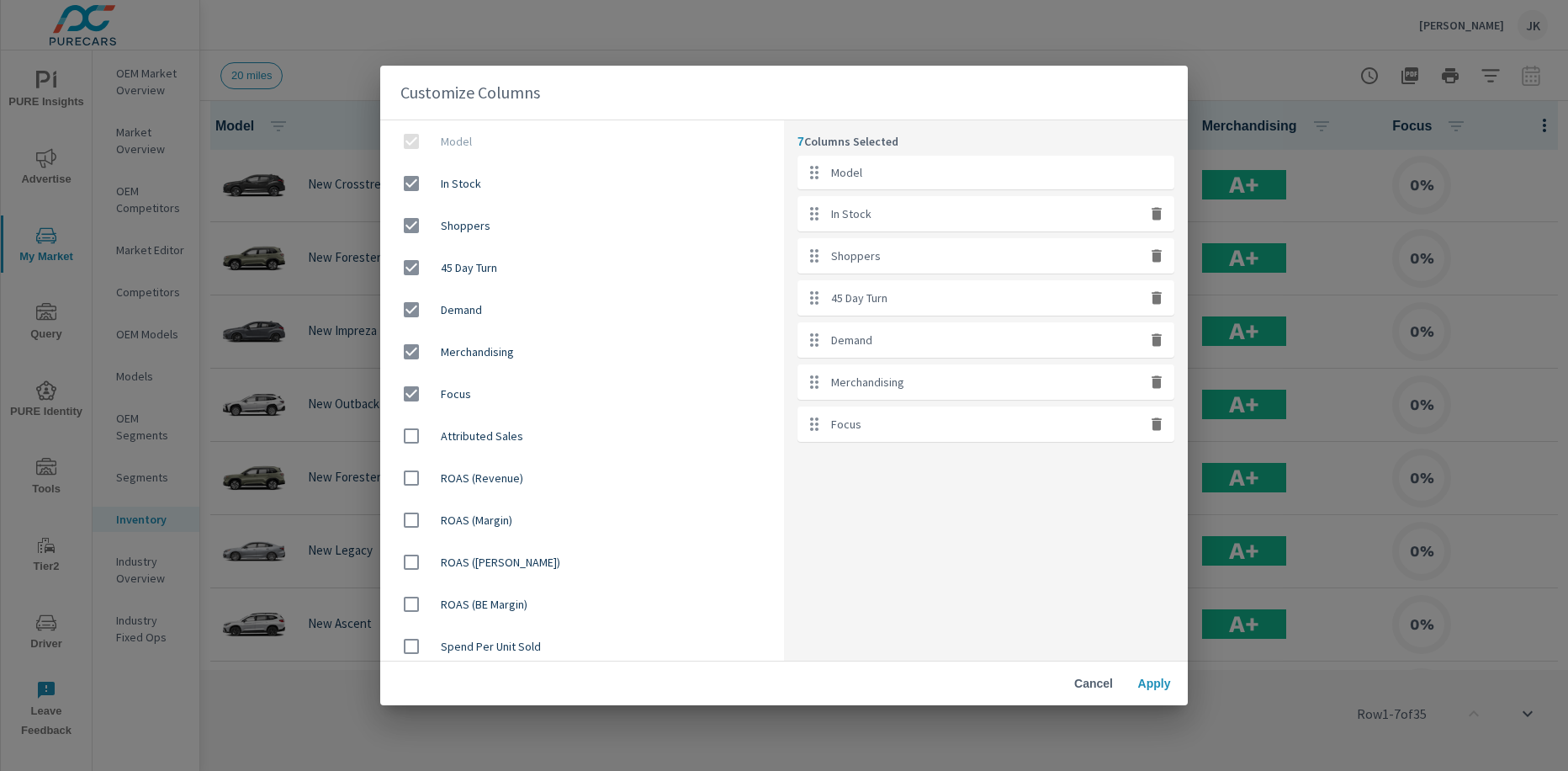
click at [1155, 381] on icon "button" at bounding box center [1156, 383] width 10 height 13
checkbox input "false"
click at [1156, 381] on icon "button" at bounding box center [1156, 383] width 10 height 13
checkbox input "false"
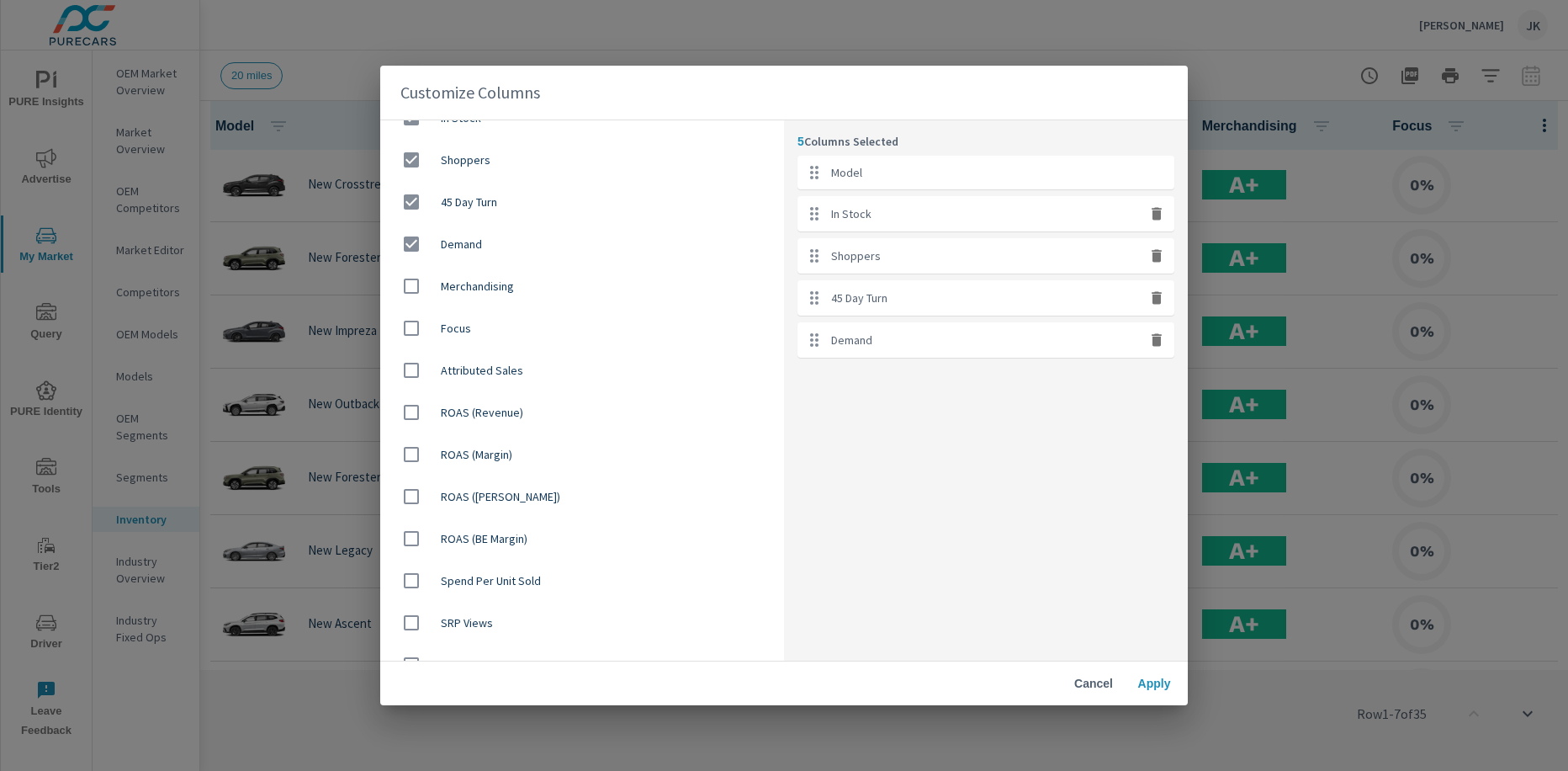
click at [409, 626] on input "checkbox" at bounding box center [412, 622] width 35 height 35
checkbox input "true"
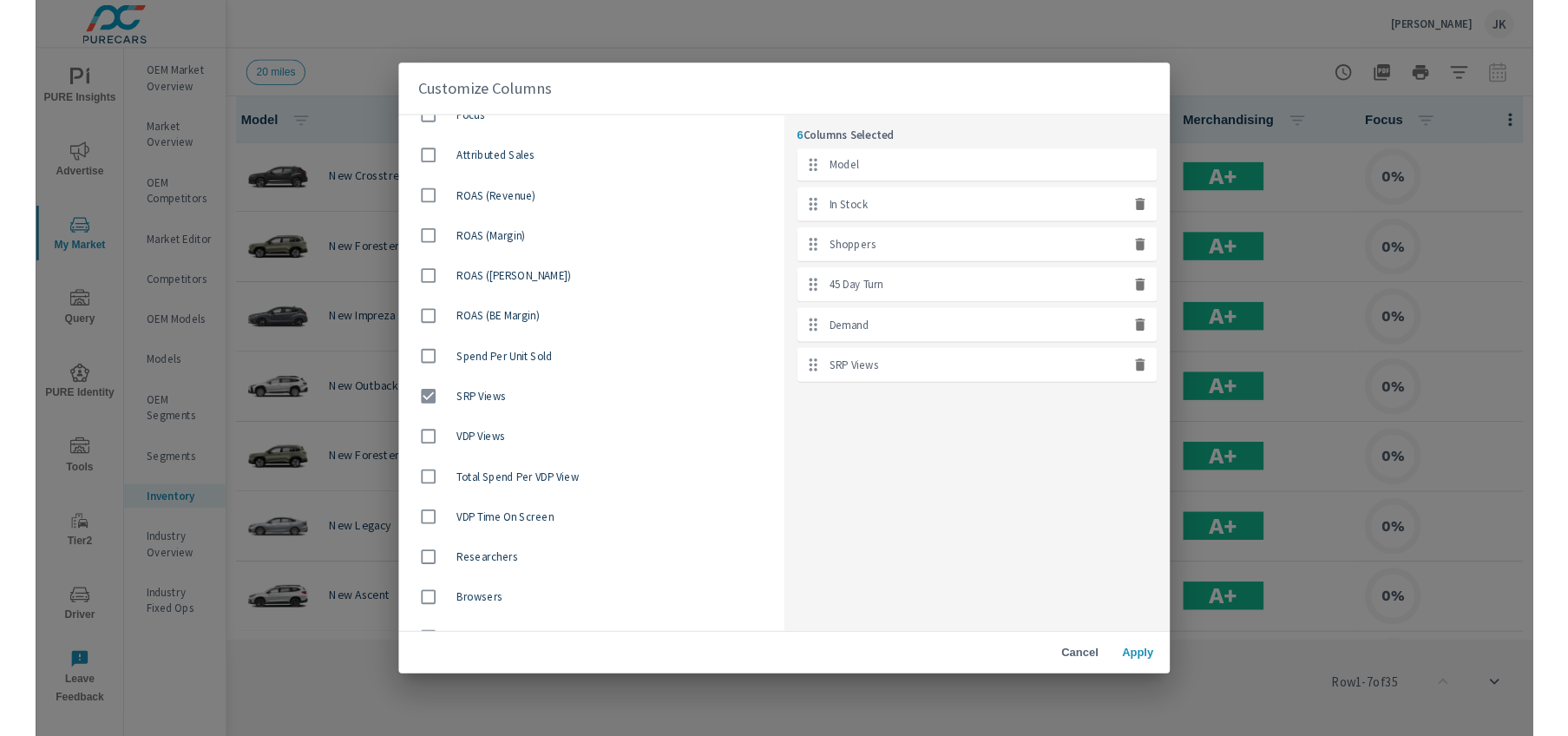
scroll to position [293, 0]
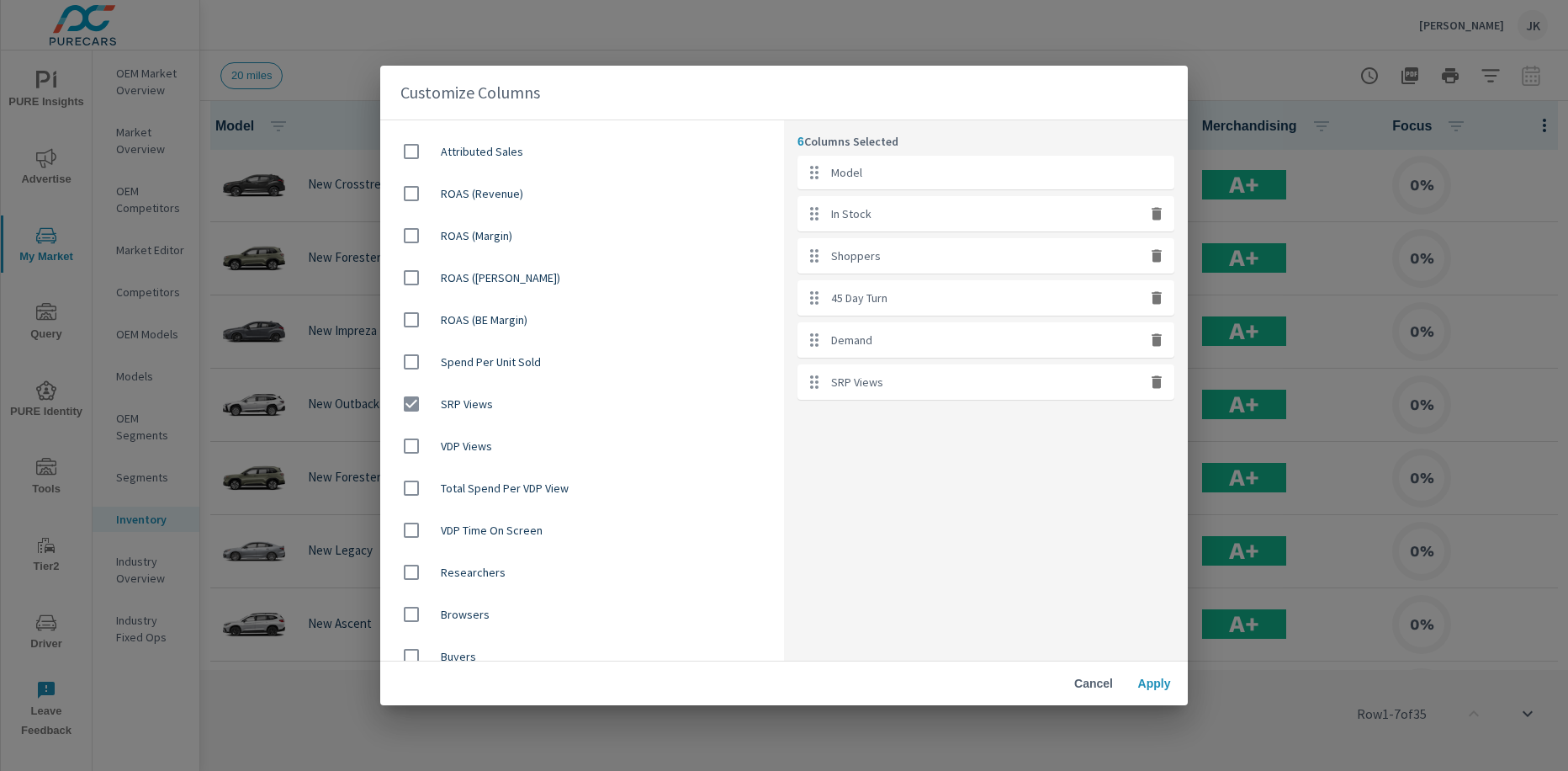
click at [436, 608] on div at bounding box center [417, 614] width 47 height 35
click at [434, 610] on div at bounding box center [417, 614] width 47 height 35
checkbox input "false"
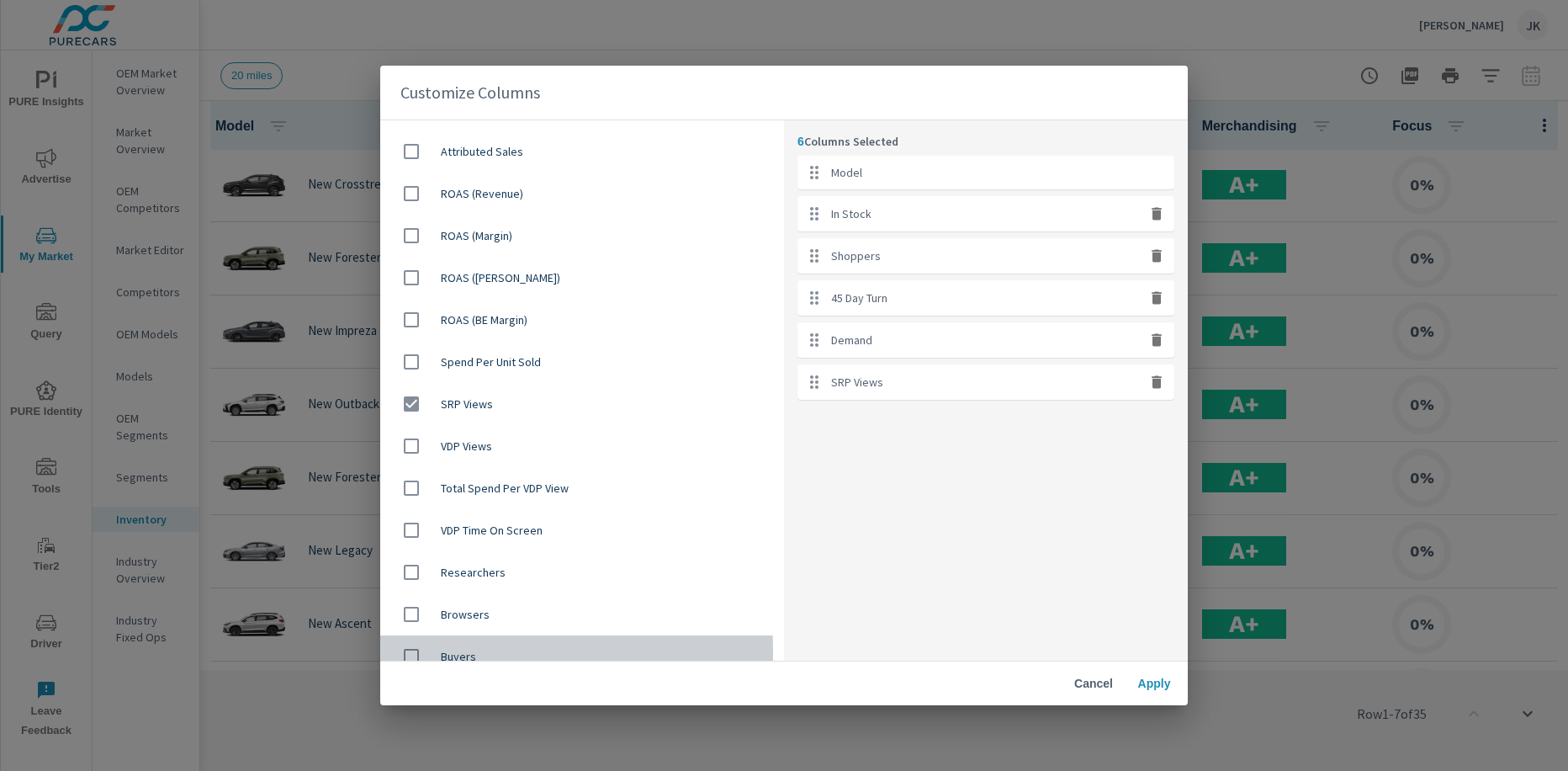
click at [432, 651] on div at bounding box center [417, 657] width 47 height 35
checkbox input "true"
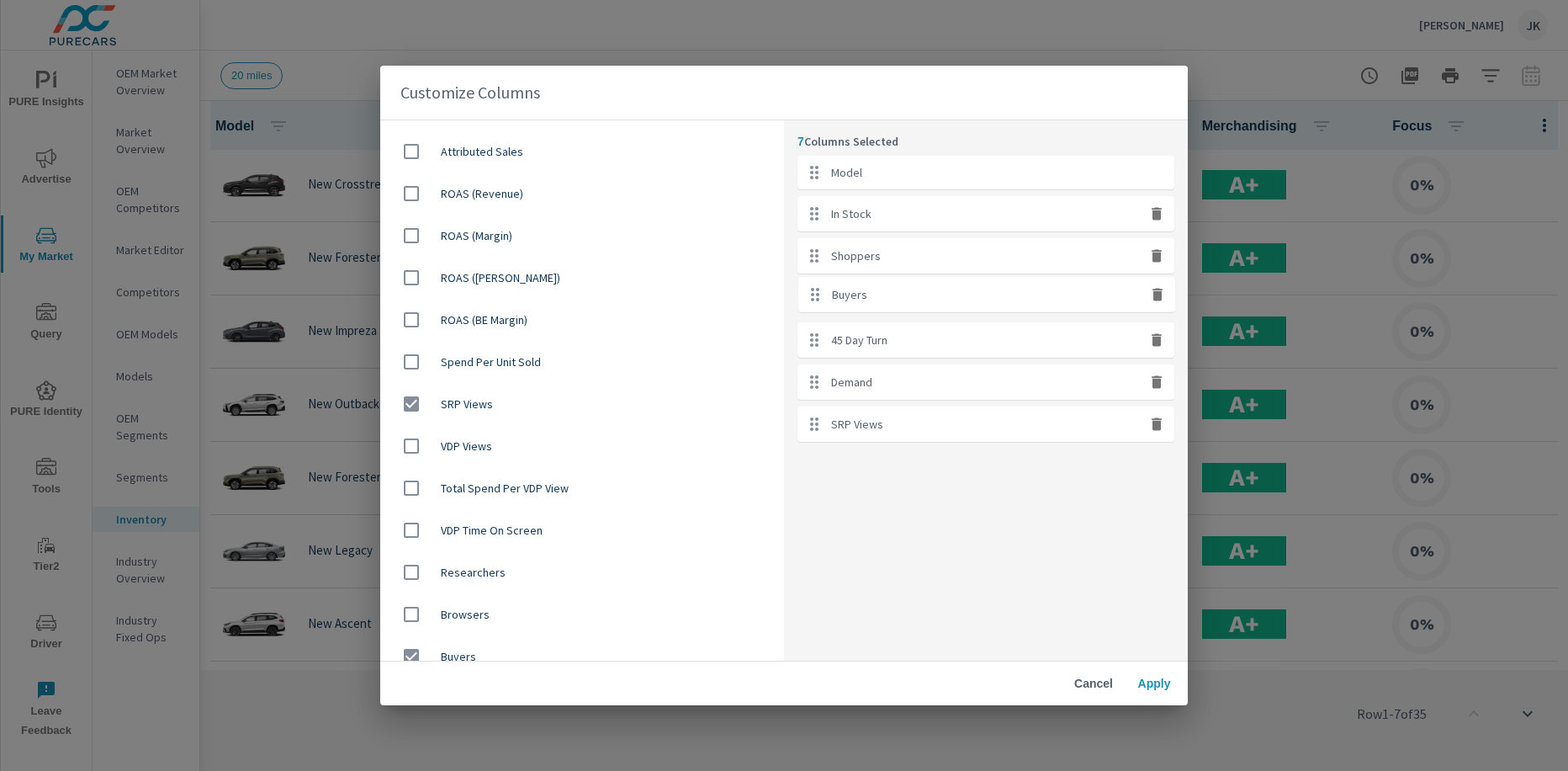
drag, startPoint x: 932, startPoint y: 436, endPoint x: 934, endPoint y: 294, distance: 142.0
click at [934, 294] on ul "Model In Stock Shoppers 45 Day Turn Demand SRP Views Buyers" at bounding box center [987, 299] width 377 height 286
drag, startPoint x: 950, startPoint y: 388, endPoint x: 943, endPoint y: 245, distance: 143.2
click at [942, 246] on ul "Model In Stock Shoppers Buyers 45 Day Turn Demand SRP Views" at bounding box center [987, 299] width 377 height 286
click at [1161, 681] on span "Apply" at bounding box center [1154, 683] width 40 height 15
